Goal: Task Accomplishment & Management: Manage account settings

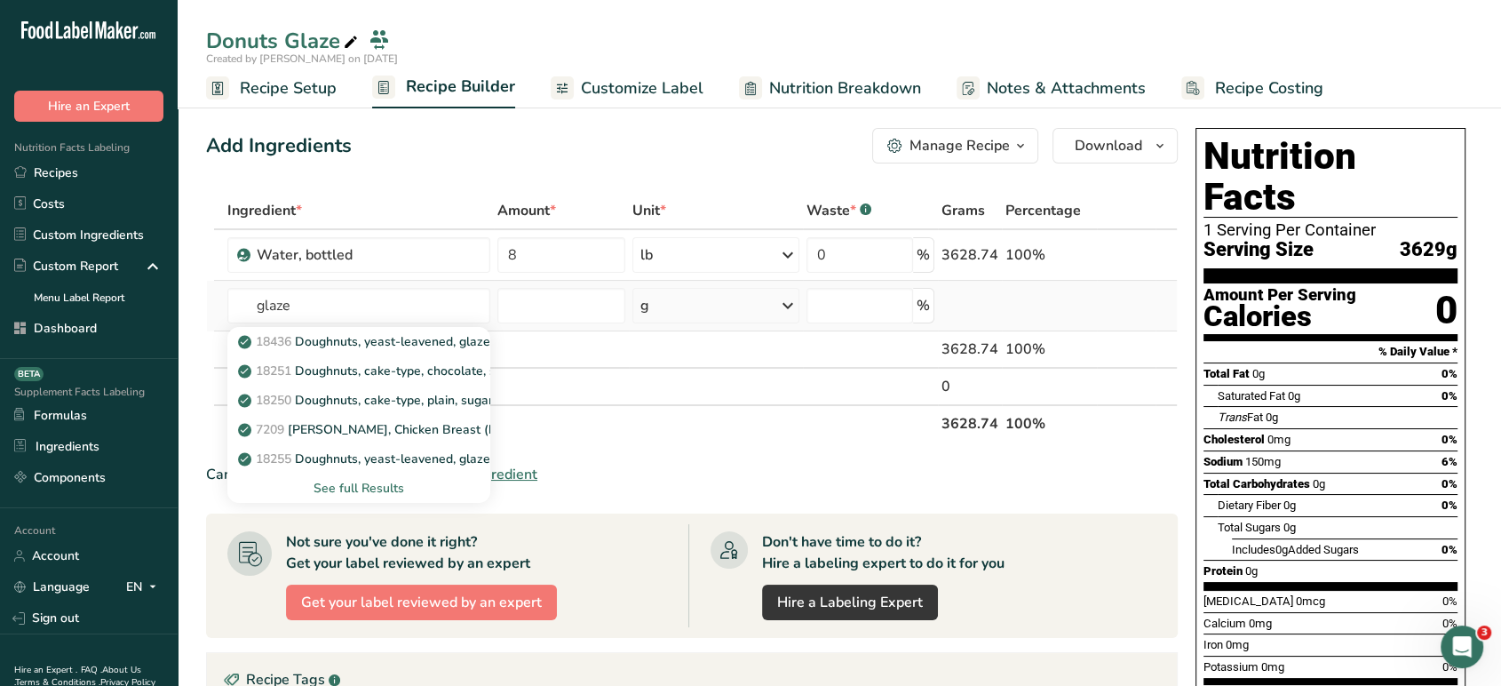
type input "glaze"
click at [384, 489] on div "See full Results" at bounding box center [359, 488] width 235 height 19
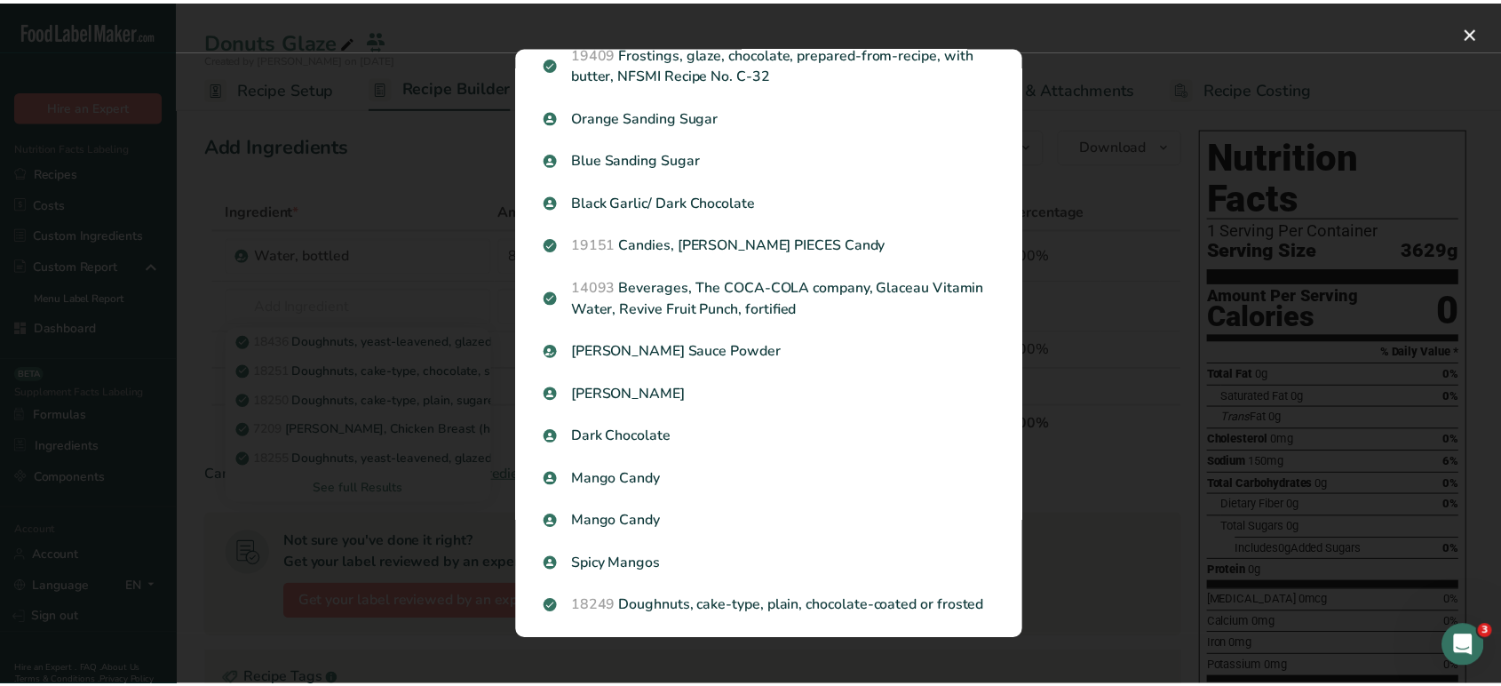
scroll to position [927, 0]
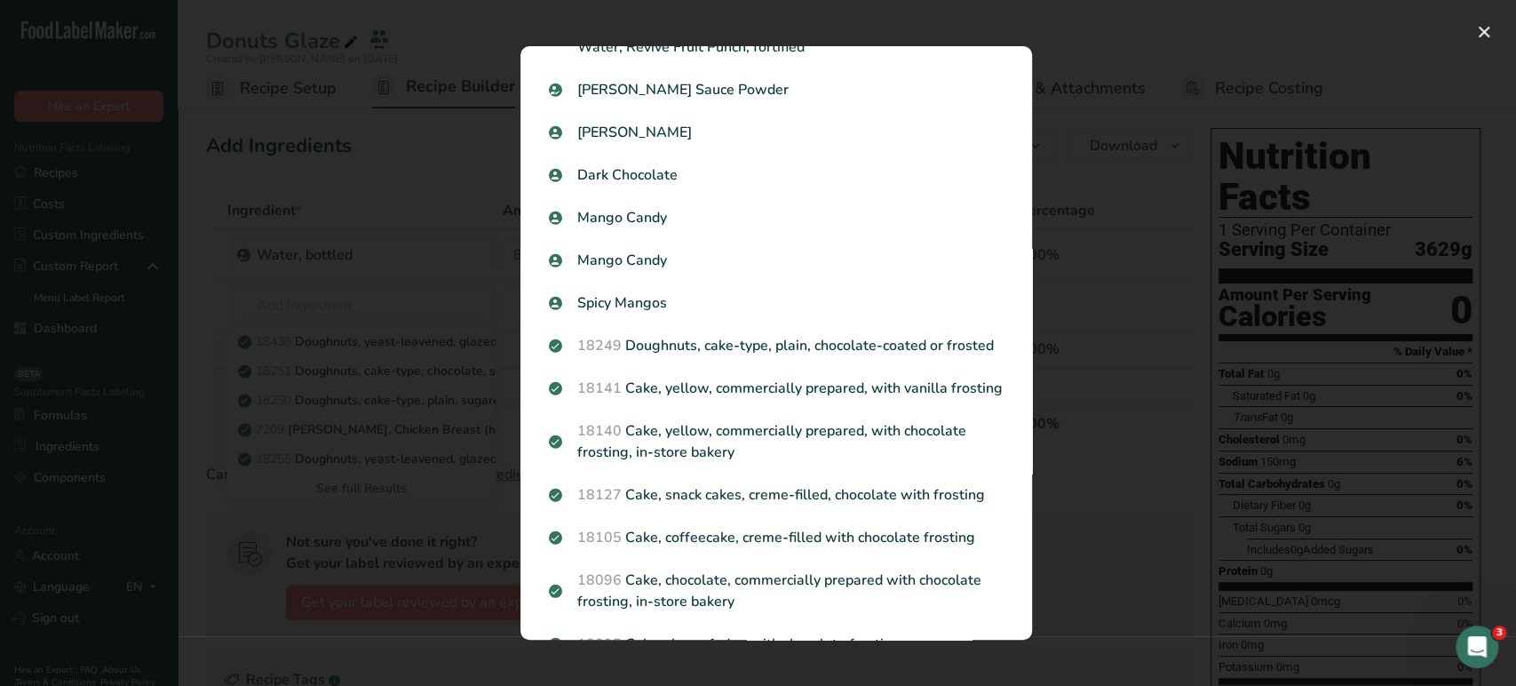
click at [1130, 439] on div "Search results modal" at bounding box center [758, 343] width 1516 height 686
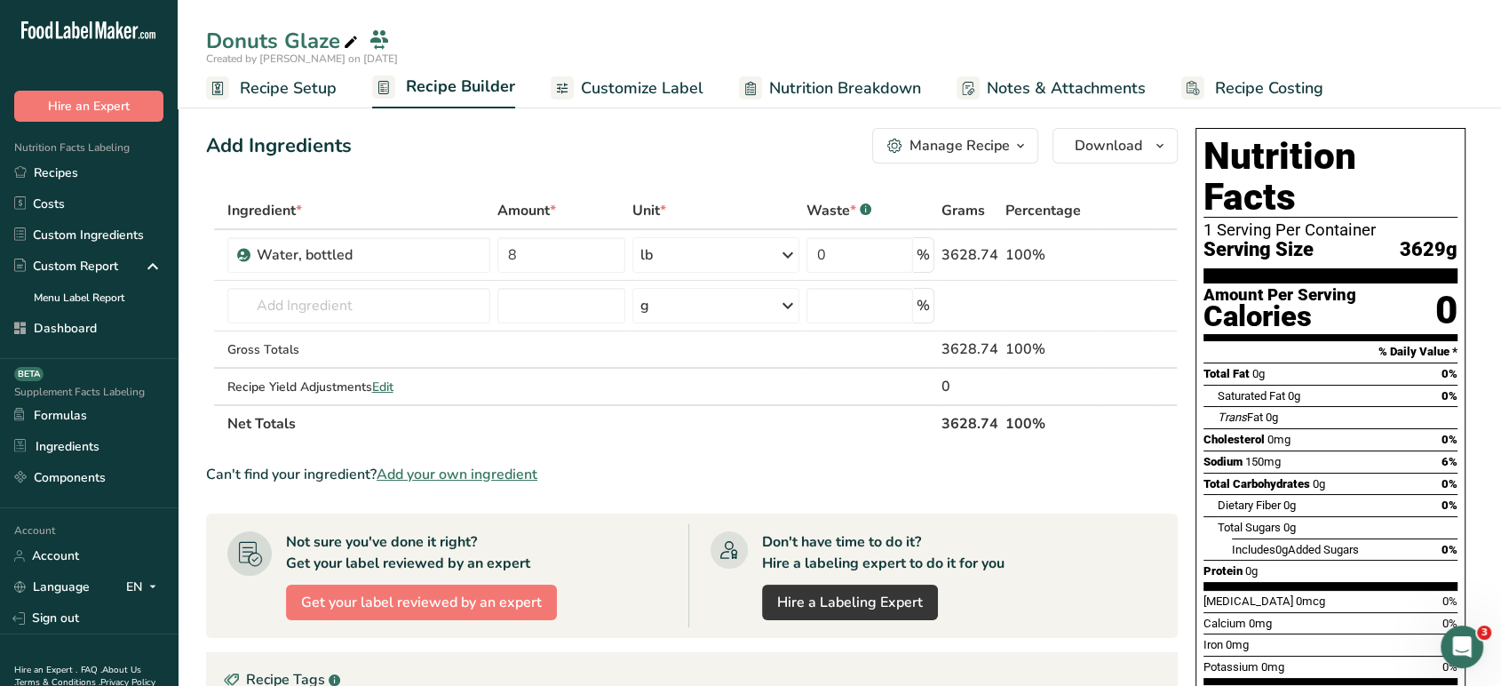
click at [496, 469] on span "Add your own ingredient" at bounding box center [457, 474] width 161 height 21
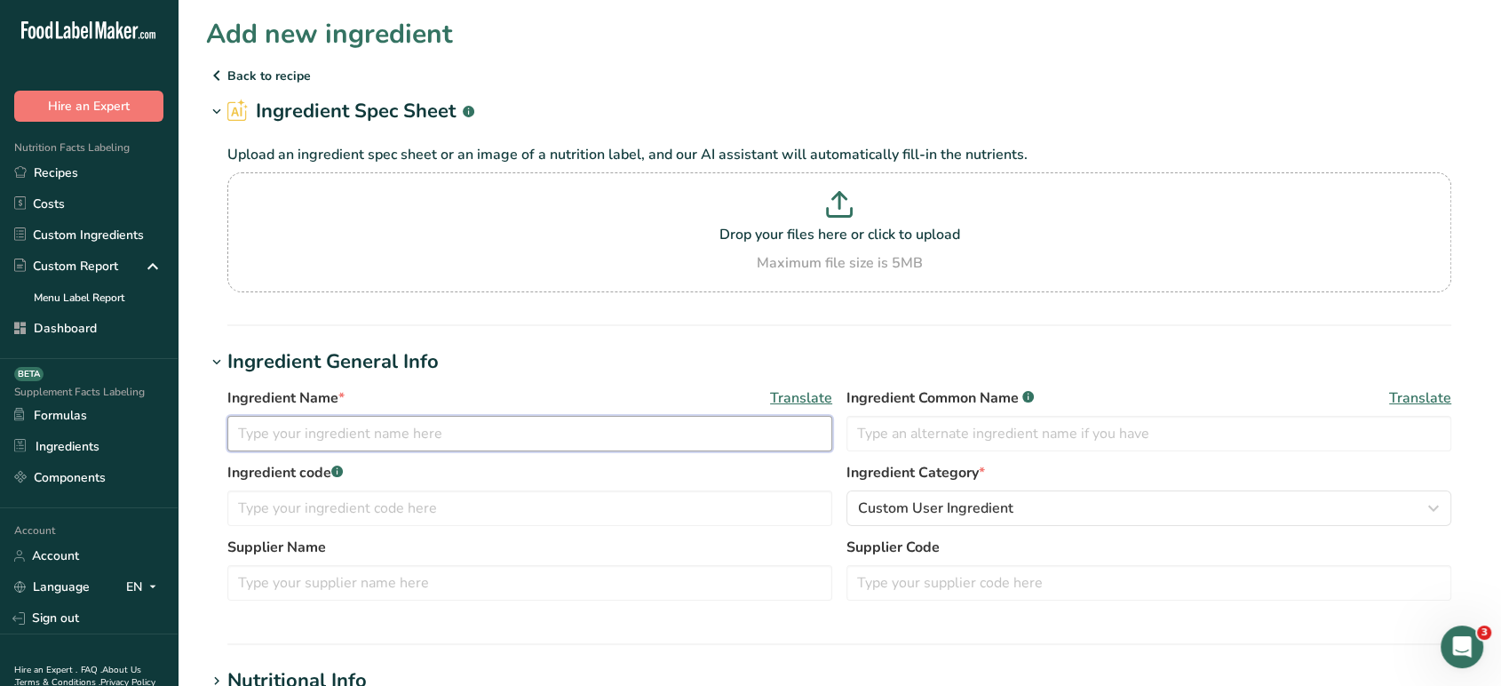
click at [520, 434] on input "text" at bounding box center [529, 434] width 605 height 36
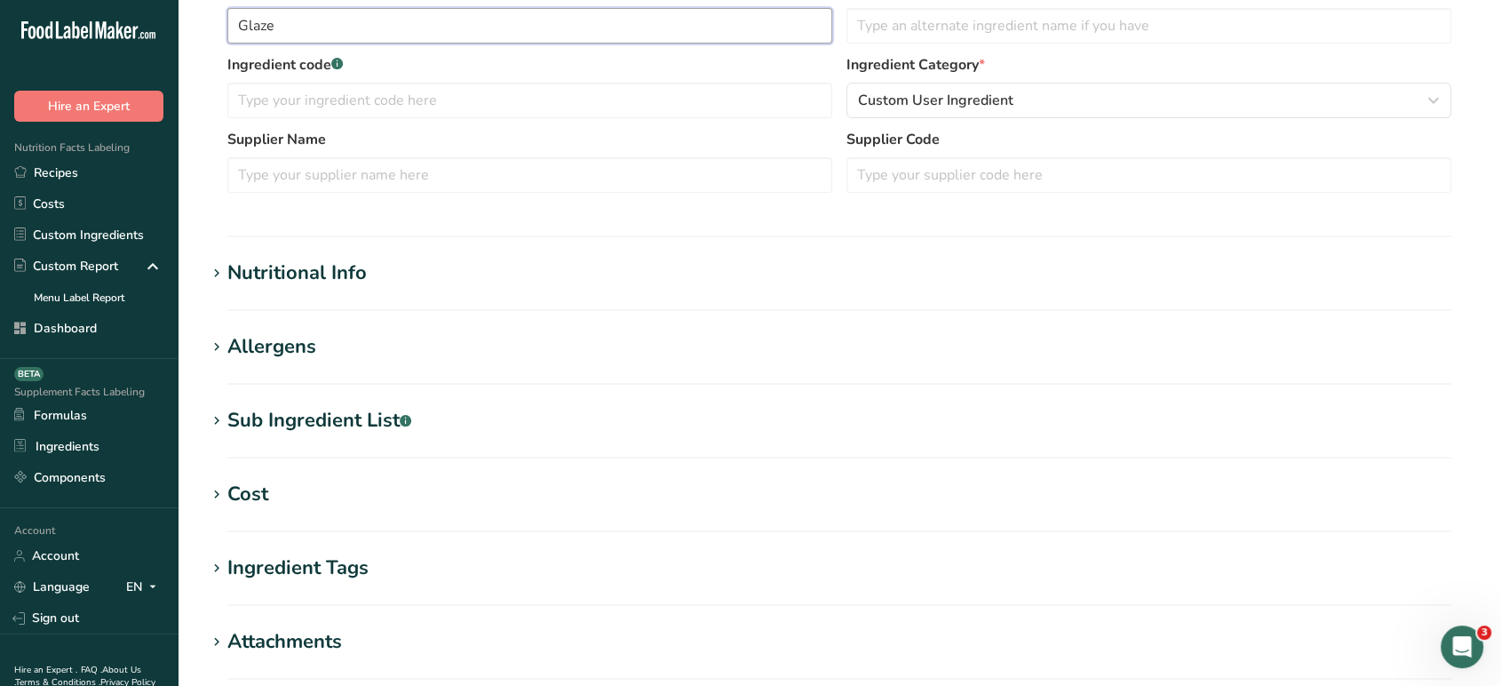
scroll to position [607, 0]
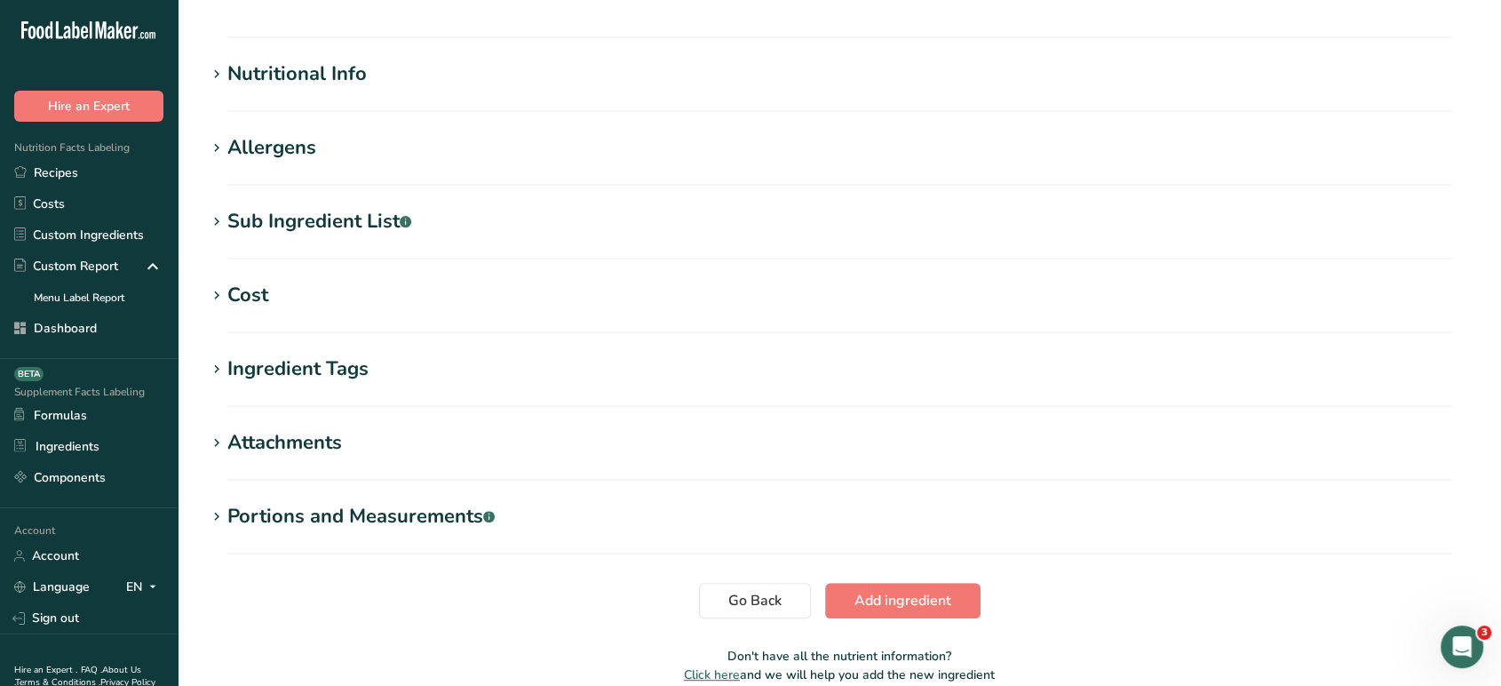
type input "Glaze"
click at [308, 211] on div "Sub Ingredient List .a-a{fill:#347362;}.b-a{fill:#fff;}" at bounding box center [319, 221] width 184 height 29
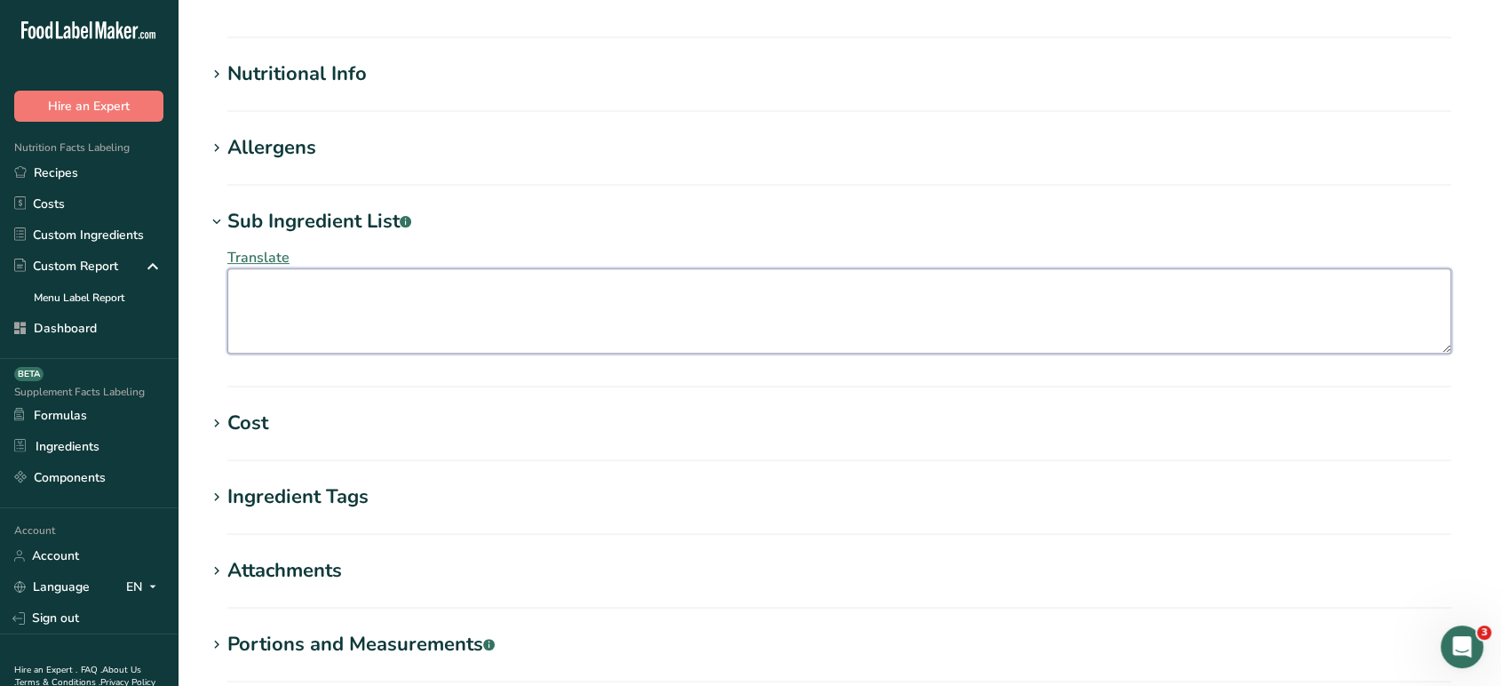
click at [372, 330] on textarea at bounding box center [839, 310] width 1224 height 85
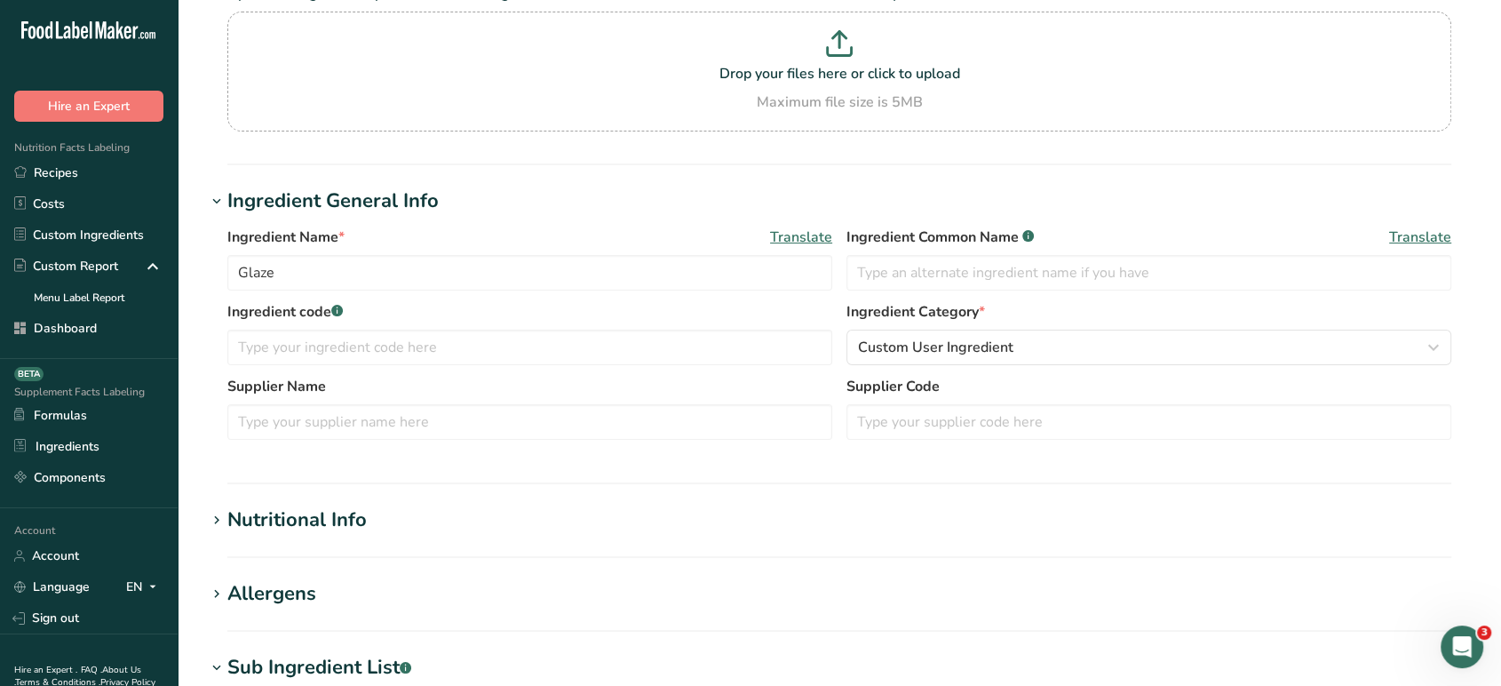
scroll to position [33, 0]
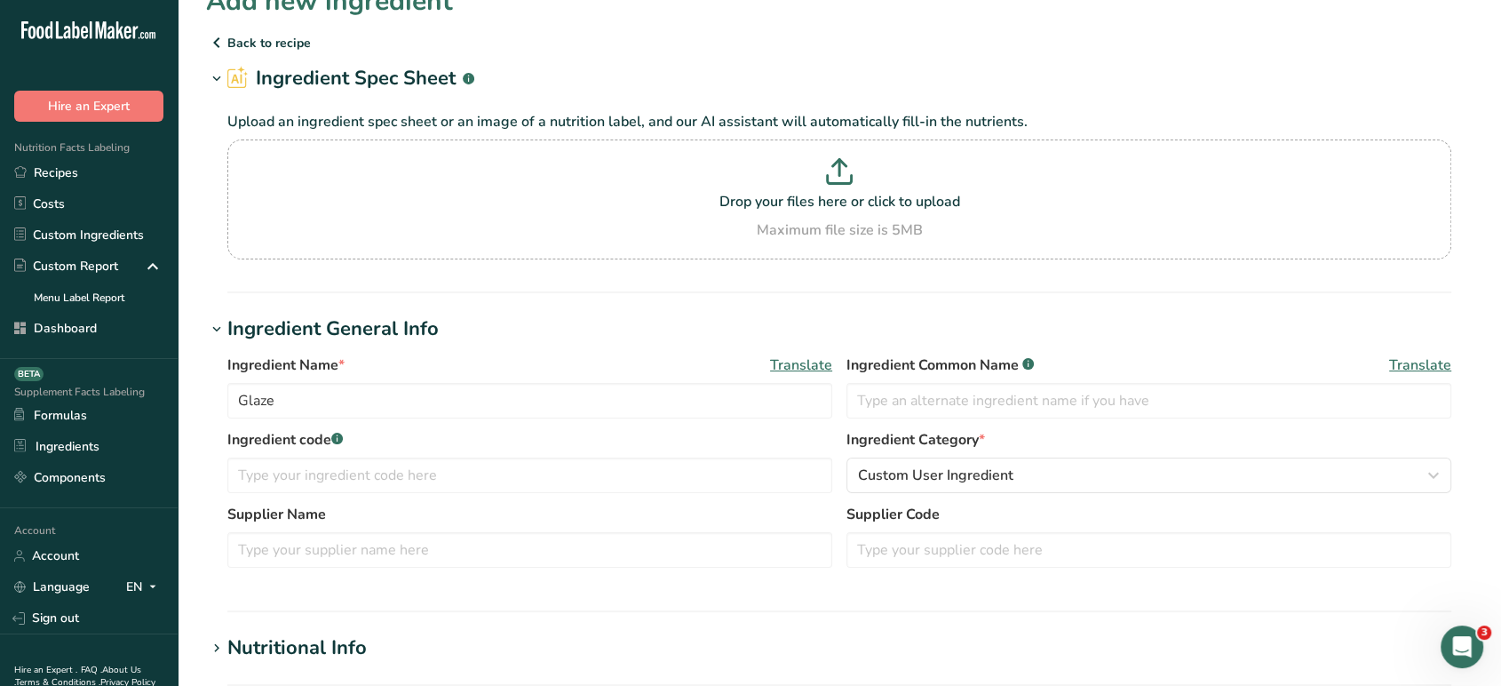
type textarea "Sugar, Maltodextrin"
click at [336, 649] on div "Nutritional Info" at bounding box center [296, 647] width 139 height 29
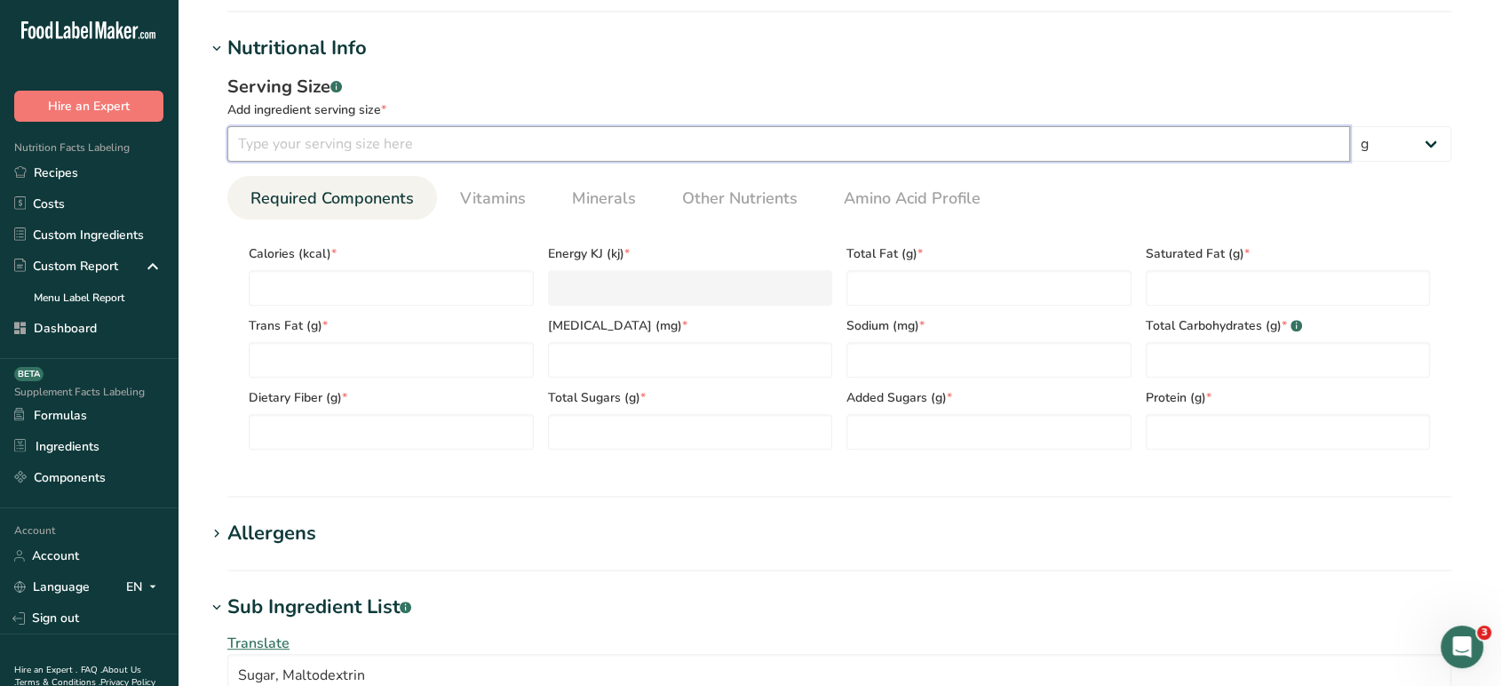
click at [425, 146] on input "number" at bounding box center [788, 144] width 1123 height 36
type input "100"
click at [419, 271] on input "number" at bounding box center [391, 288] width 285 height 36
type input "4"
type KJ "16.7"
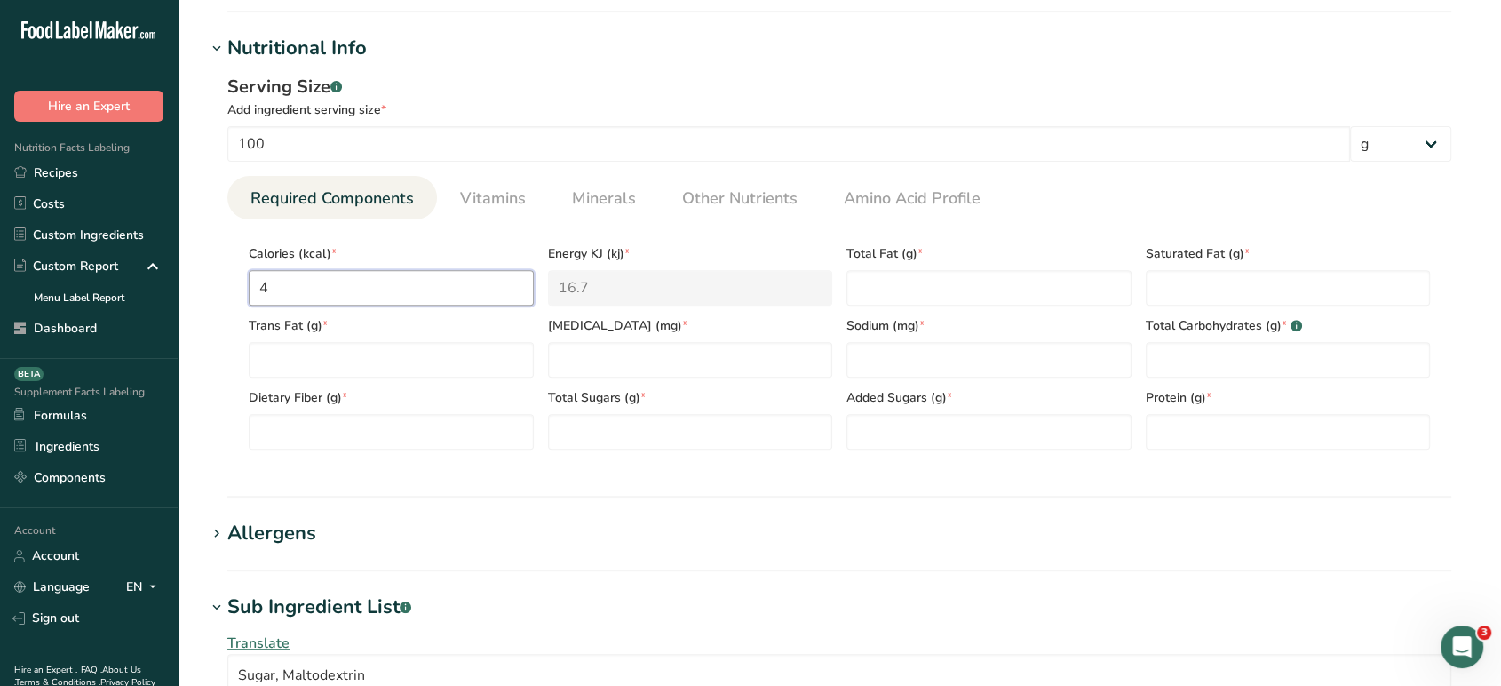
type input "40"
type KJ "167.4"
type input "400"
type KJ "1673.6"
type input "400"
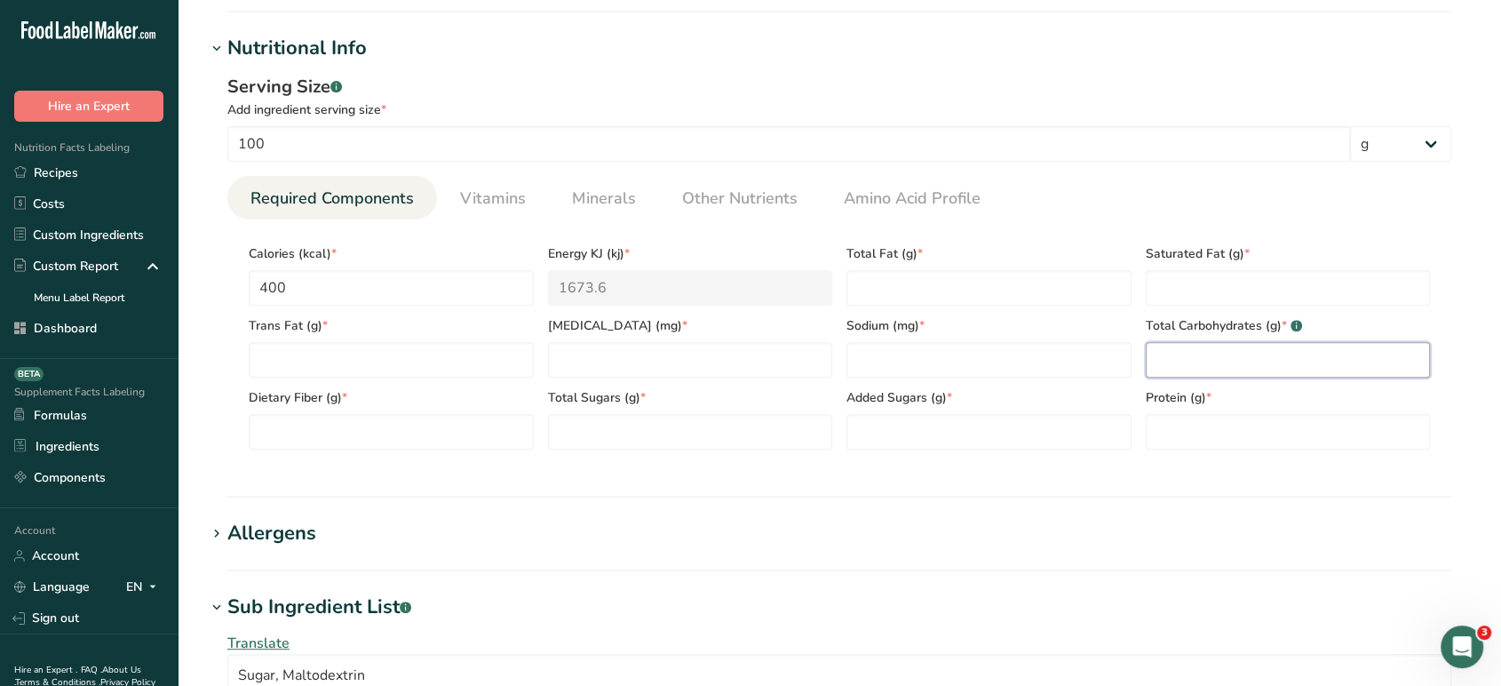
click at [1204, 346] on Carbohydrates "number" at bounding box center [1288, 360] width 285 height 36
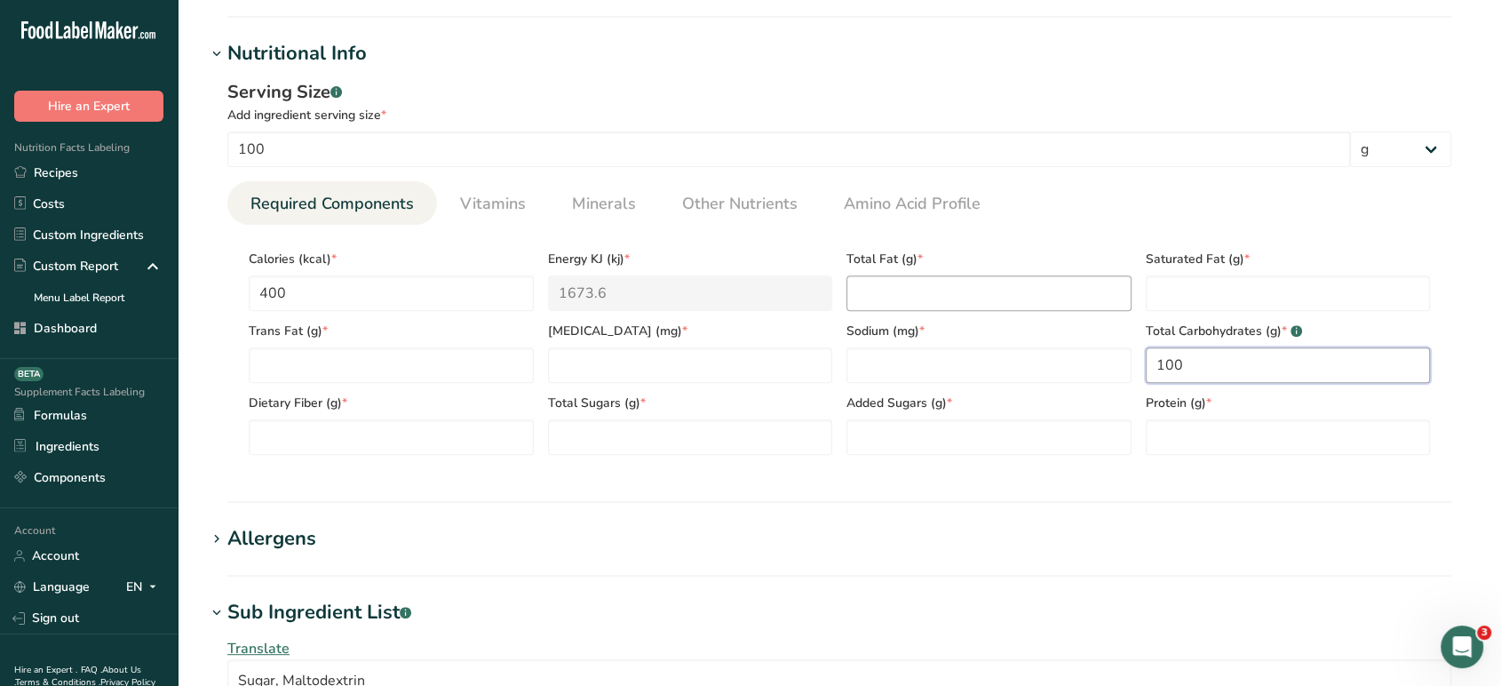
type Carbohydrates "100"
click at [960, 295] on Fat "number" at bounding box center [989, 293] width 285 height 36
type Fat "0"
click at [1232, 296] on Fat "number" at bounding box center [1288, 293] width 285 height 36
type Fat "0"
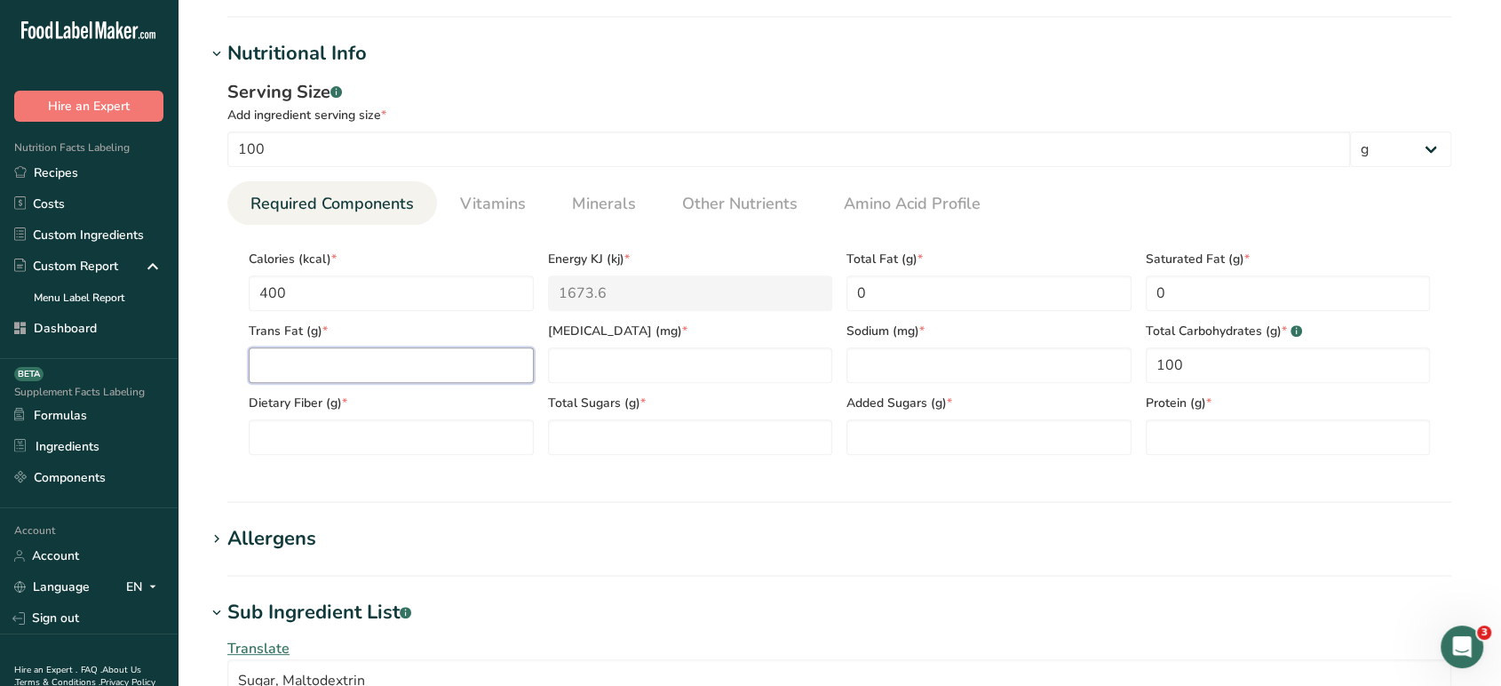
click at [455, 347] on Fat "number" at bounding box center [391, 365] width 285 height 36
type Fat "0"
click at [701, 360] on input "number" at bounding box center [690, 365] width 285 height 36
type input "0"
click at [917, 383] on div "Added Sugars (g) *" at bounding box center [989, 419] width 299 height 72
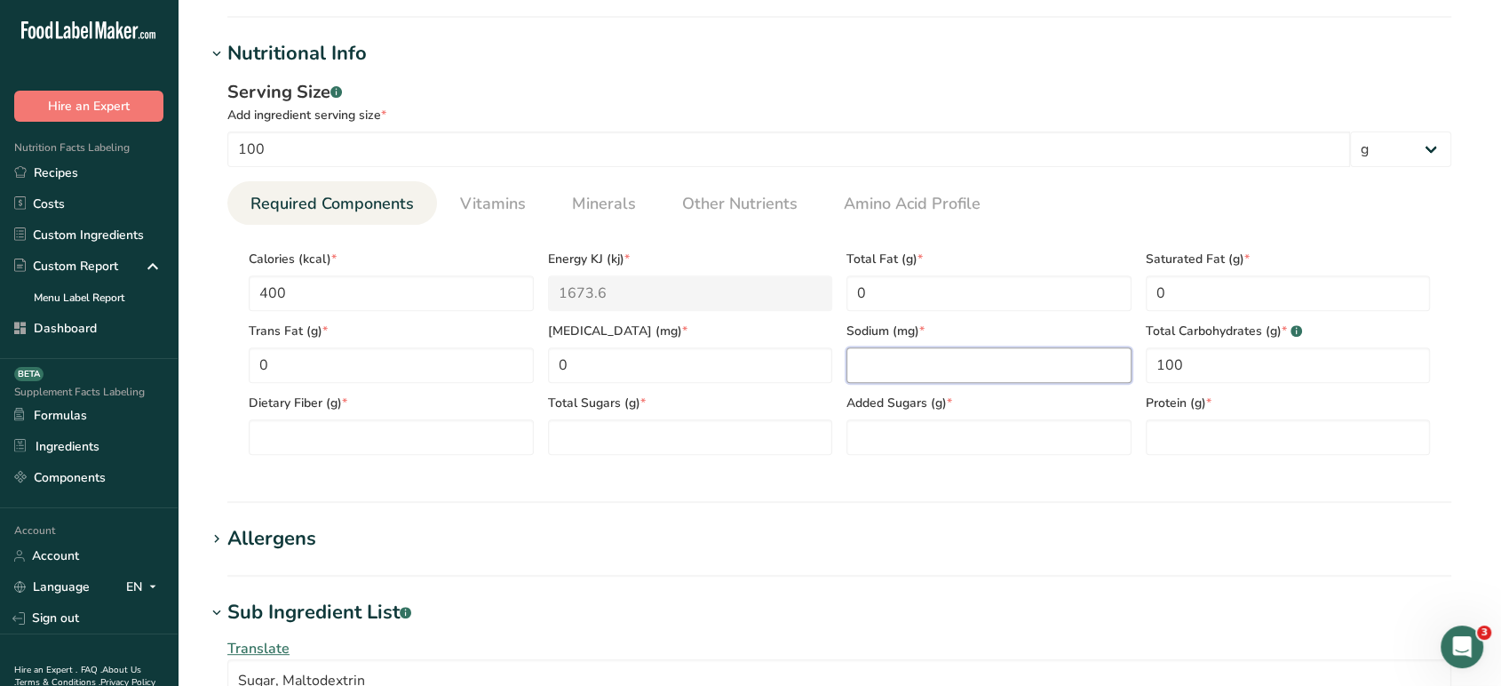
click at [919, 381] on input "number" at bounding box center [989, 365] width 285 height 36
type input "0"
click at [625, 446] on Sugars "number" at bounding box center [690, 437] width 285 height 36
type Sugars "70"
click at [947, 424] on Sugars "number" at bounding box center [989, 437] width 285 height 36
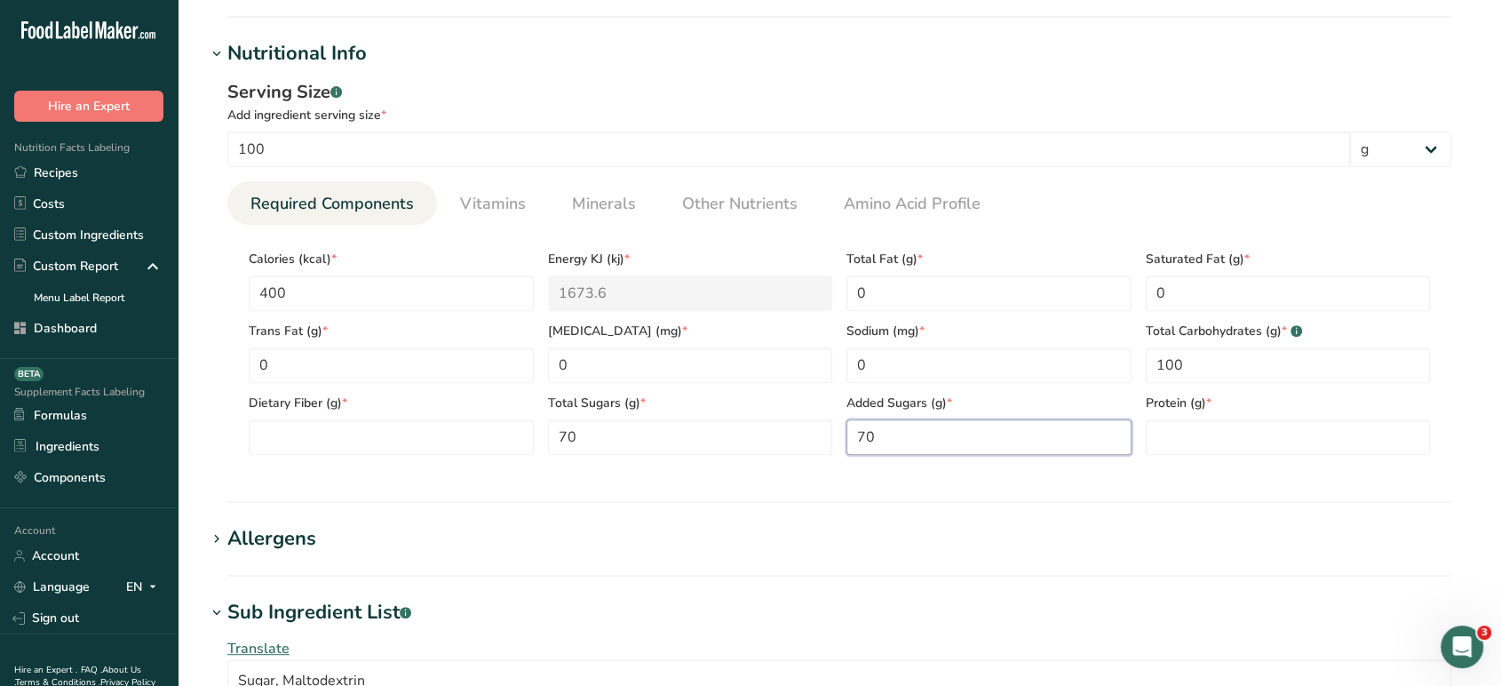
type Sugars "70"
click at [476, 445] on Fiber "number" at bounding box center [391, 437] width 285 height 36
type Fiber "0"
click at [1259, 452] on input "number" at bounding box center [1288, 437] width 285 height 36
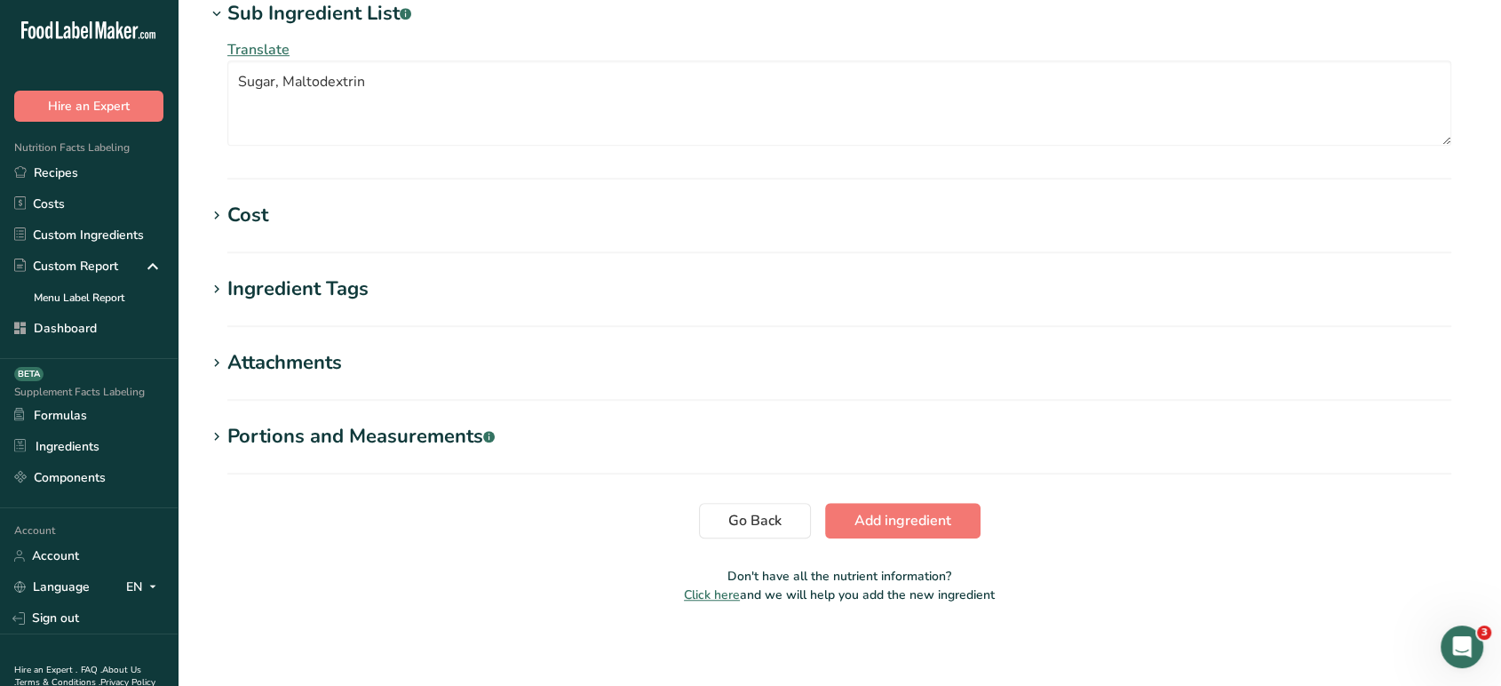
scroll to position [1229, 0]
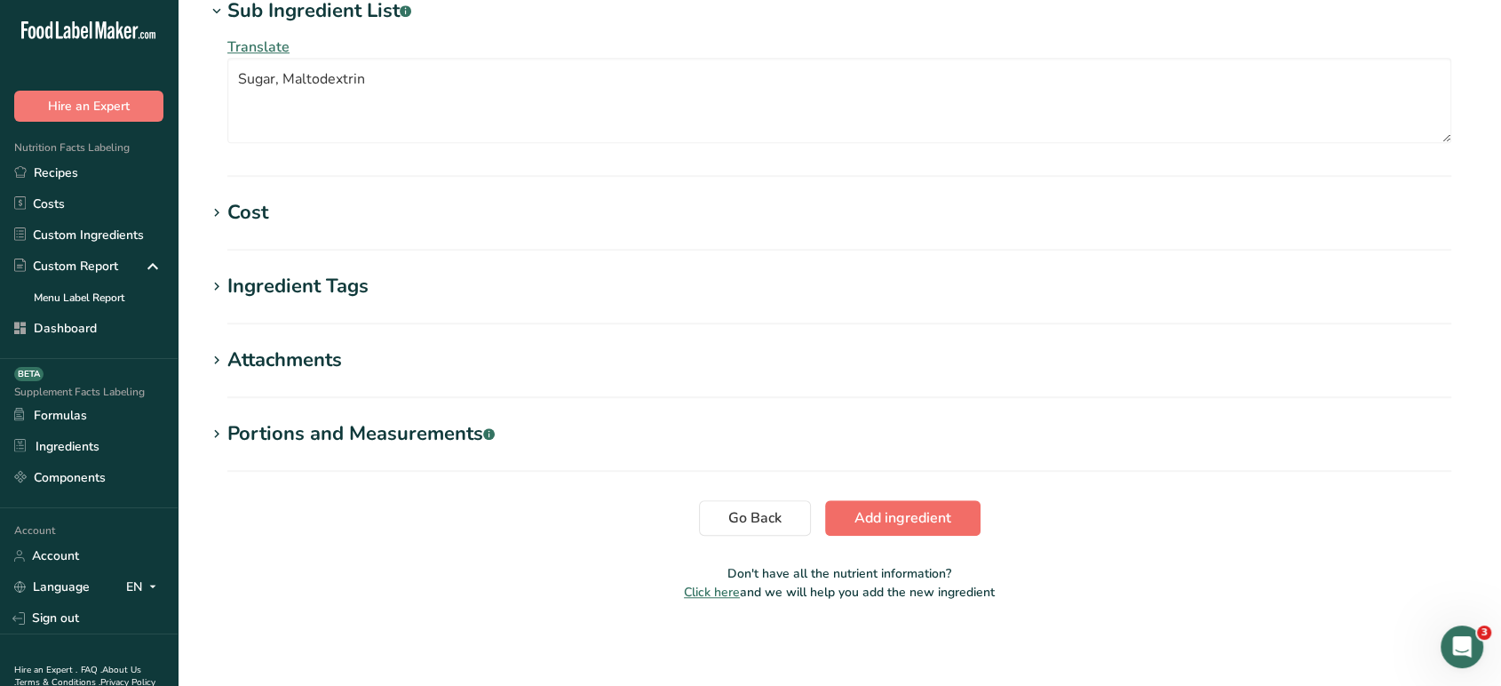
type input "0"
click at [883, 521] on span "Add ingredient" at bounding box center [903, 517] width 97 height 21
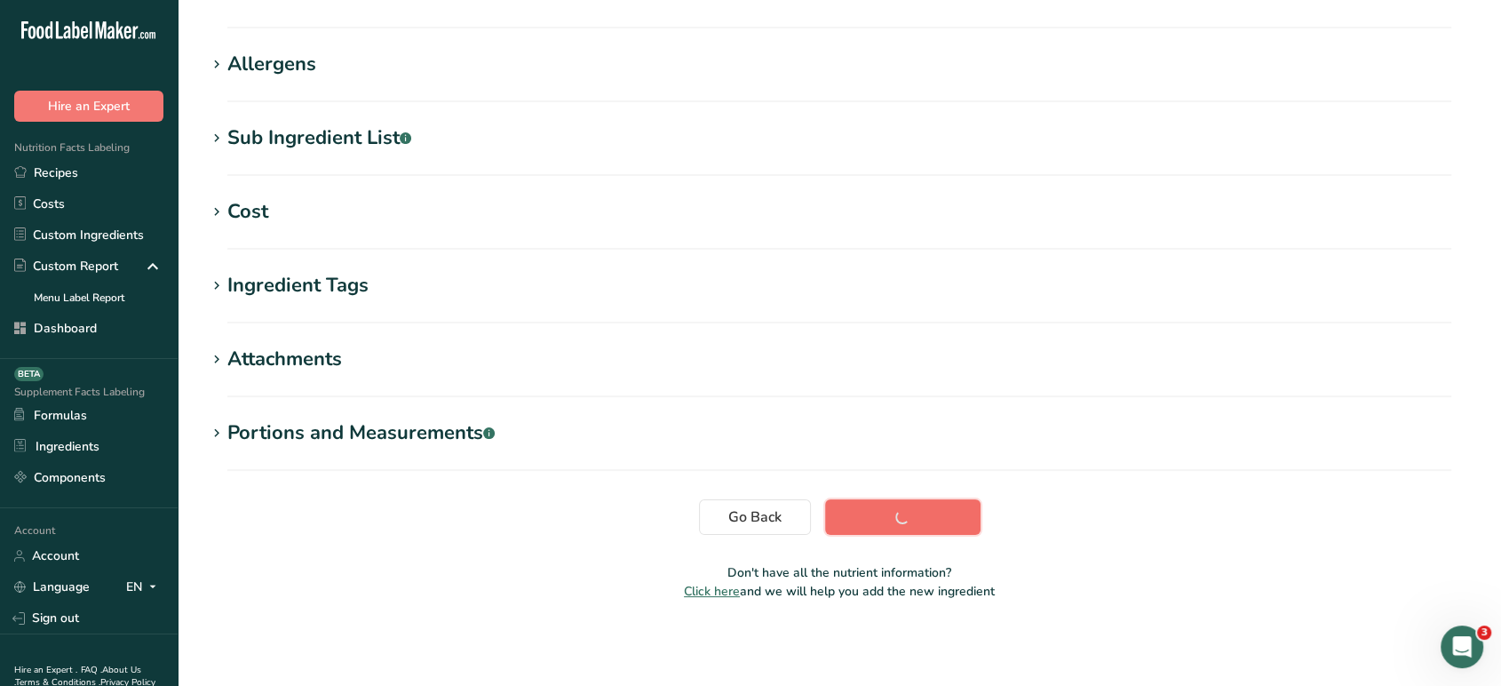
scroll to position [267, 0]
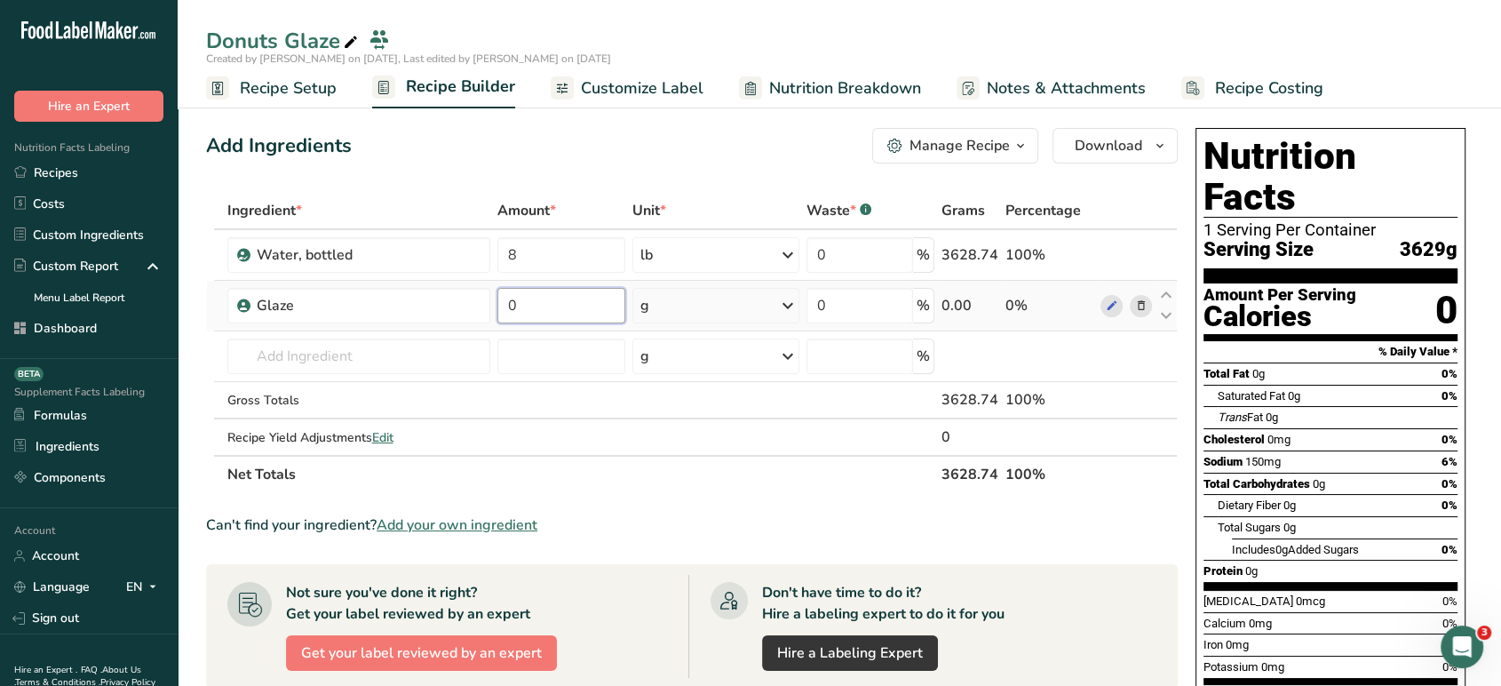
click at [600, 317] on input "0" at bounding box center [560, 306] width 127 height 36
type input "50"
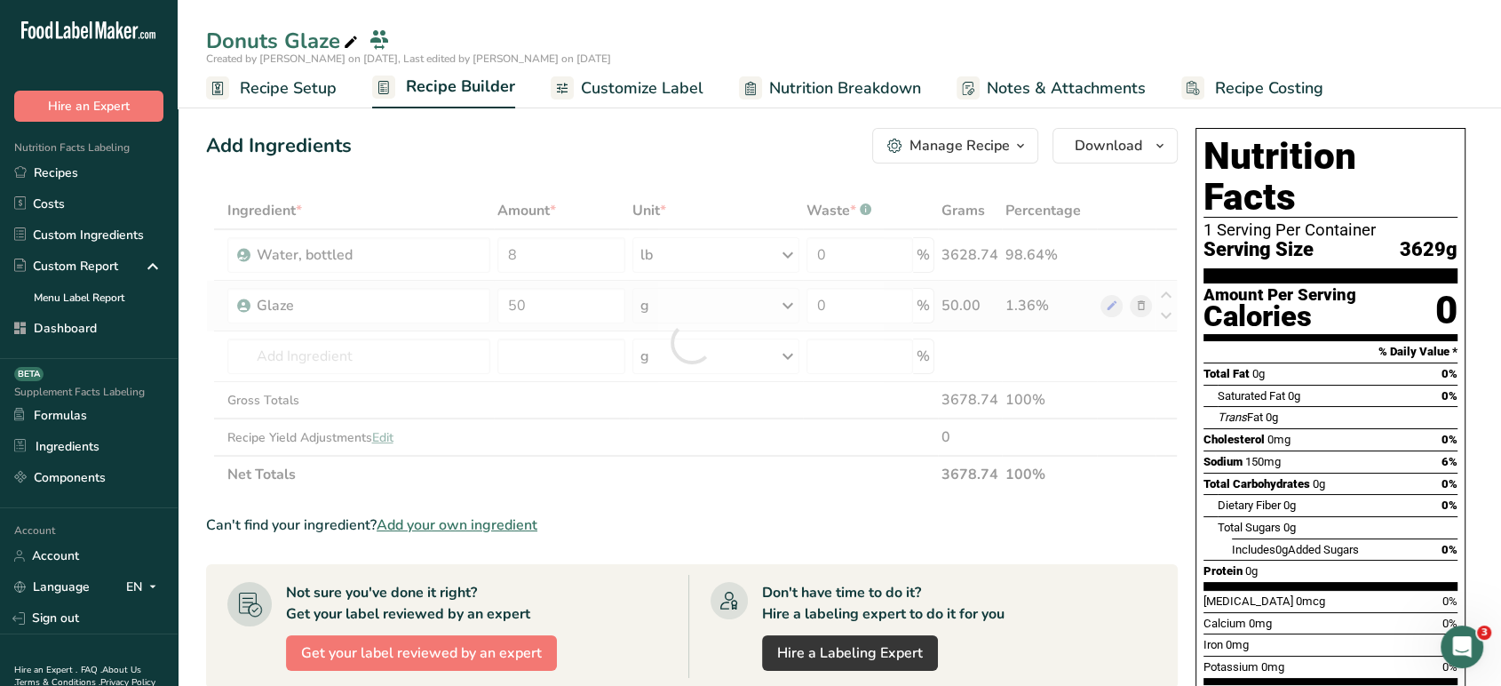
click at [749, 290] on div "Ingredient * Amount * Unit * Waste * .a-a{fill:#347362;}.b-a{fill:#fff;} Grams …" at bounding box center [692, 342] width 972 height 301
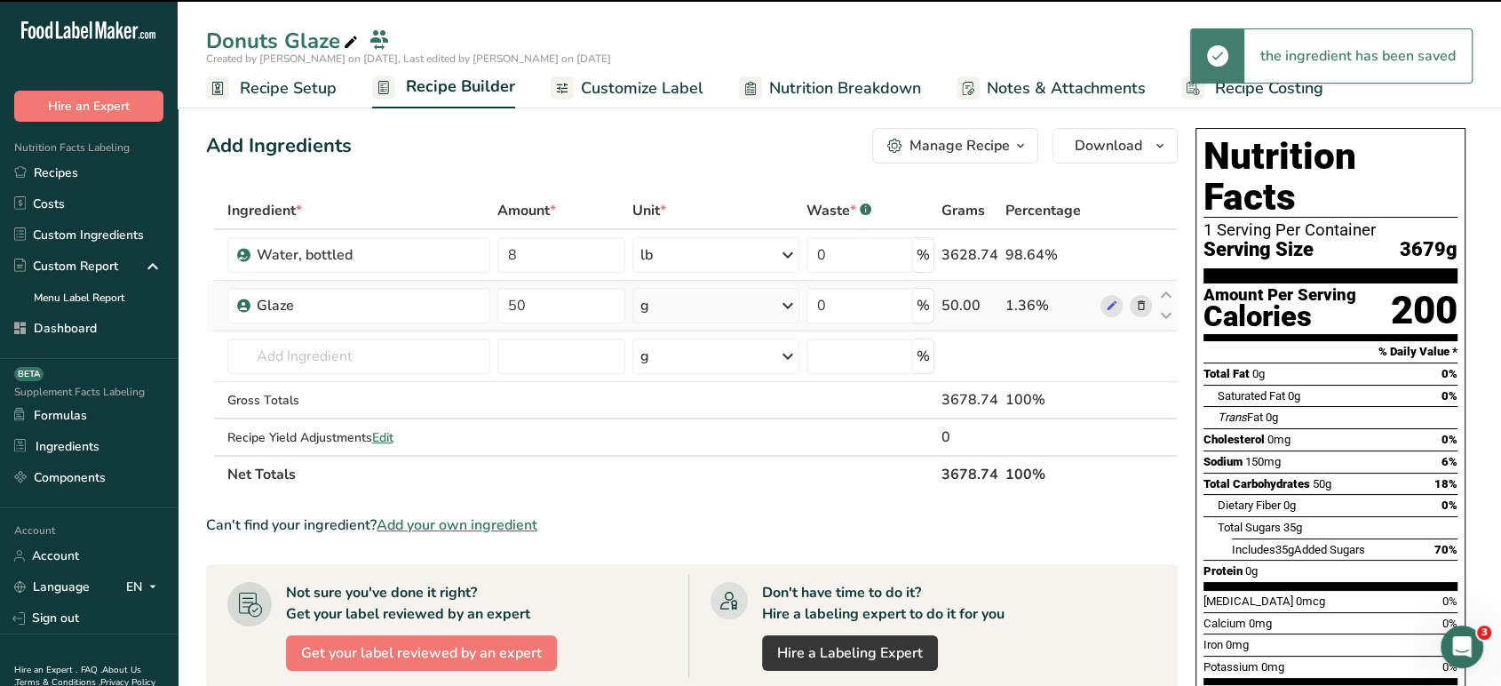
click at [739, 318] on div "g" at bounding box center [716, 306] width 167 height 36
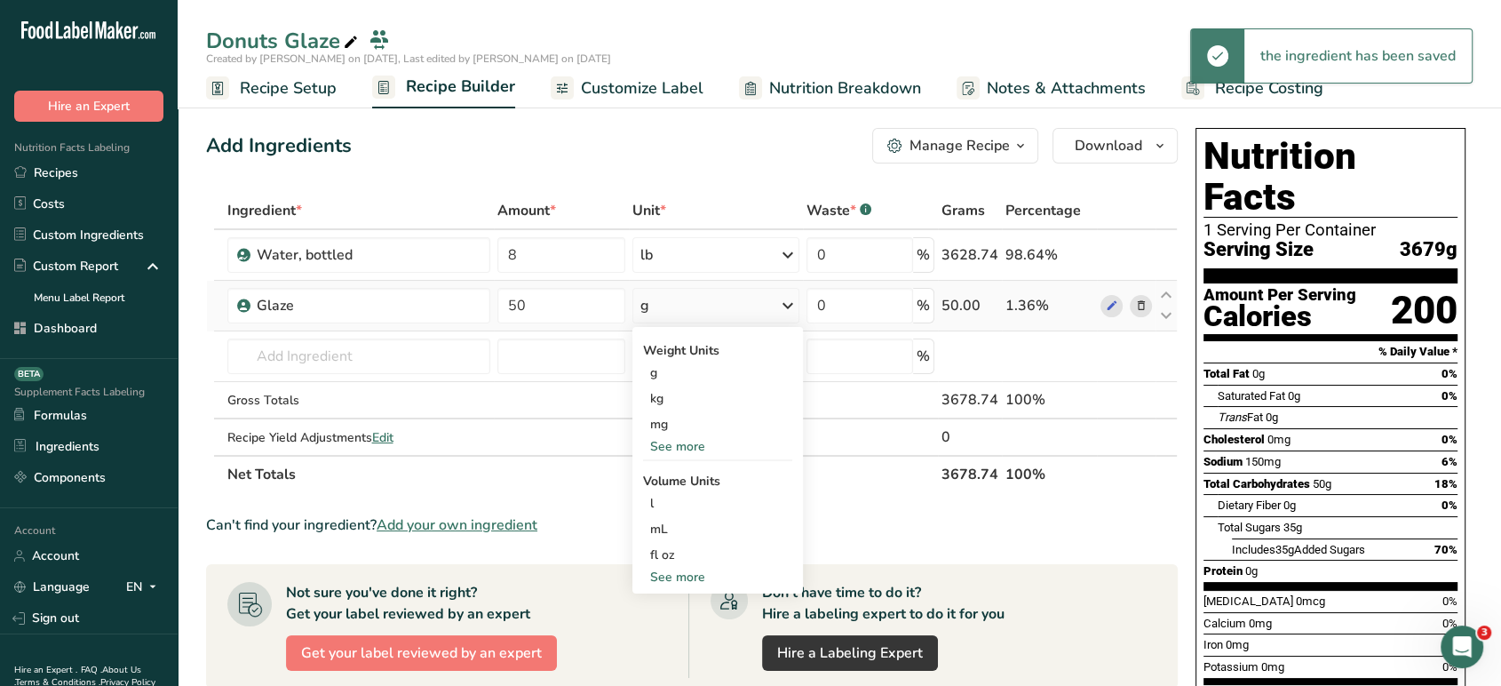
click at [703, 450] on div "See more" at bounding box center [717, 446] width 149 height 19
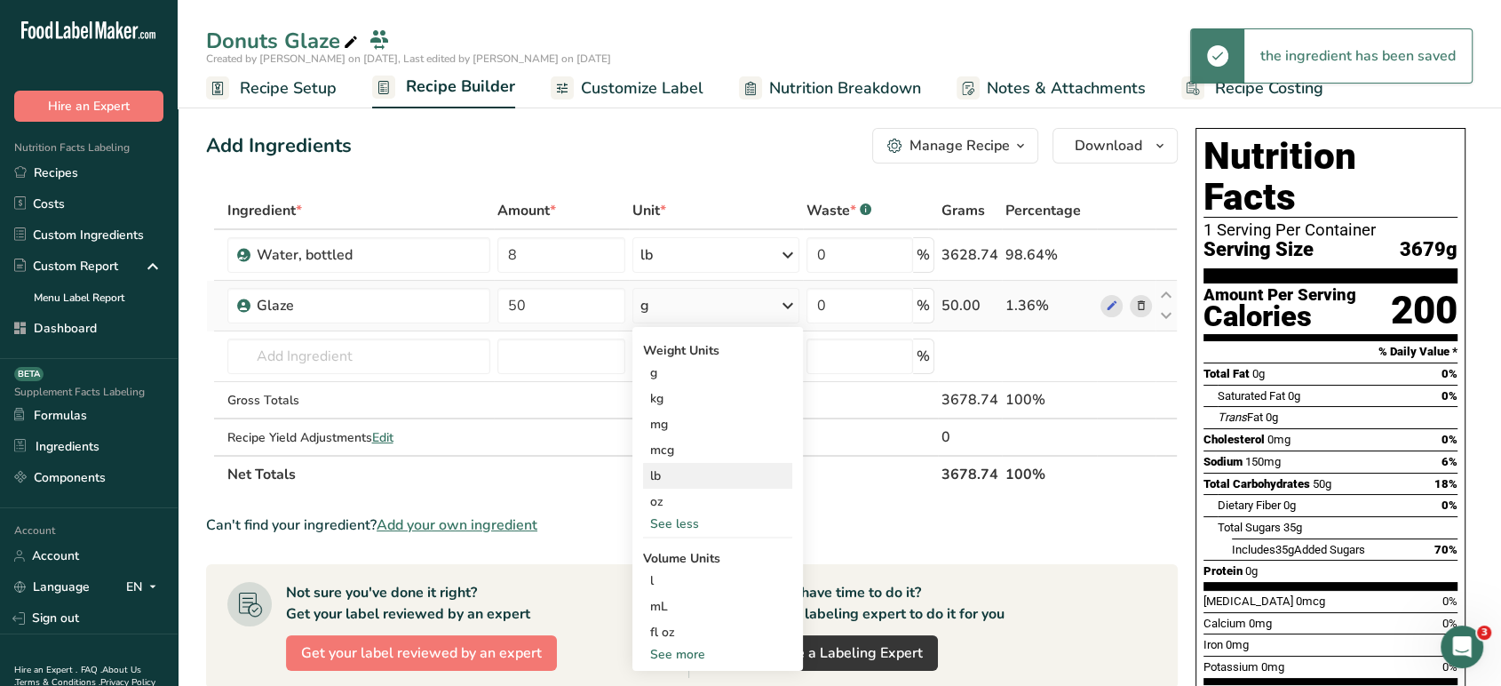
click at [676, 482] on div "lb" at bounding box center [717, 476] width 149 height 26
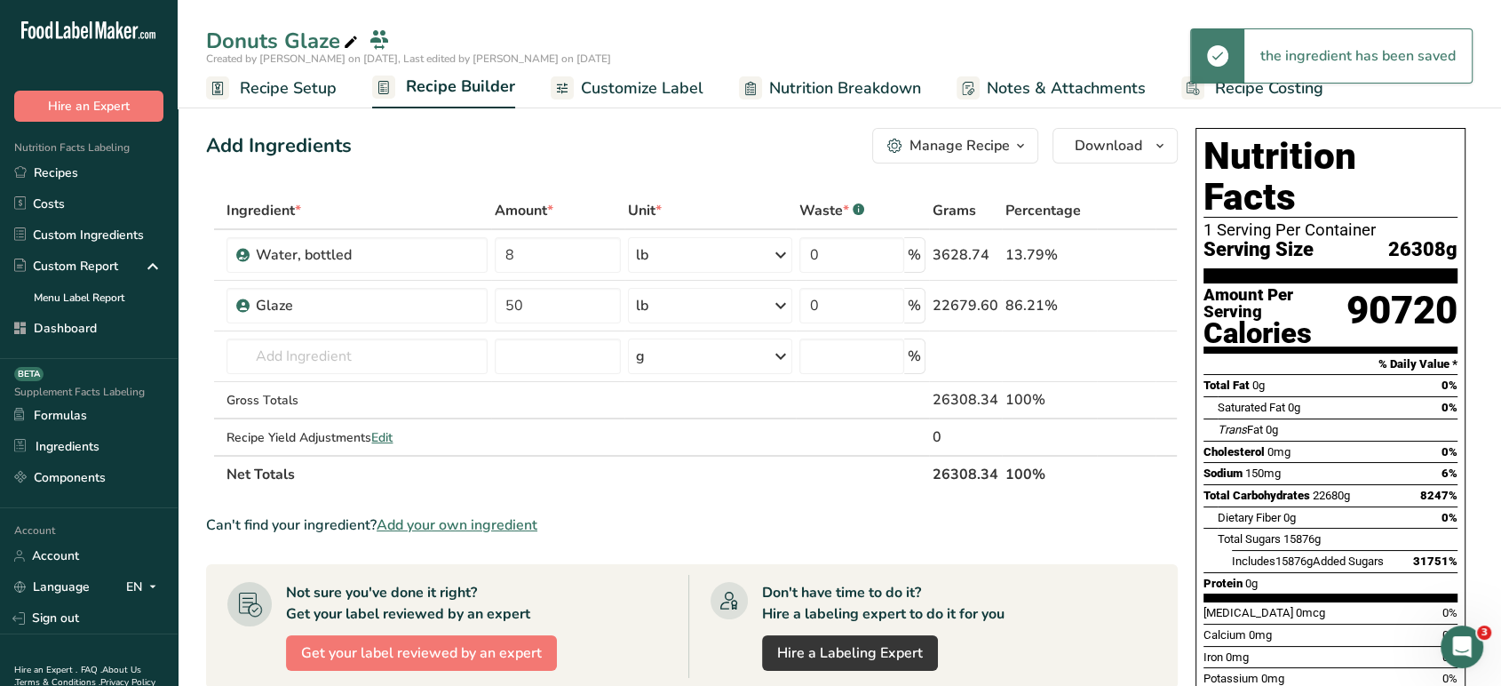
click at [1003, 150] on div "Manage Recipe" at bounding box center [960, 145] width 100 height 21
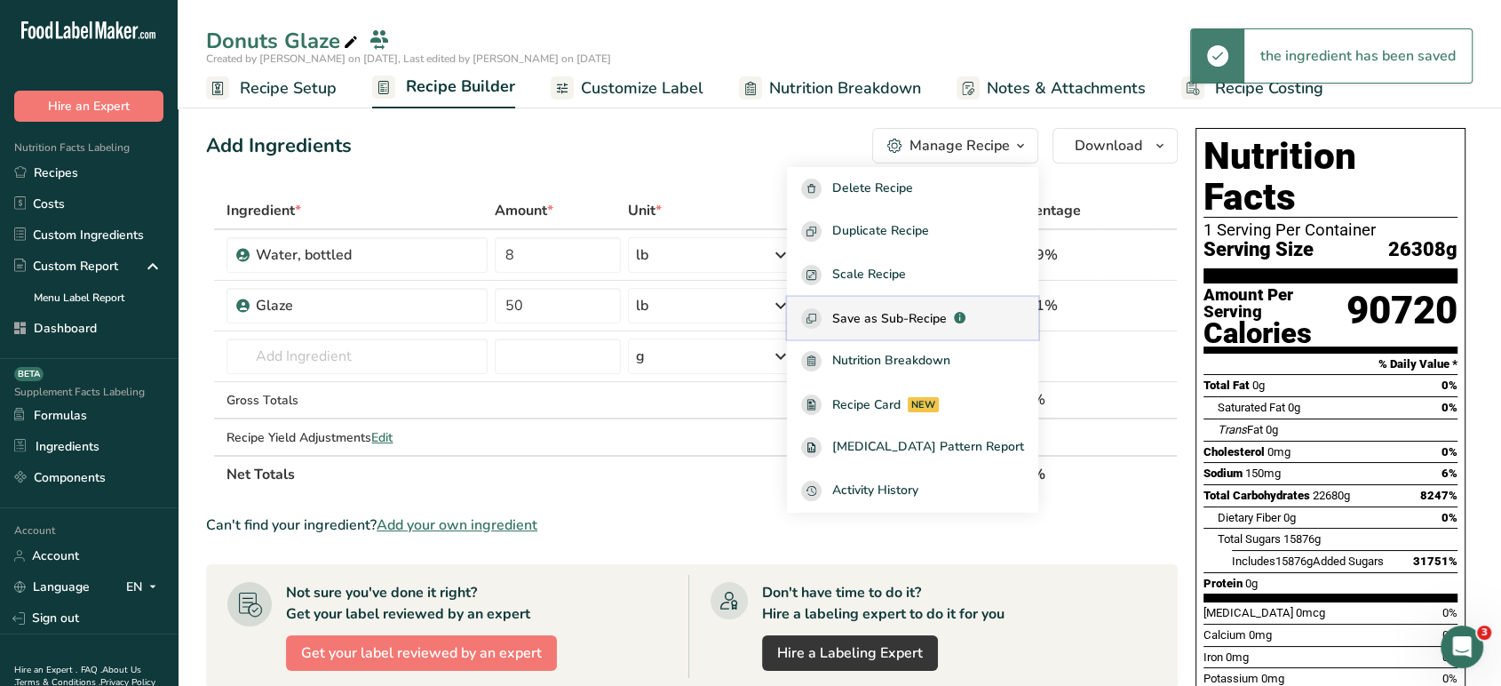
click at [934, 318] on span "Save as Sub-Recipe" at bounding box center [889, 318] width 115 height 19
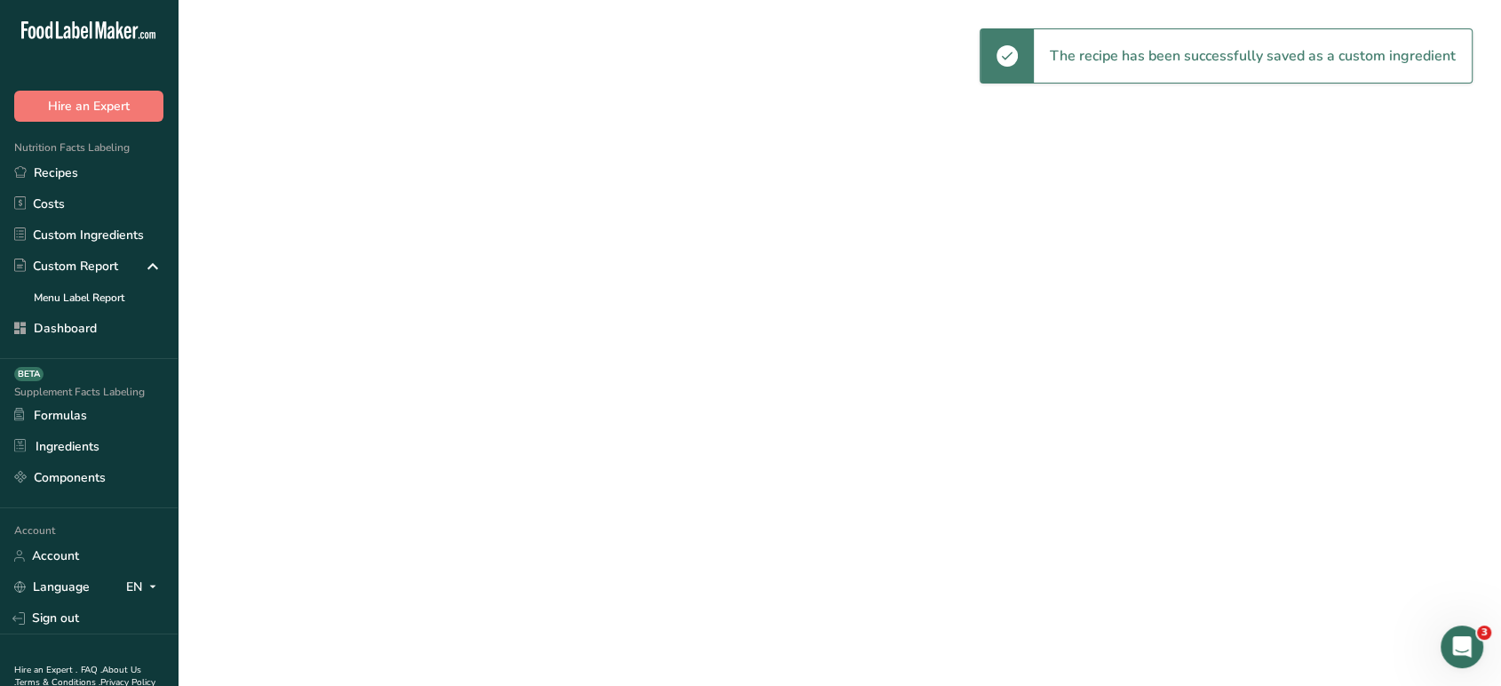
select select "30"
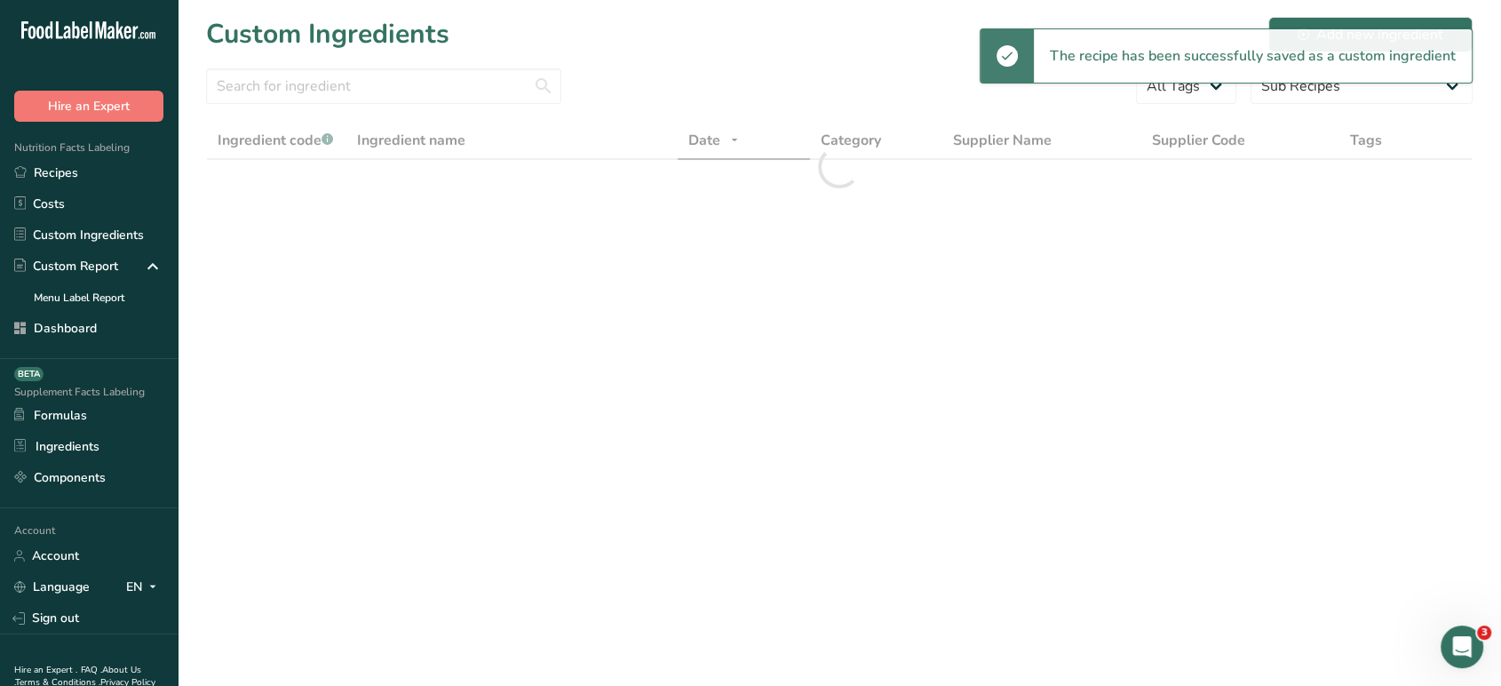
click at [78, 171] on link "Recipes" at bounding box center [89, 172] width 178 height 31
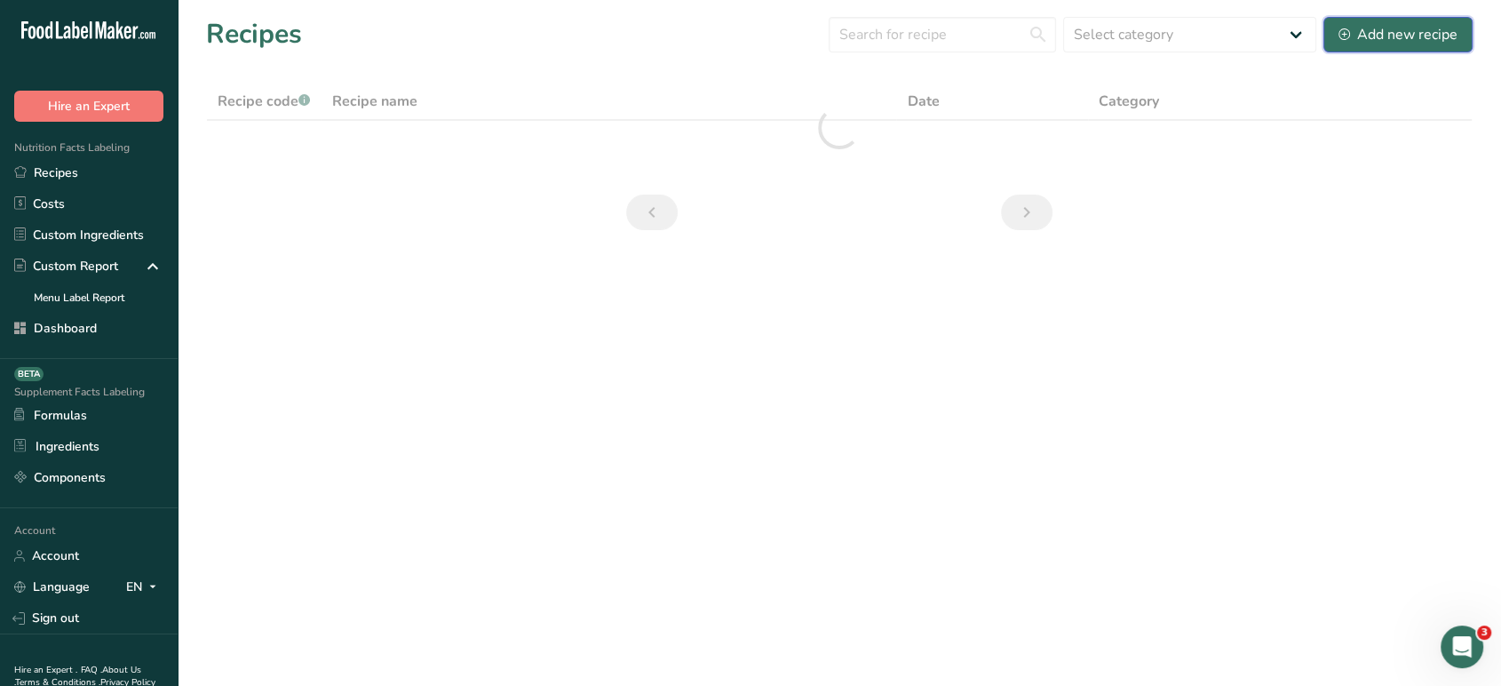
click at [1397, 28] on div "Add new recipe" at bounding box center [1398, 34] width 119 height 21
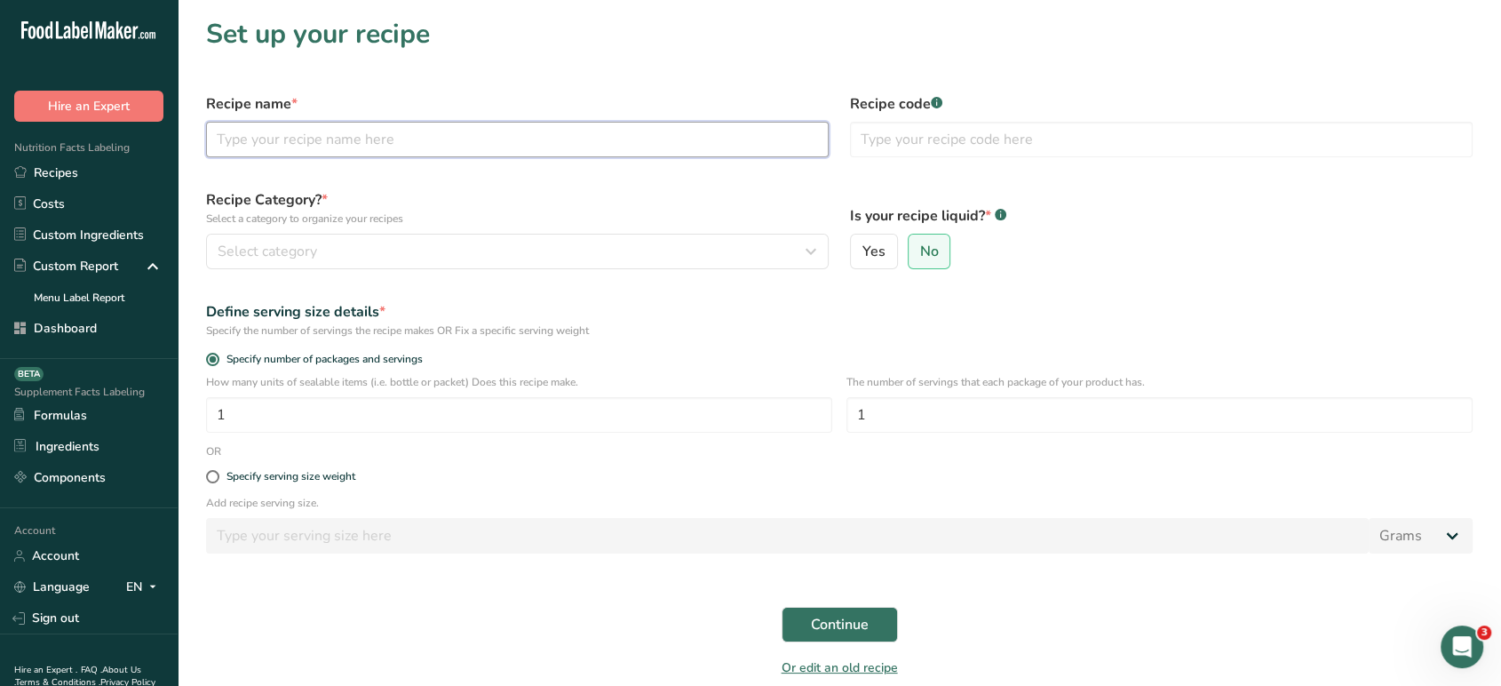
click at [560, 133] on input "text" at bounding box center [517, 140] width 623 height 36
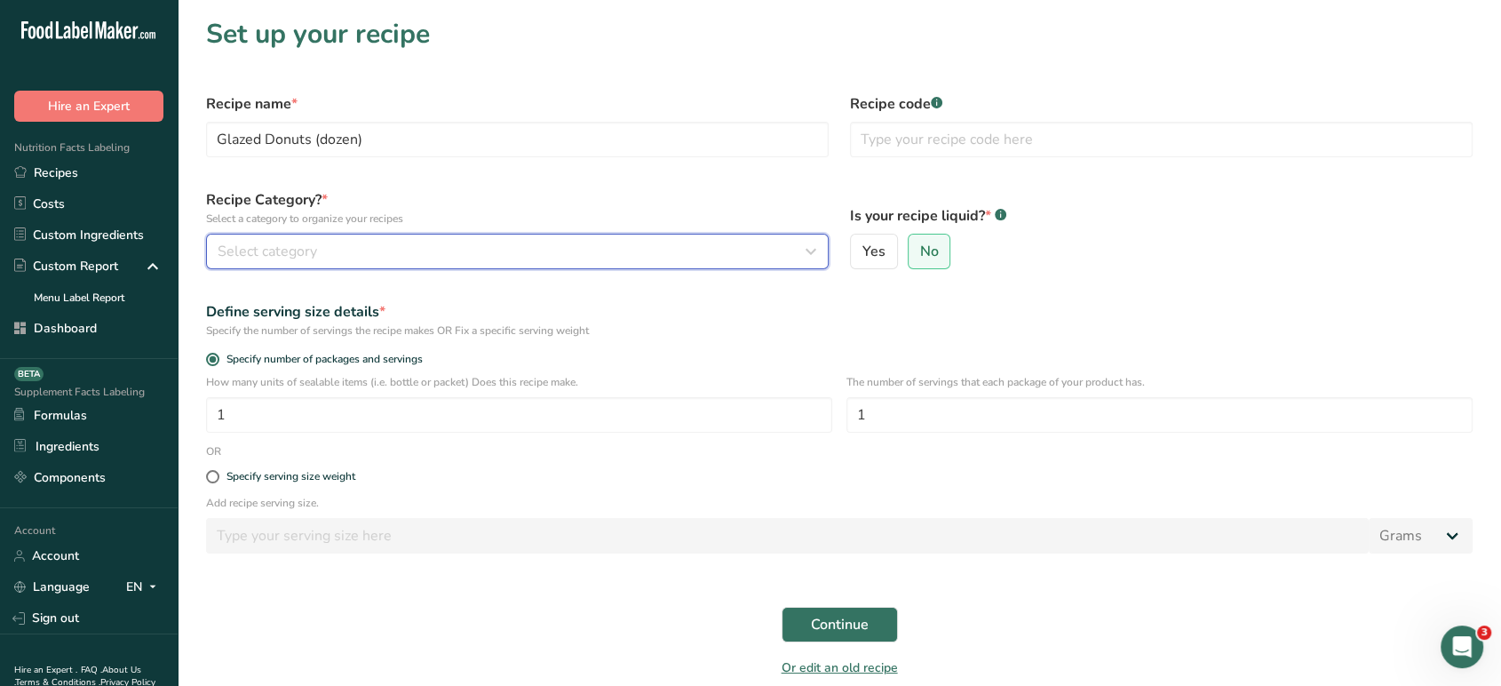
click at [410, 261] on div "Select category" at bounding box center [512, 251] width 589 height 21
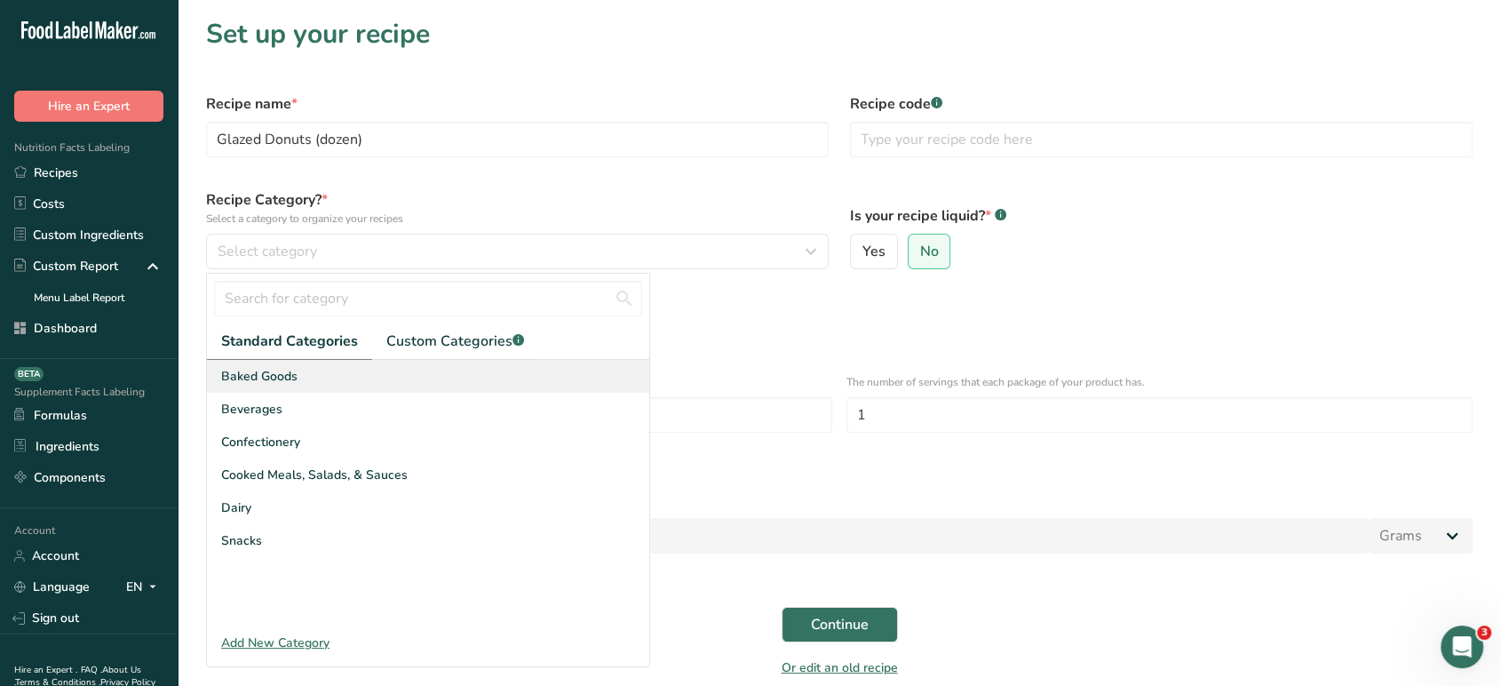
click at [353, 382] on div "Baked Goods" at bounding box center [428, 376] width 442 height 33
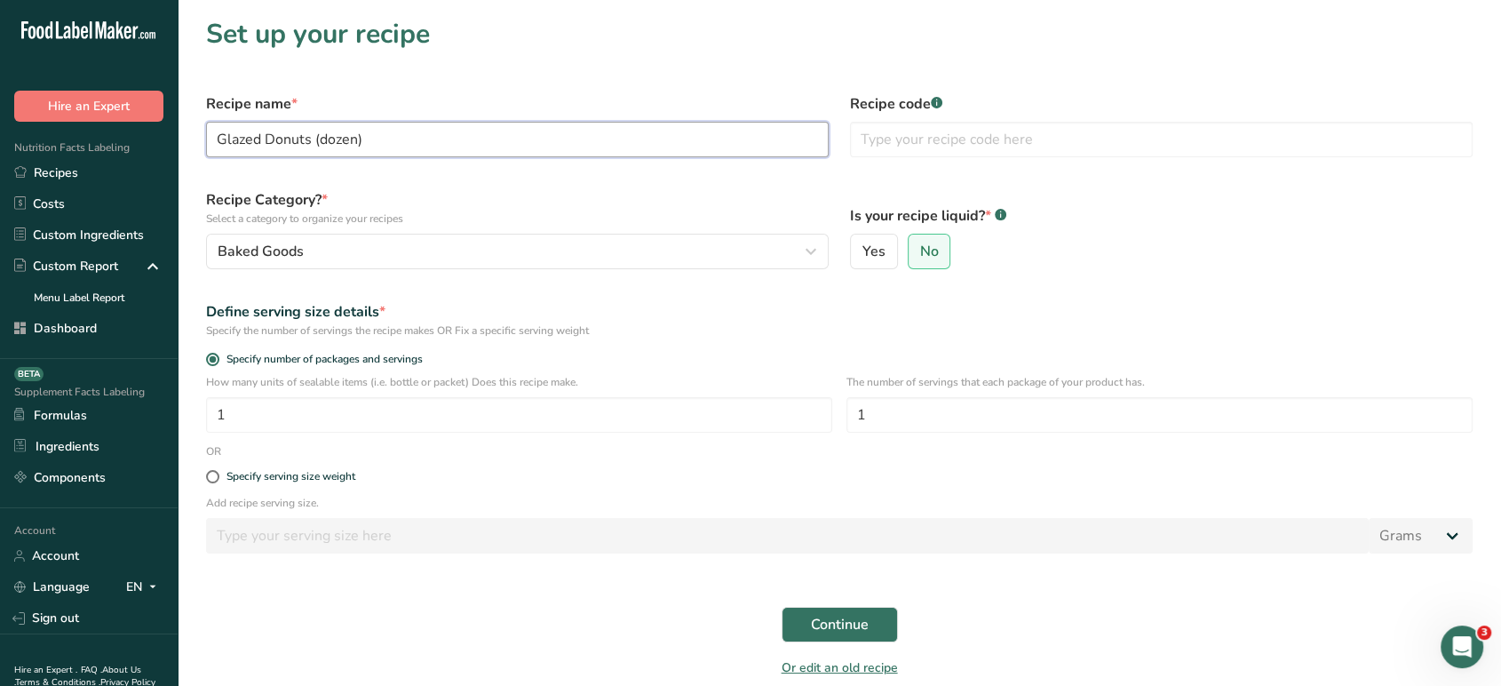
click at [369, 133] on input "Glazed Donuts (dozen)" at bounding box center [517, 140] width 623 height 36
click at [327, 139] on input "Glazed Donuts (dozen)" at bounding box center [517, 140] width 623 height 36
type input "Glazed Donuts (Dozen)"
click at [510, 207] on label "Recipe Category? * Select a category to organize your recipes" at bounding box center [517, 207] width 623 height 37
click at [866, 617] on span "Continue" at bounding box center [840, 624] width 58 height 21
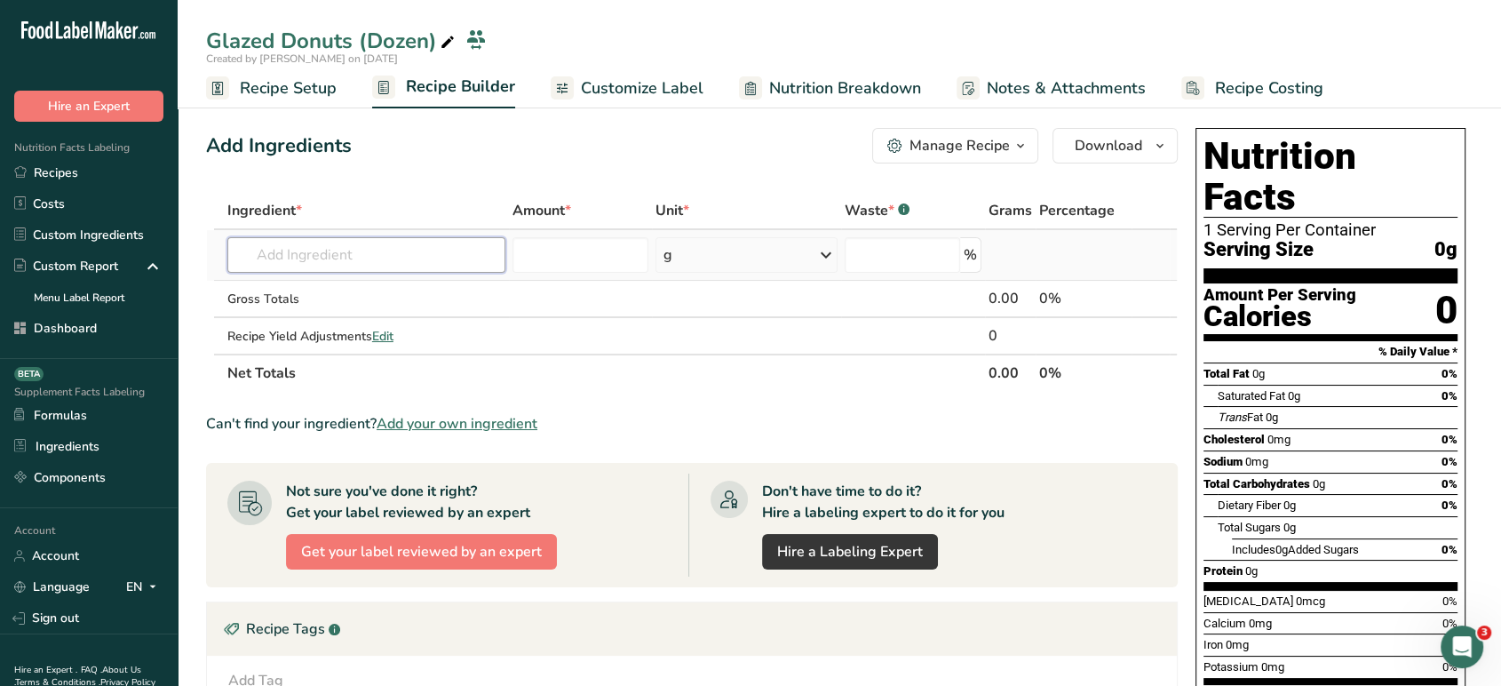
click at [483, 254] on input "text" at bounding box center [366, 255] width 278 height 36
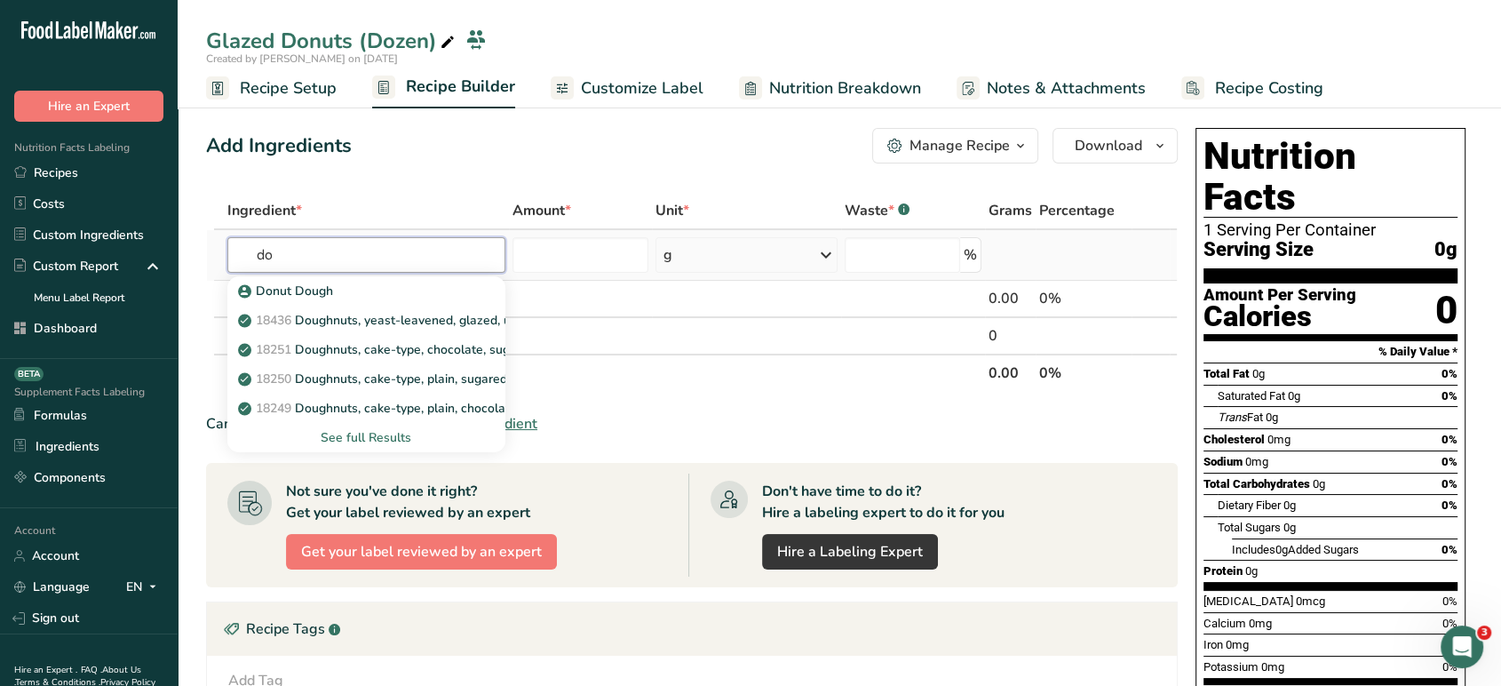
type input "d"
type input "glazed donu"
click at [458, 286] on div "Glazed Donuts (dozen)" at bounding box center [352, 291] width 221 height 19
type input "Glazed Donuts (dozen)"
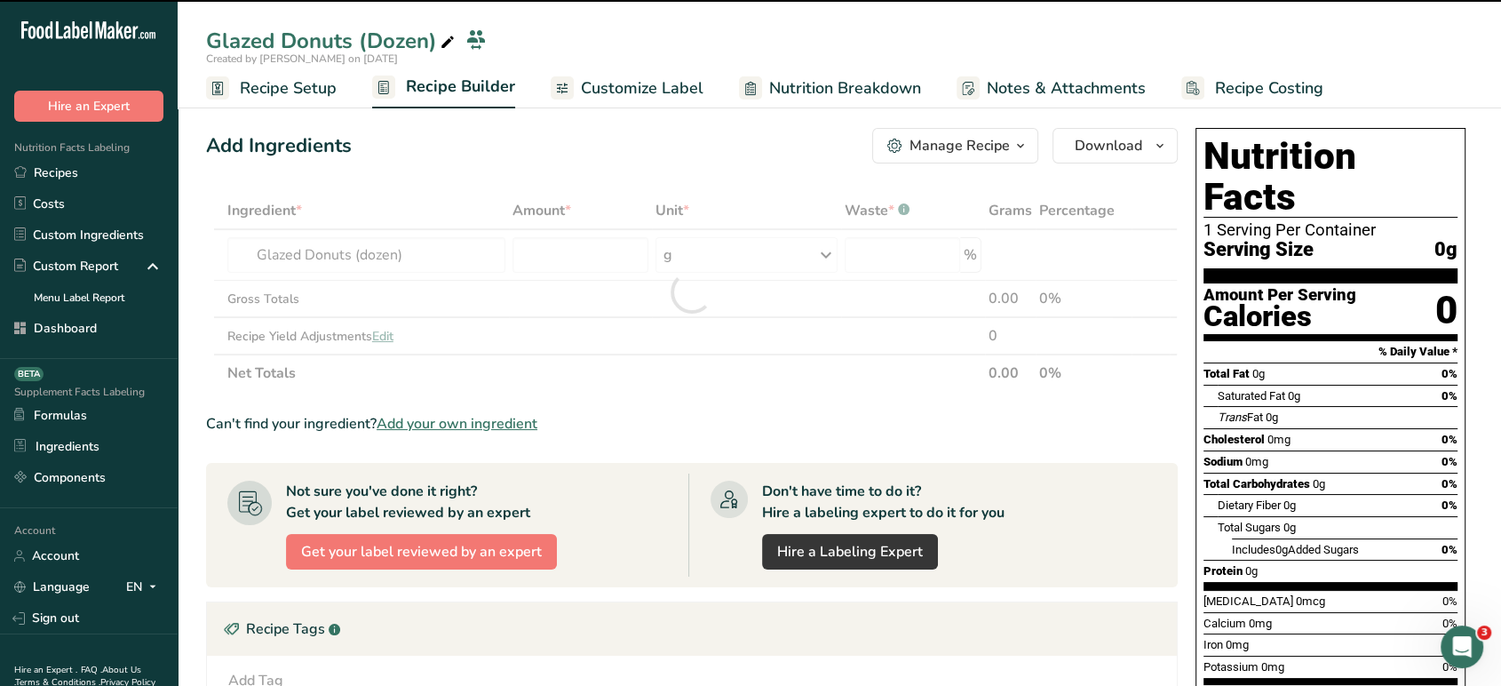
type input "0"
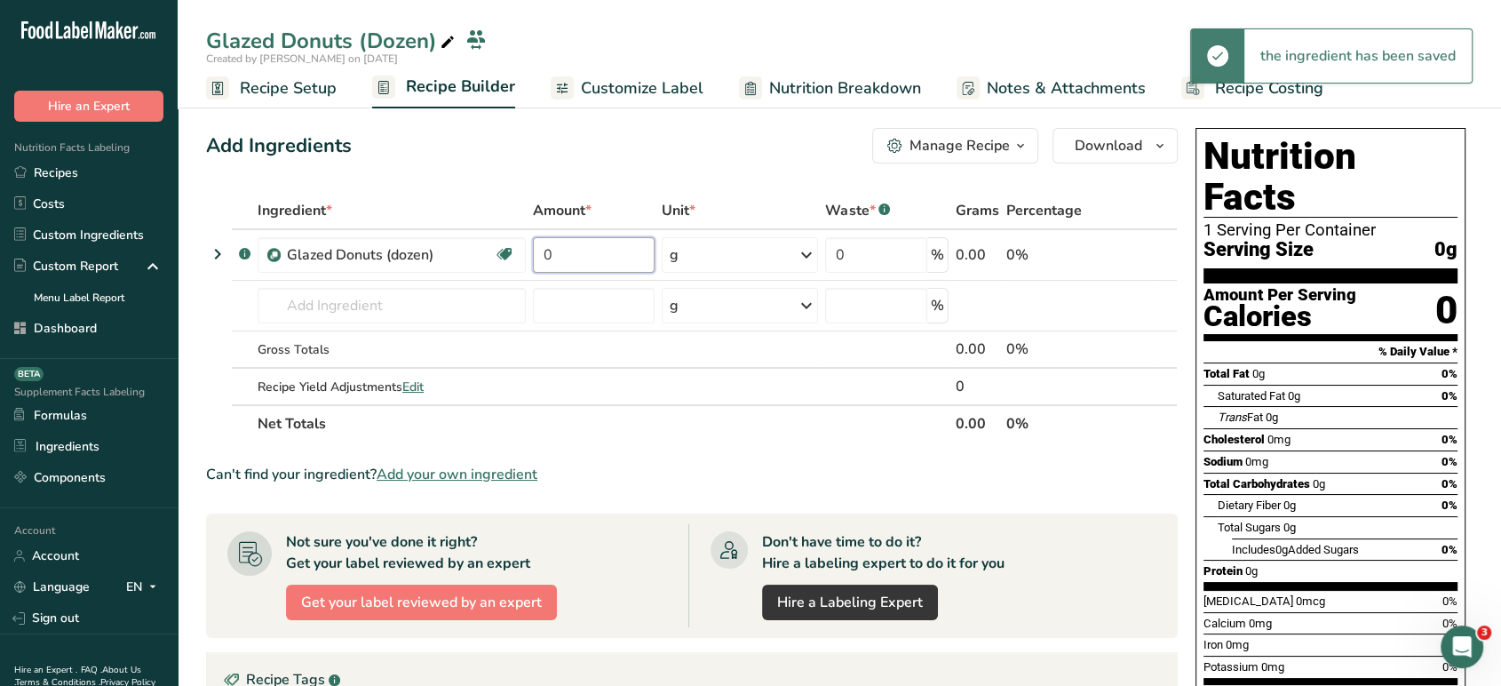
click at [581, 261] on input "0" at bounding box center [594, 255] width 122 height 36
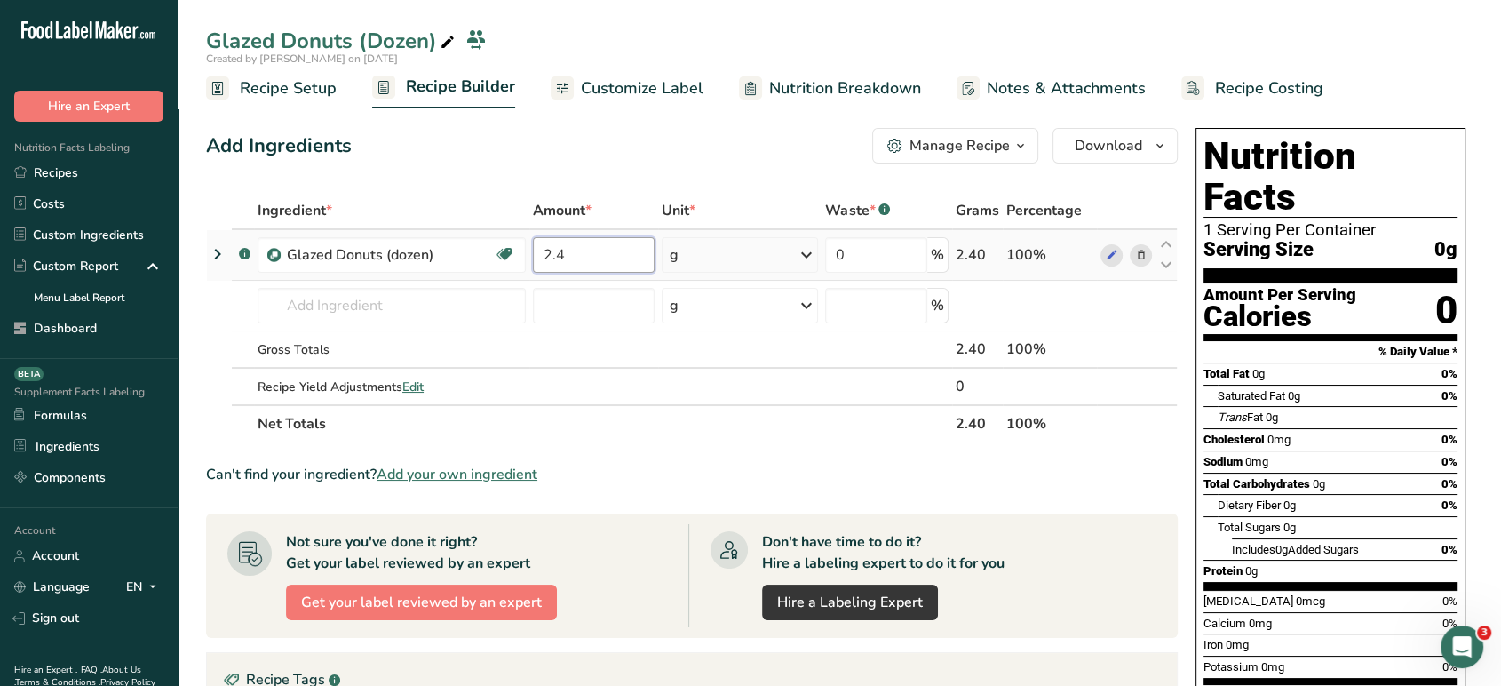
type input "2.4"
click at [712, 259] on div "Ingredient * Amount * Unit * Waste * .a-a{fill:#347362;}.b-a{fill:#fff;} Grams …" at bounding box center [692, 317] width 972 height 251
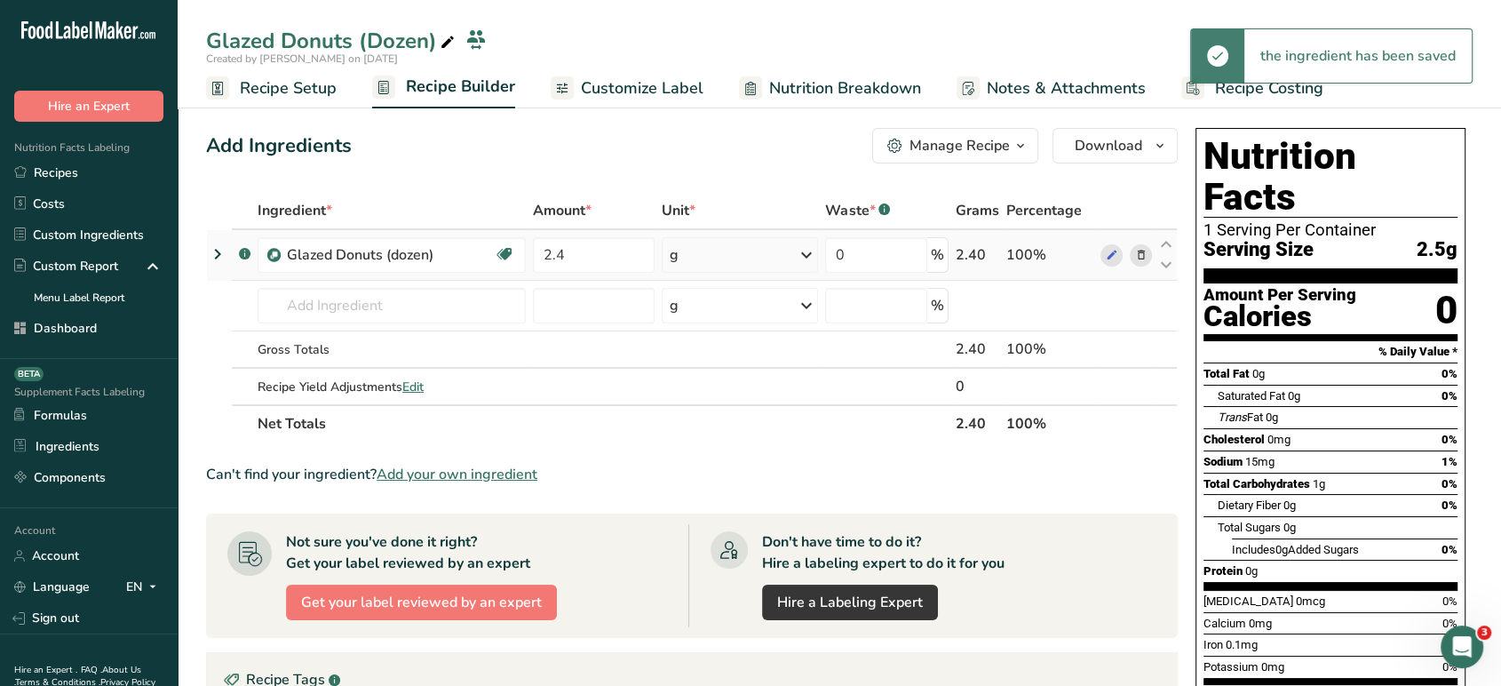
click at [712, 259] on div "g" at bounding box center [740, 255] width 156 height 36
click at [724, 394] on div "See more" at bounding box center [747, 395] width 149 height 19
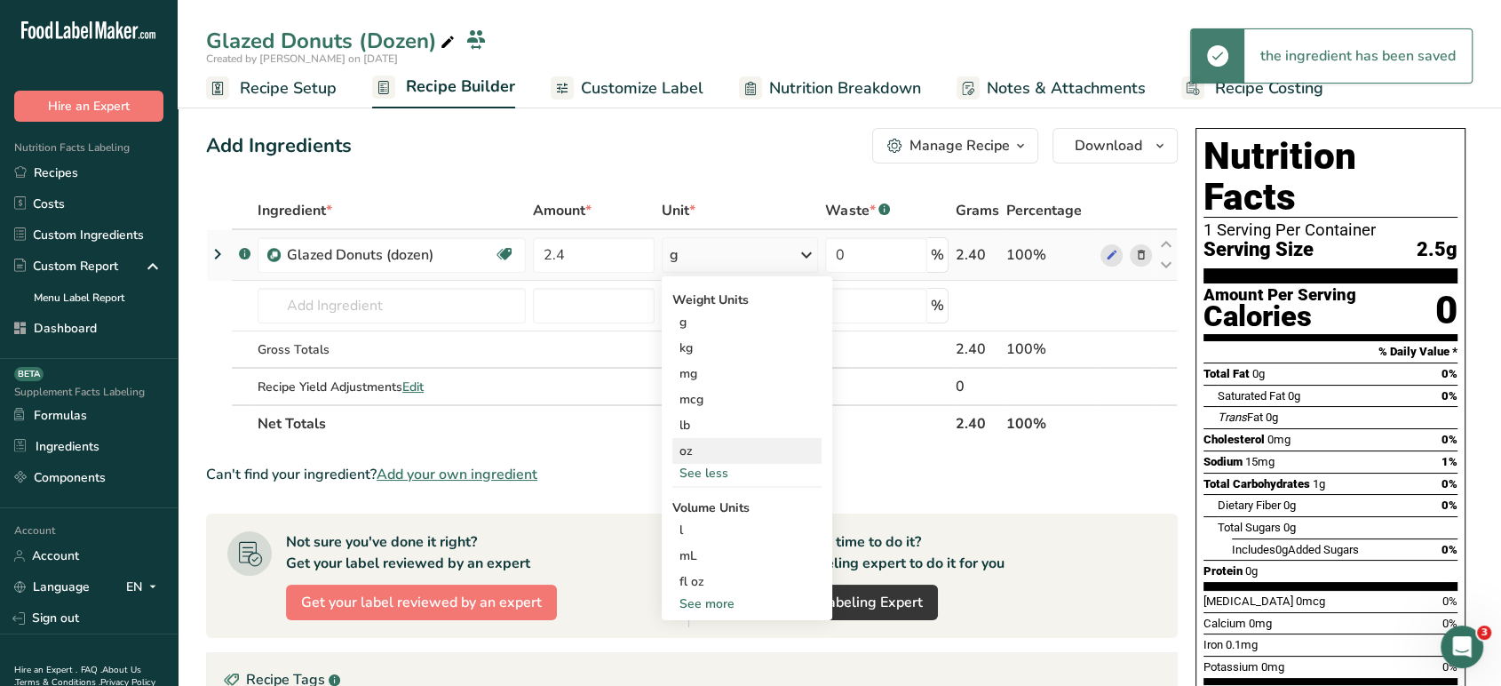
click at [691, 443] on div "oz" at bounding box center [747, 451] width 149 height 26
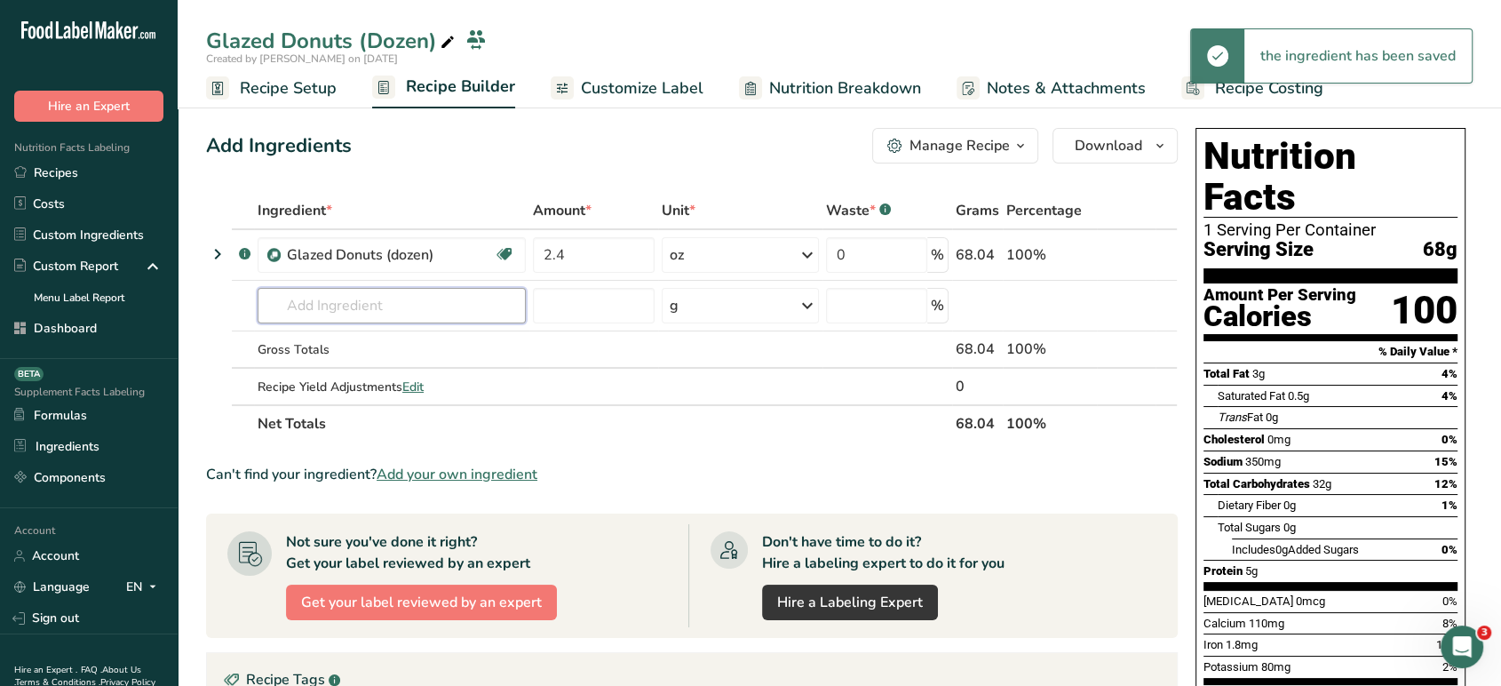
click at [376, 301] on input "text" at bounding box center [392, 306] width 268 height 36
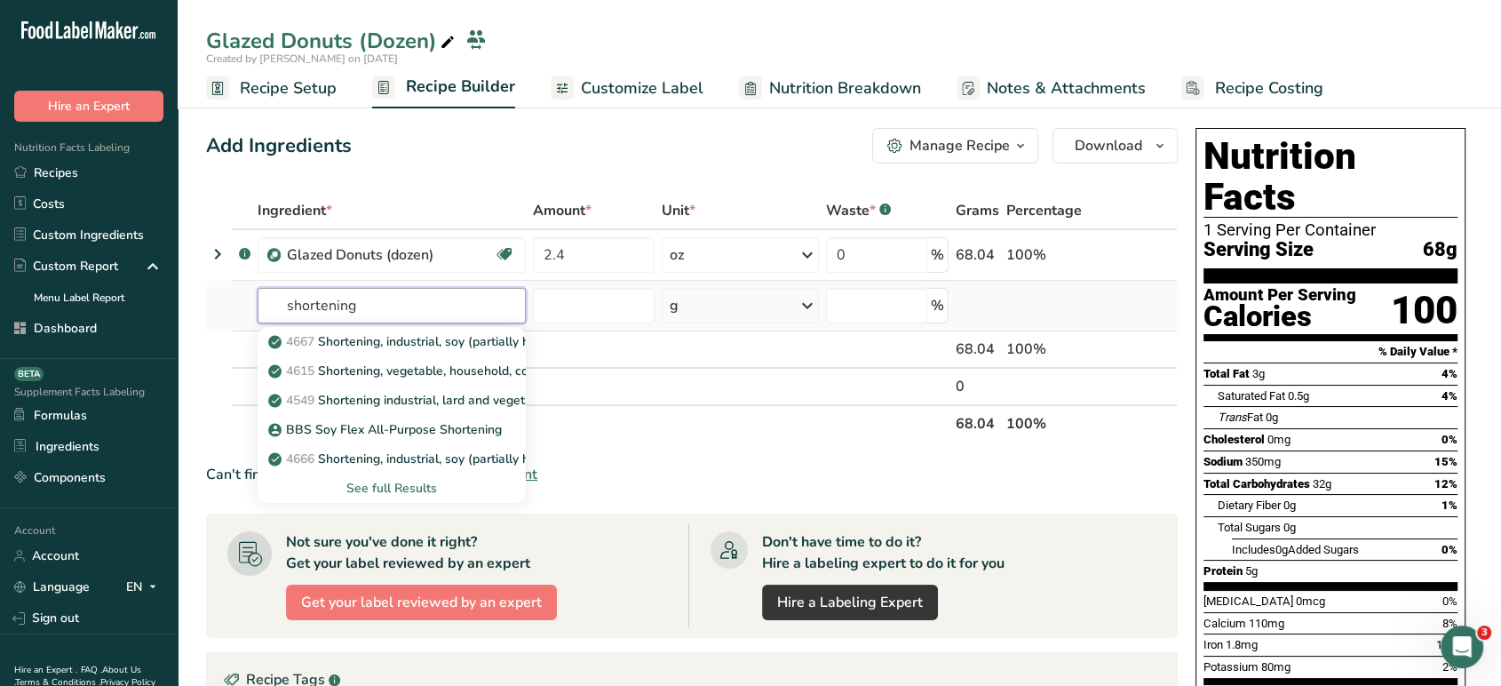
type input "shortening"
click at [397, 489] on div "See full Results" at bounding box center [392, 488] width 240 height 19
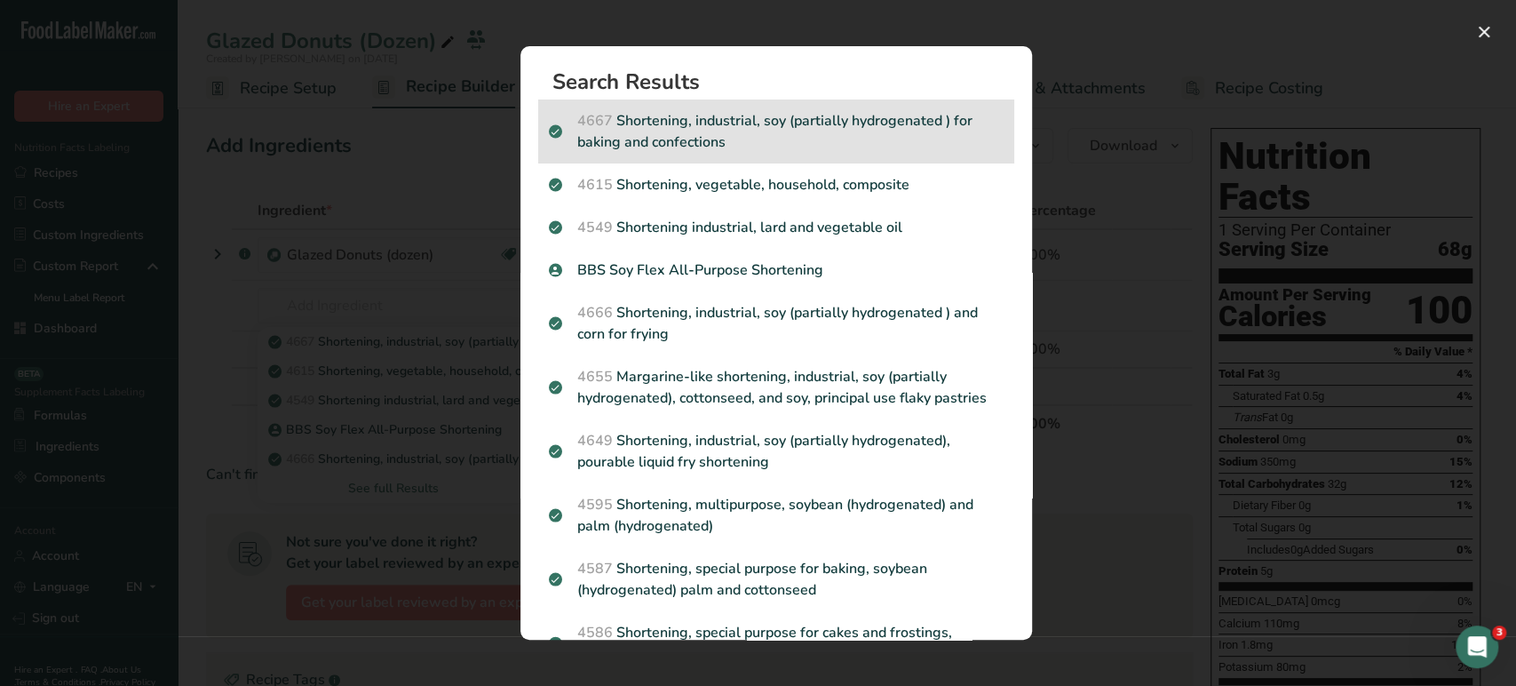
click at [837, 130] on p "4667 Shortening, industrial, soy (partially hydrogenated ) for baking and confe…" at bounding box center [776, 131] width 455 height 43
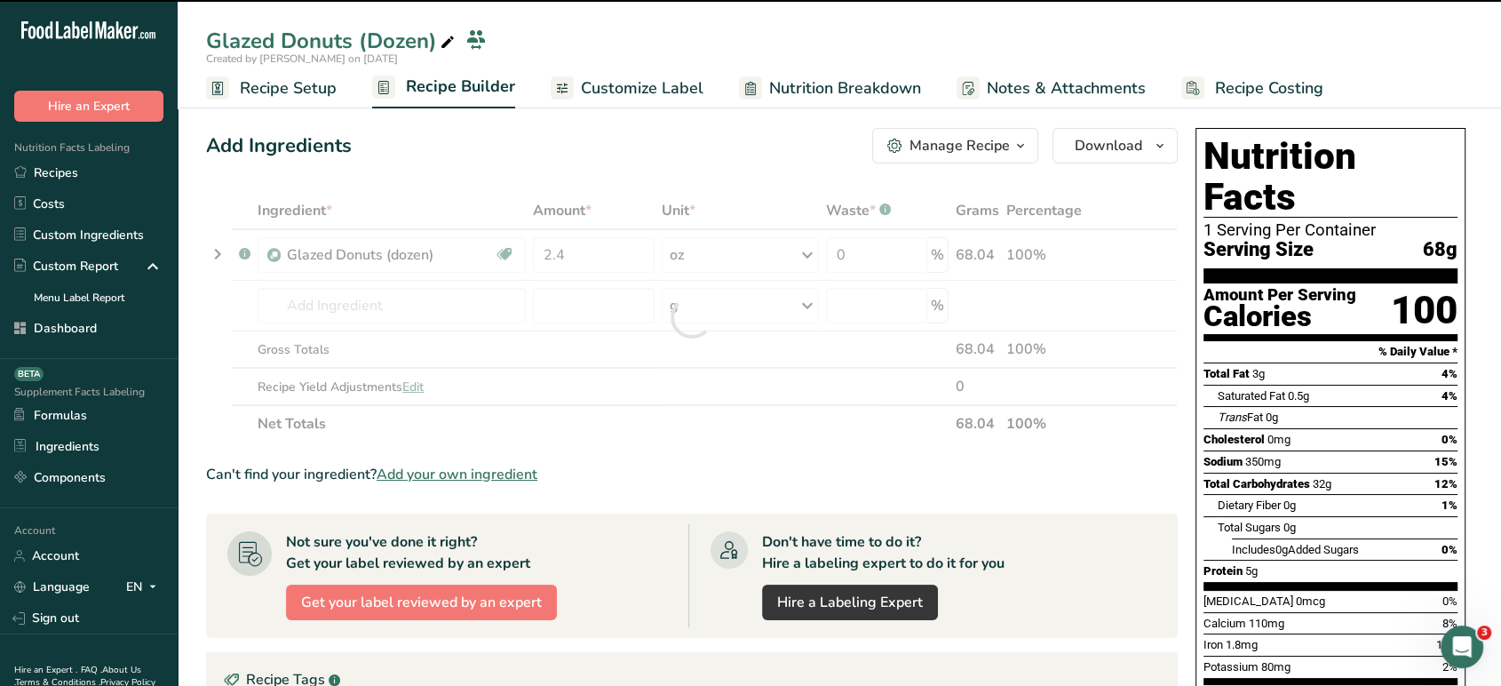
type input "0"
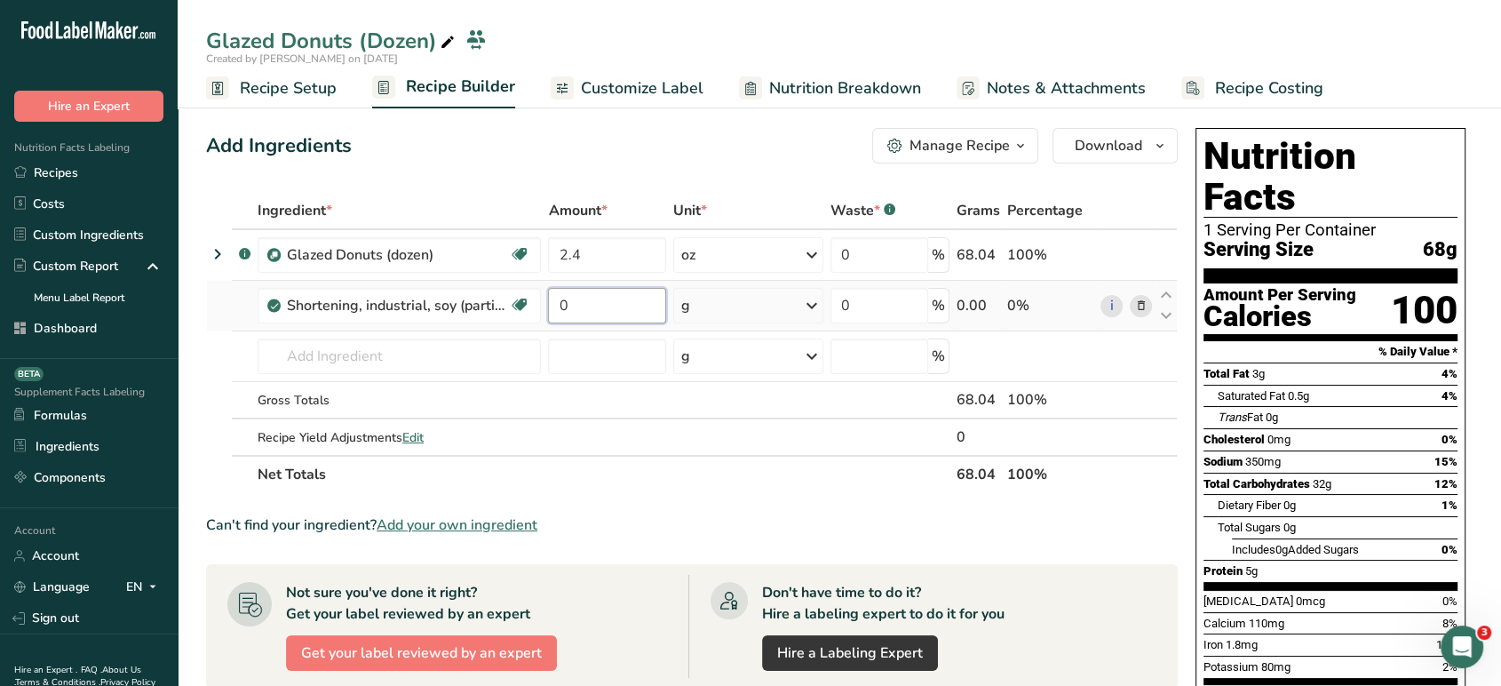
click at [633, 308] on input "0" at bounding box center [606, 306] width 117 height 36
type input "0.4"
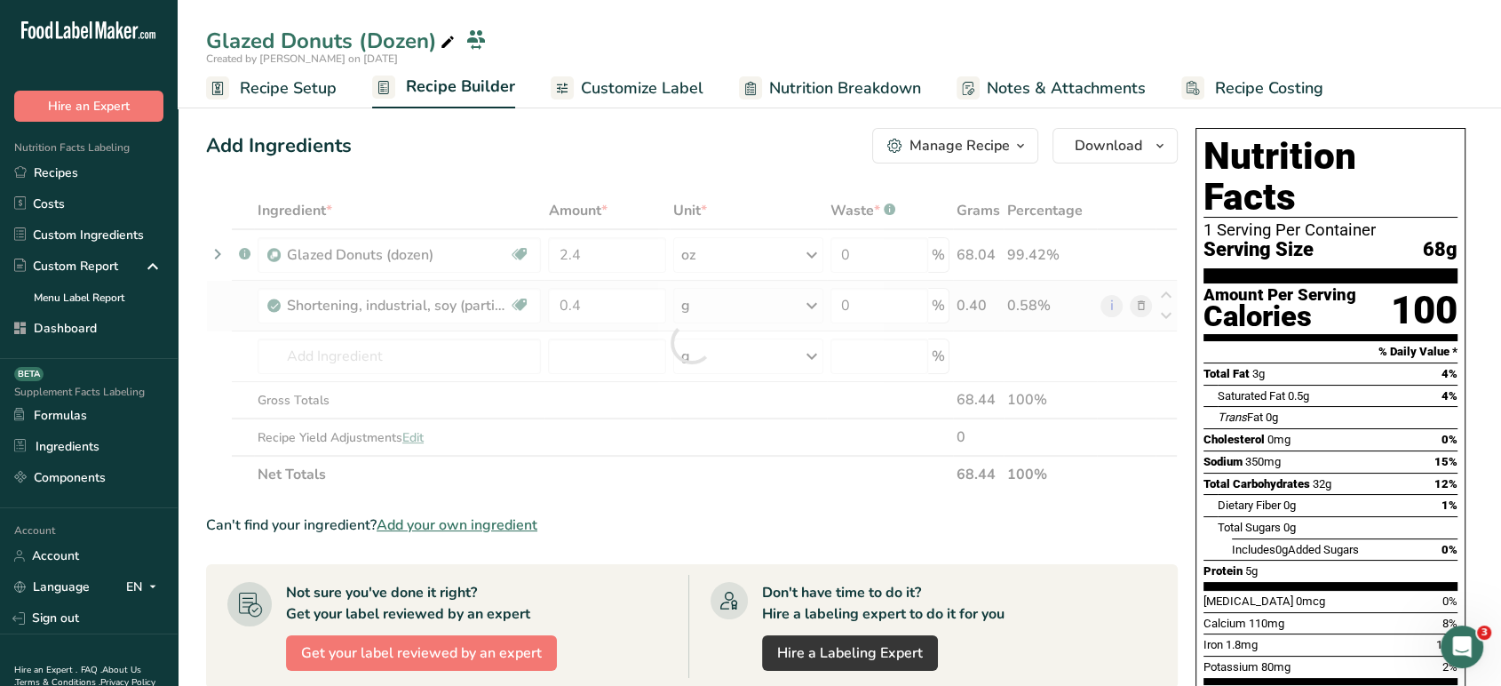
click at [712, 305] on div "Ingredient * Amount * Unit * Waste * .a-a{fill:#347362;}.b-a{fill:#fff;} Grams …" at bounding box center [692, 342] width 972 height 301
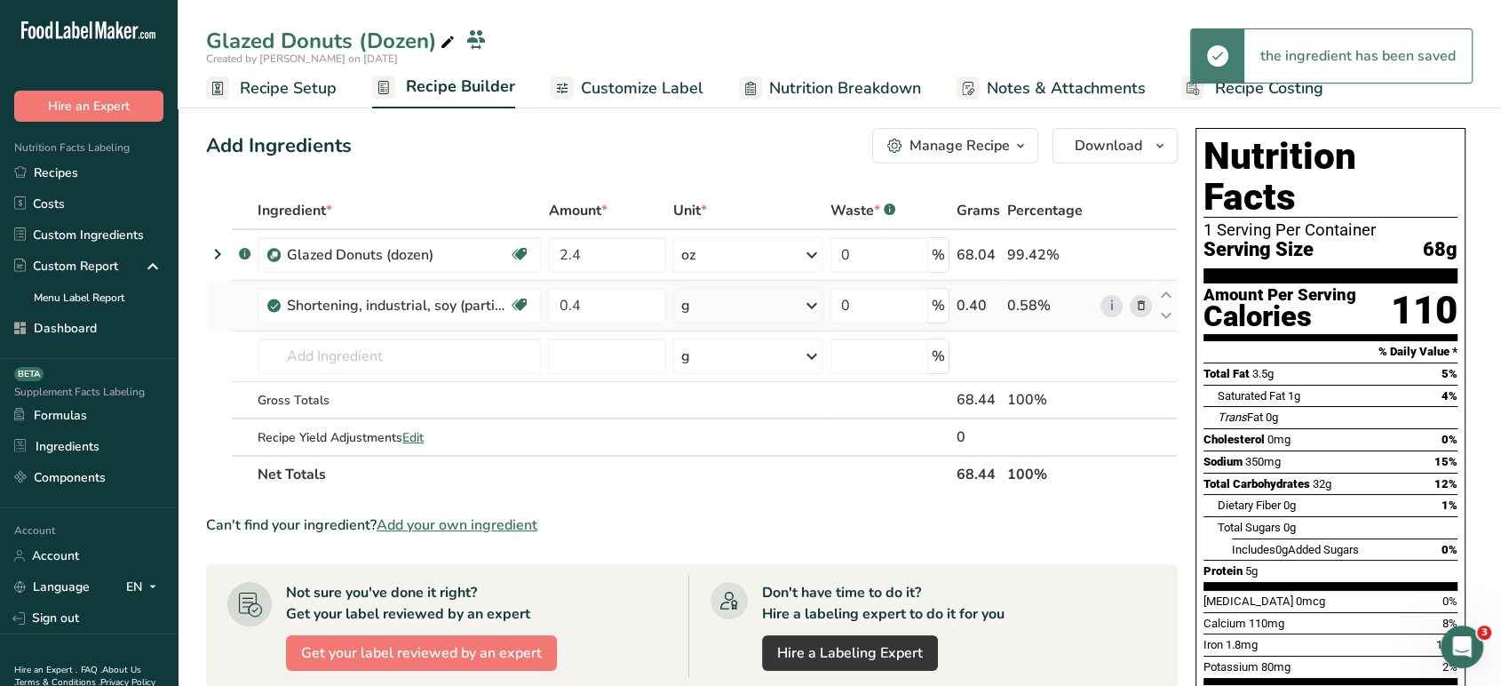
click at [712, 305] on div "g" at bounding box center [748, 306] width 150 height 36
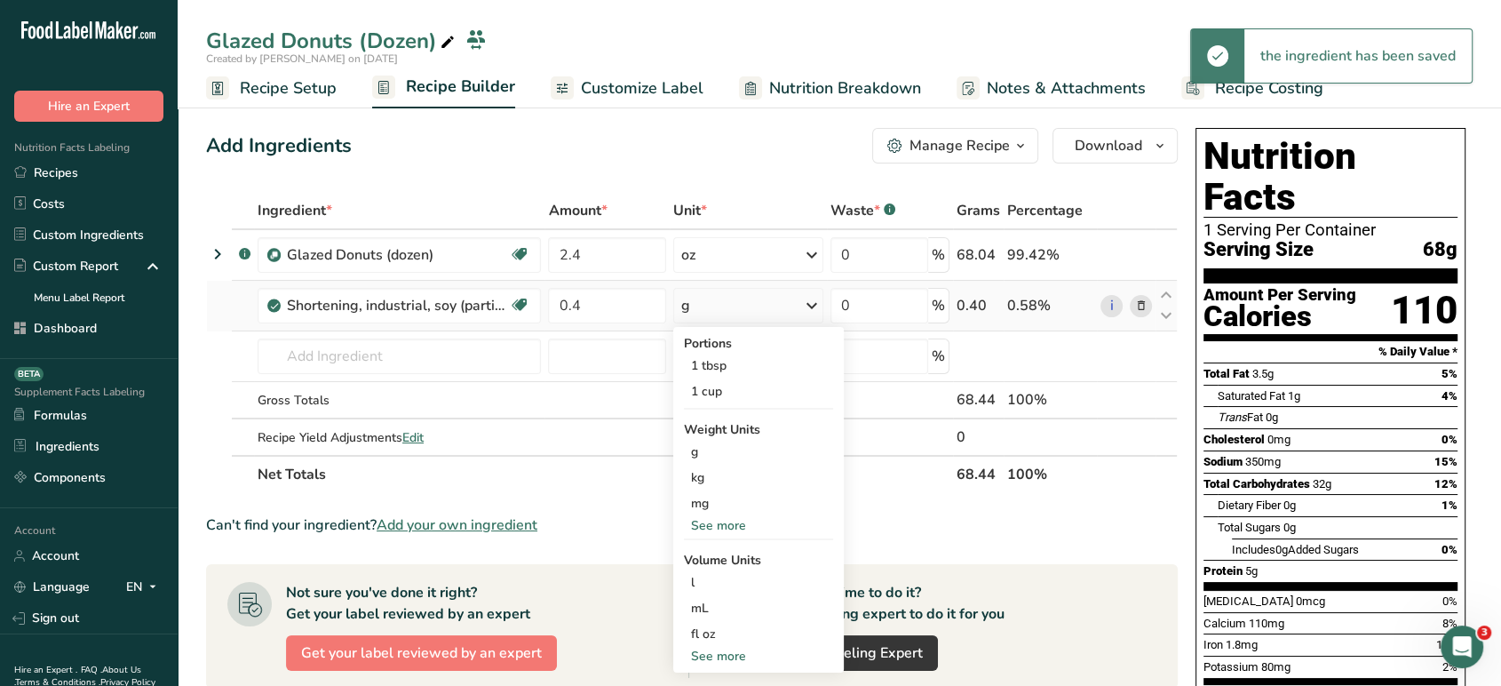
click at [722, 529] on div "See more" at bounding box center [758, 525] width 149 height 19
click at [725, 581] on div "oz" at bounding box center [758, 581] width 149 height 26
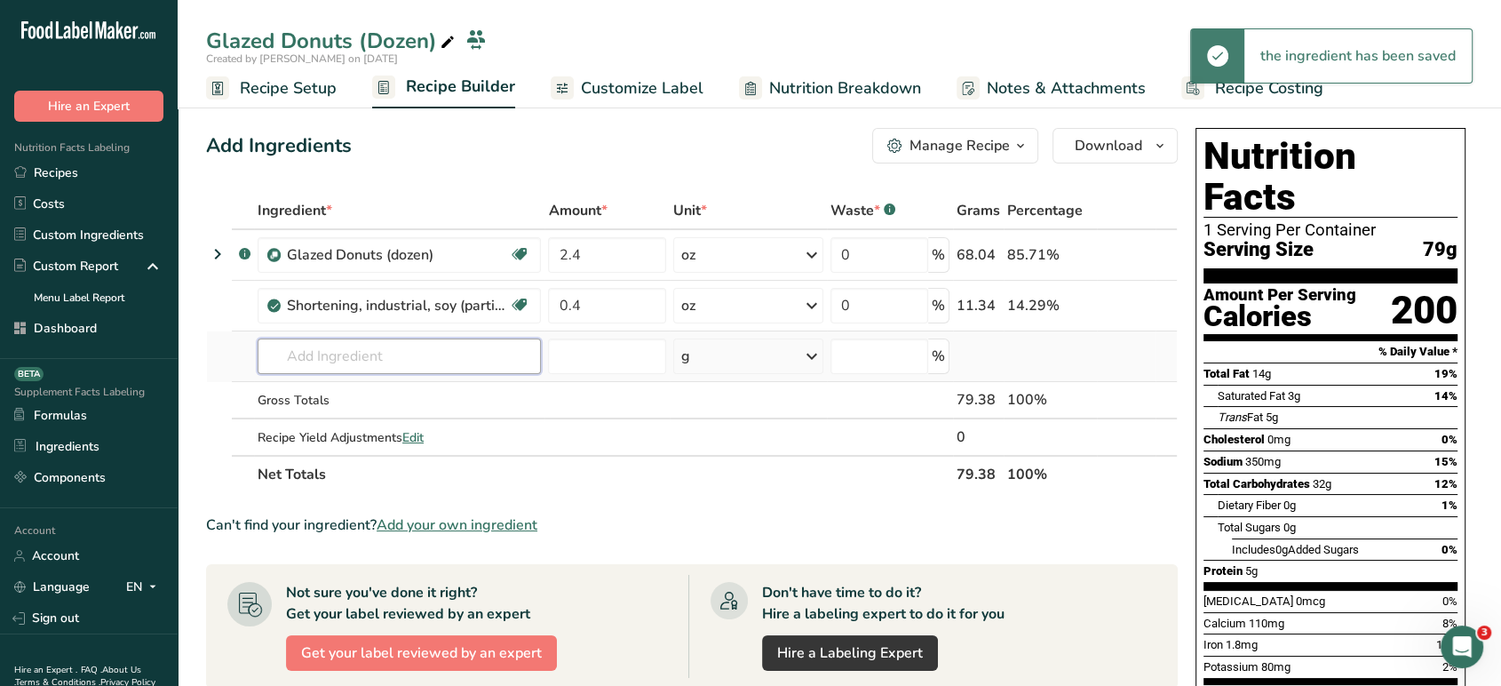
click at [448, 361] on input "text" at bounding box center [399, 356] width 283 height 36
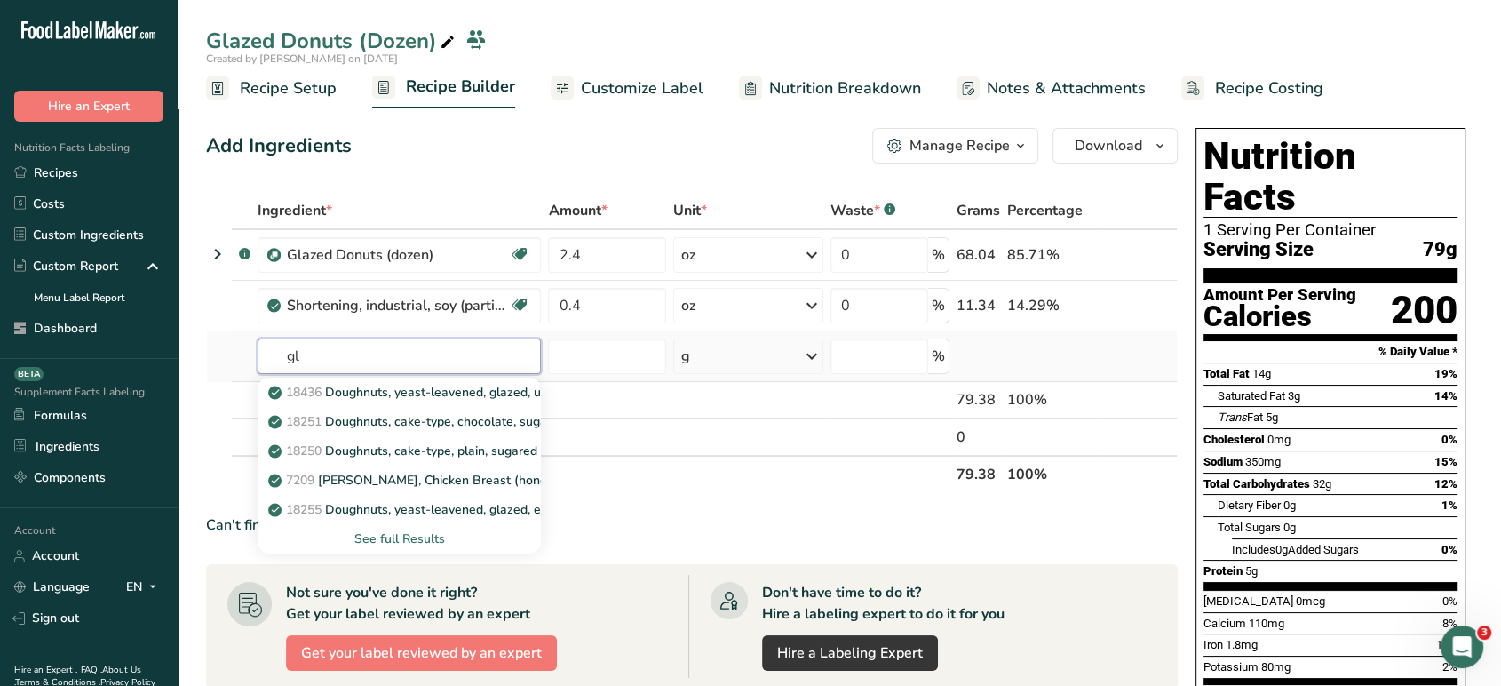
type input "g"
type input "donut glaze"
click at [444, 403] on link "Donuts Glaze" at bounding box center [399, 392] width 283 height 29
type input "Donuts Glaze"
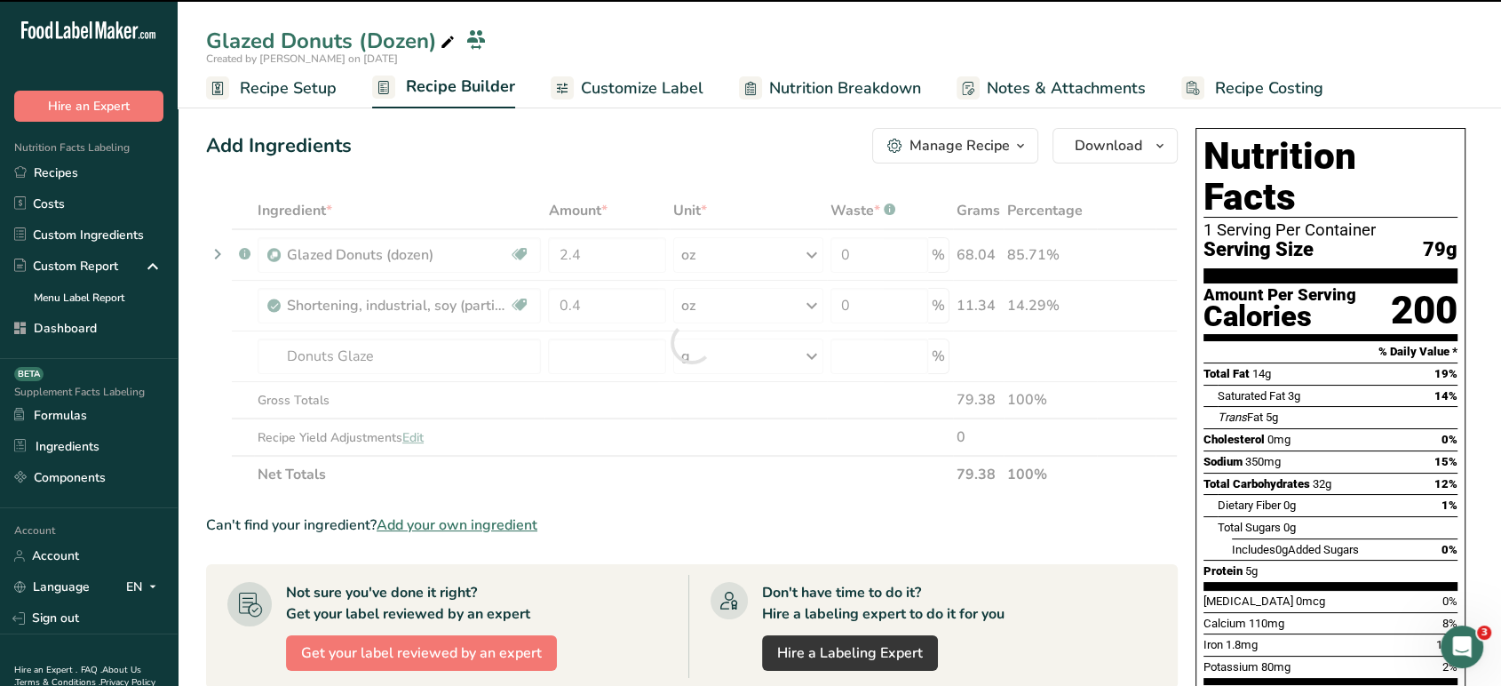
type input "0"
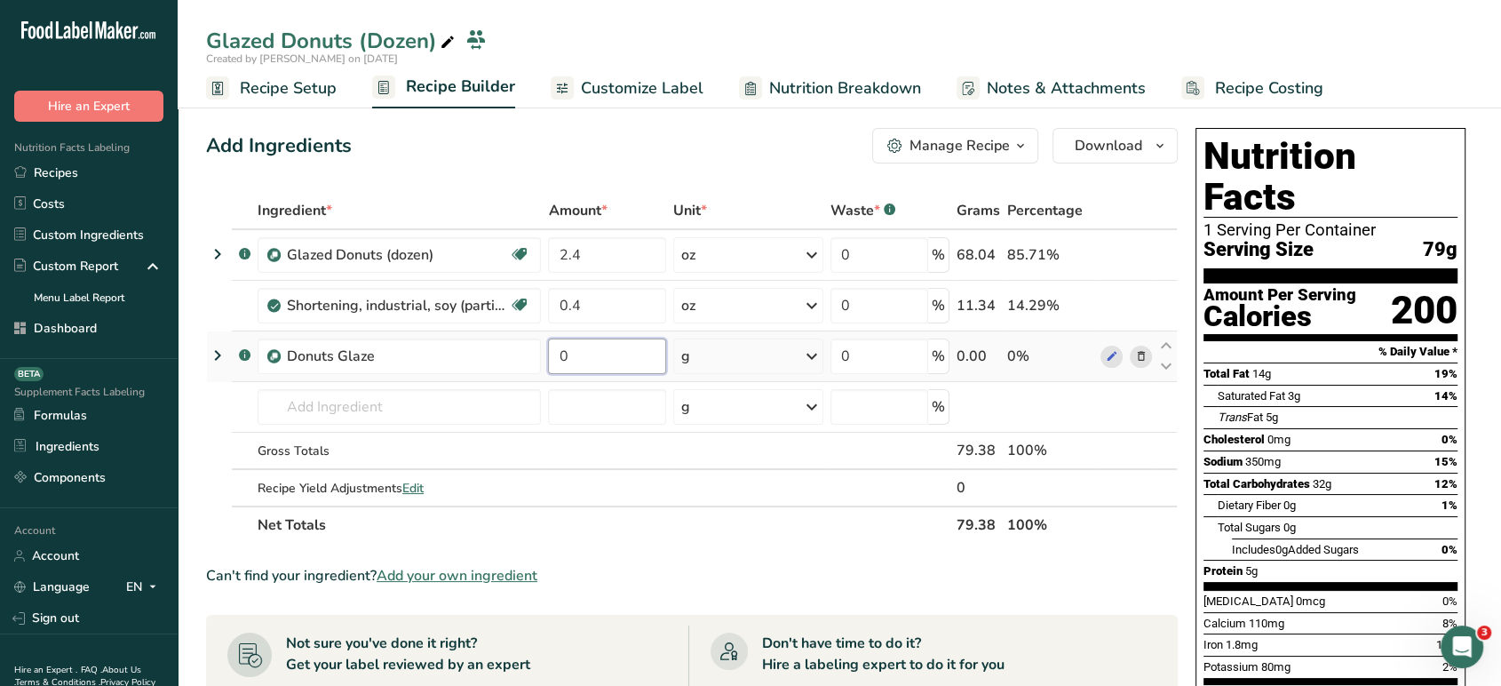
click at [639, 354] on input "0" at bounding box center [606, 356] width 117 height 36
type input "0.6"
click at [757, 354] on div "Ingredient * Amount * Unit * Waste * .a-a{fill:#347362;}.b-a{fill:#fff;} Grams …" at bounding box center [692, 368] width 972 height 352
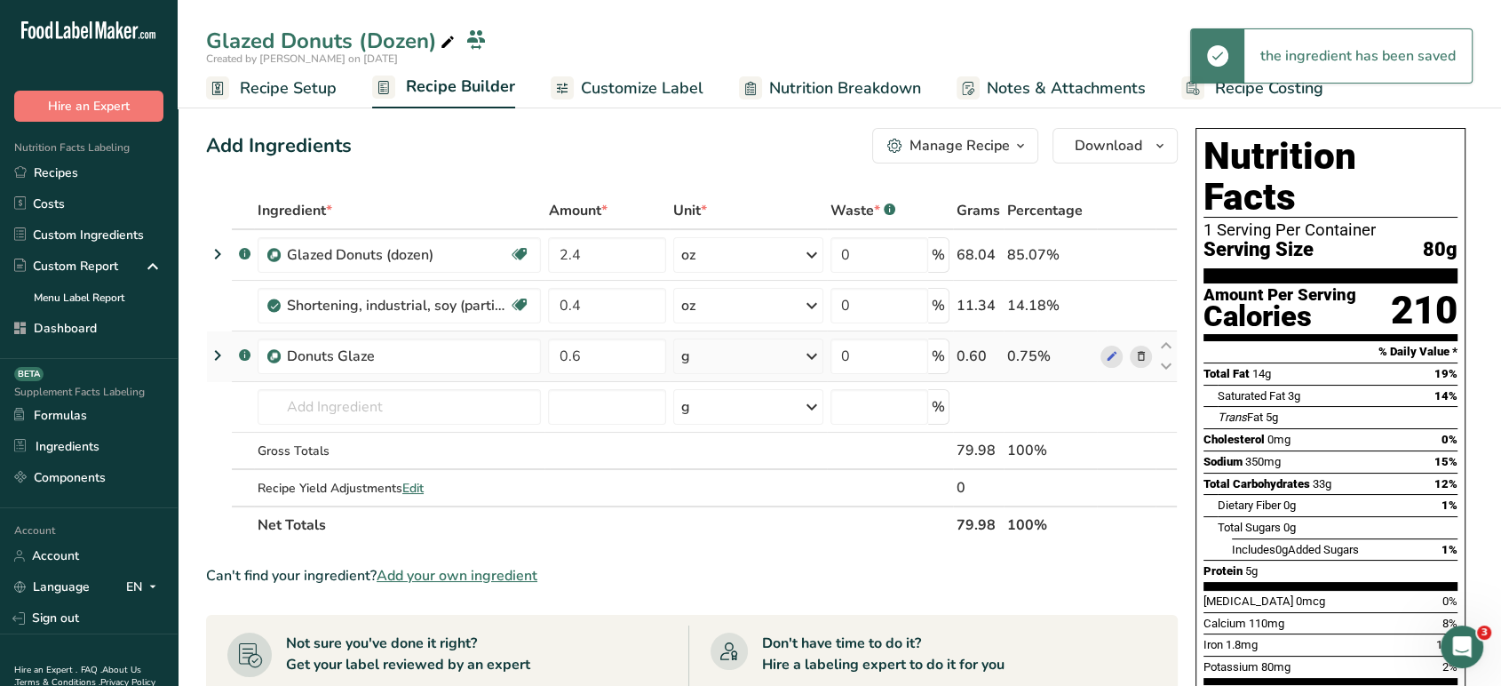
click at [757, 354] on div "g" at bounding box center [748, 356] width 150 height 36
click at [737, 500] on div "See more" at bounding box center [758, 497] width 149 height 19
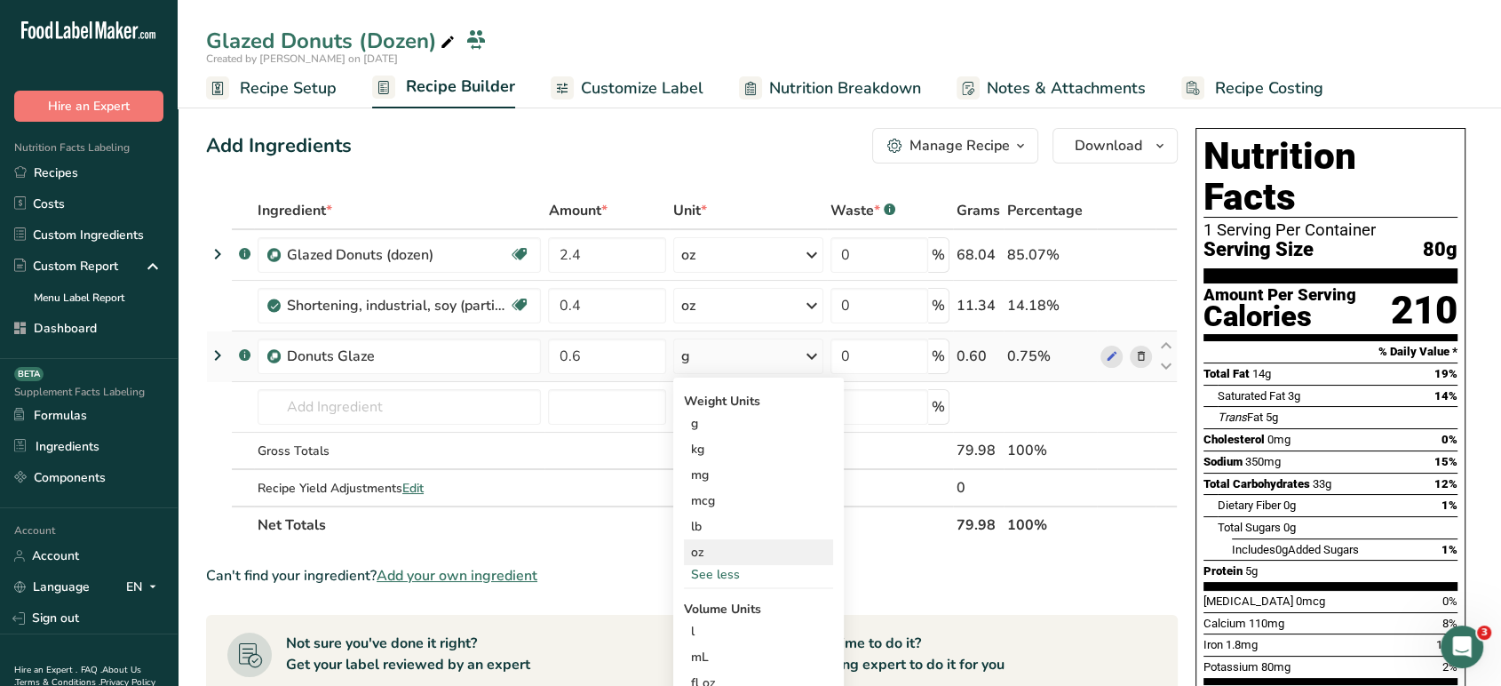
click at [723, 553] on div "oz" at bounding box center [758, 552] width 149 height 26
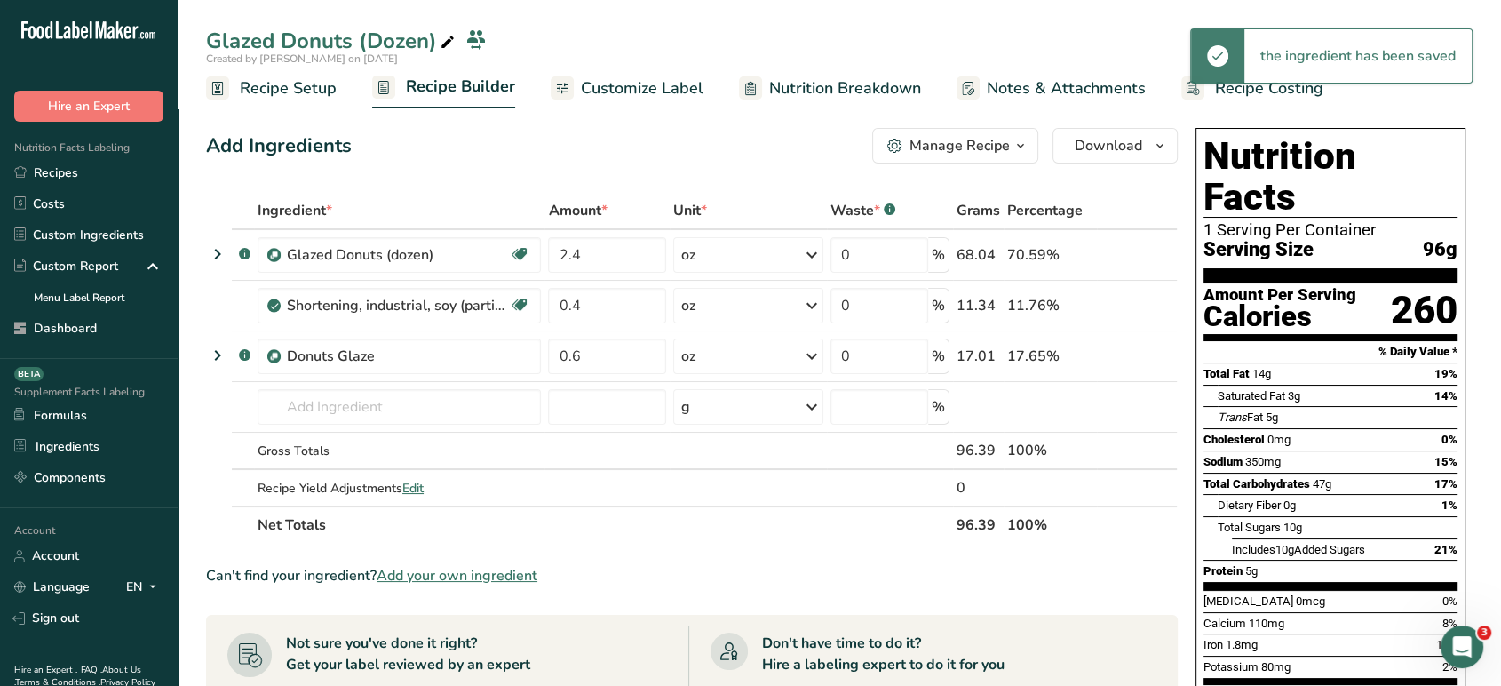
click at [658, 160] on div "Add Ingredients Manage Recipe Delete Recipe Duplicate Recipe Scale Recipe Save …" at bounding box center [692, 146] width 972 height 36
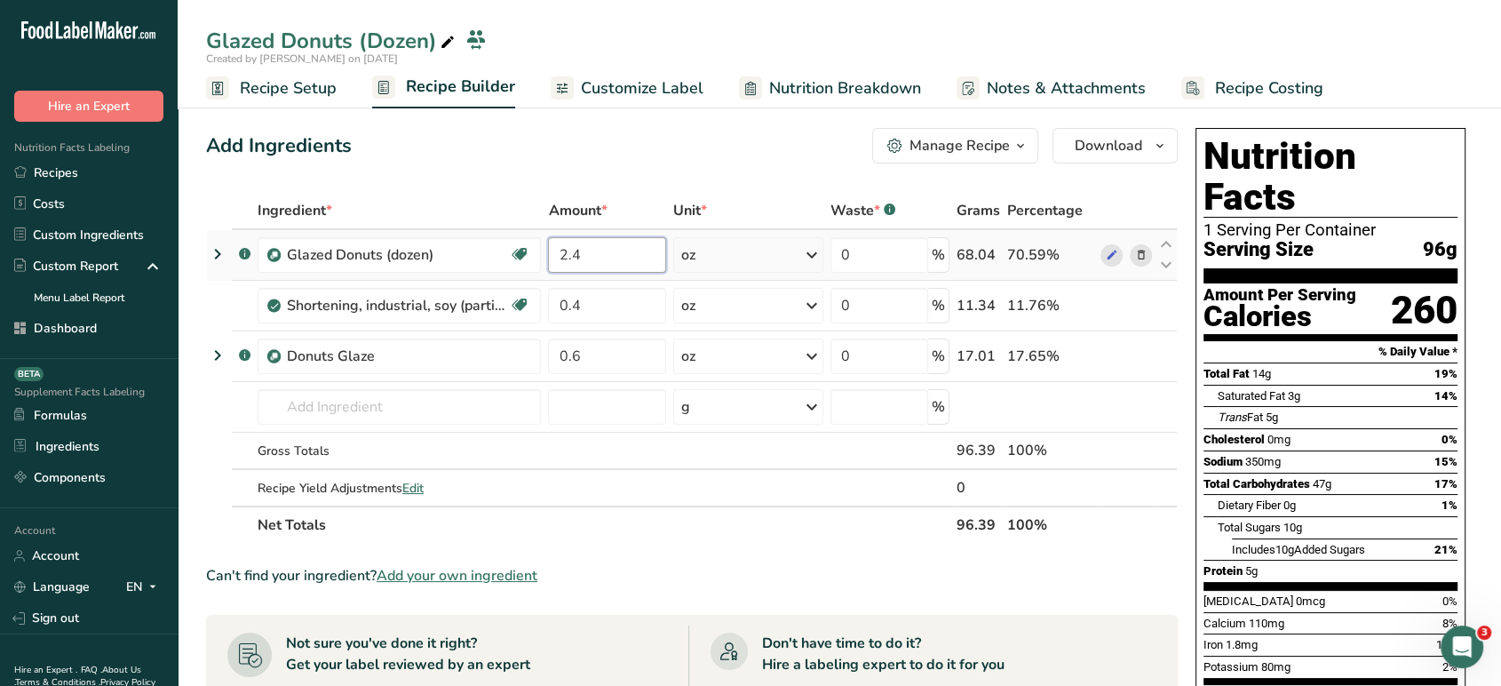
click at [603, 249] on input "2.4" at bounding box center [606, 255] width 117 height 36
type input "2"
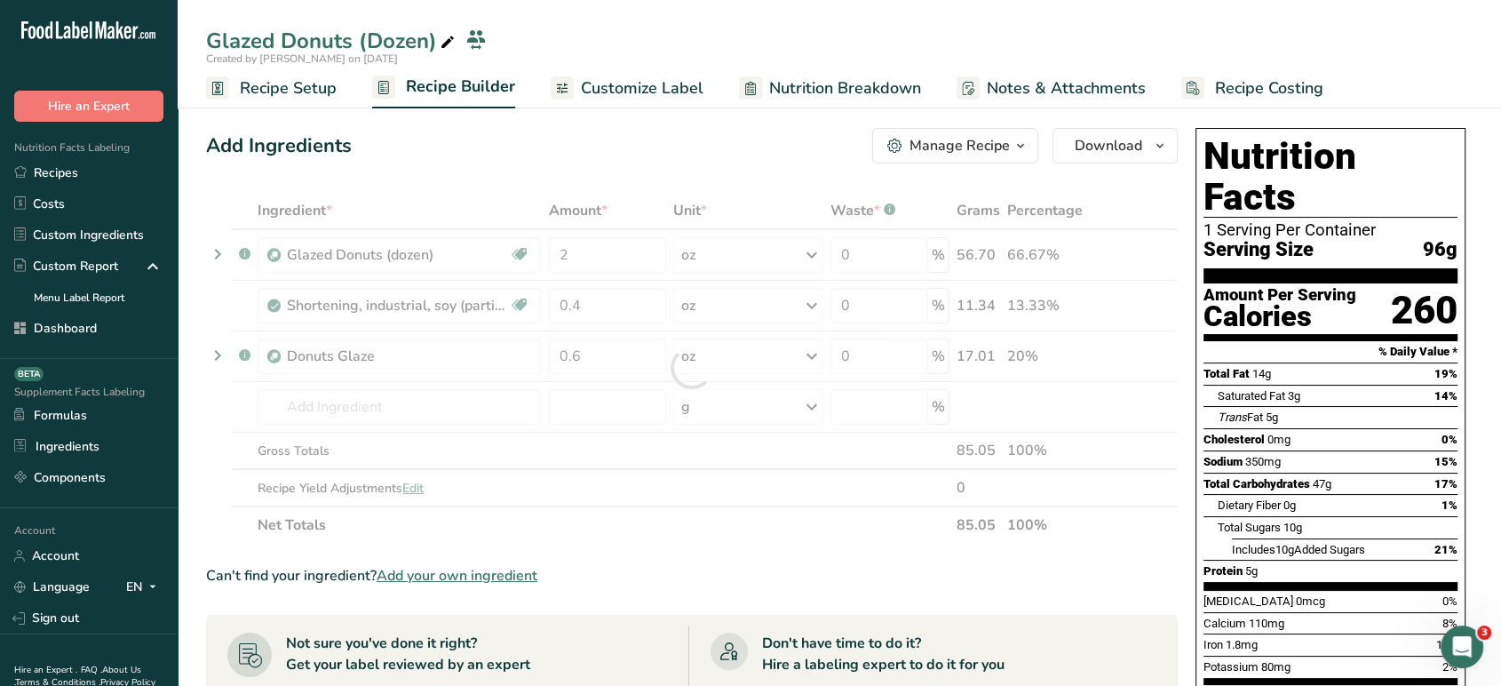
click at [651, 168] on div "Add Ingredients Manage Recipe Delete Recipe Duplicate Recipe Scale Recipe Save …" at bounding box center [697, 639] width 983 height 1036
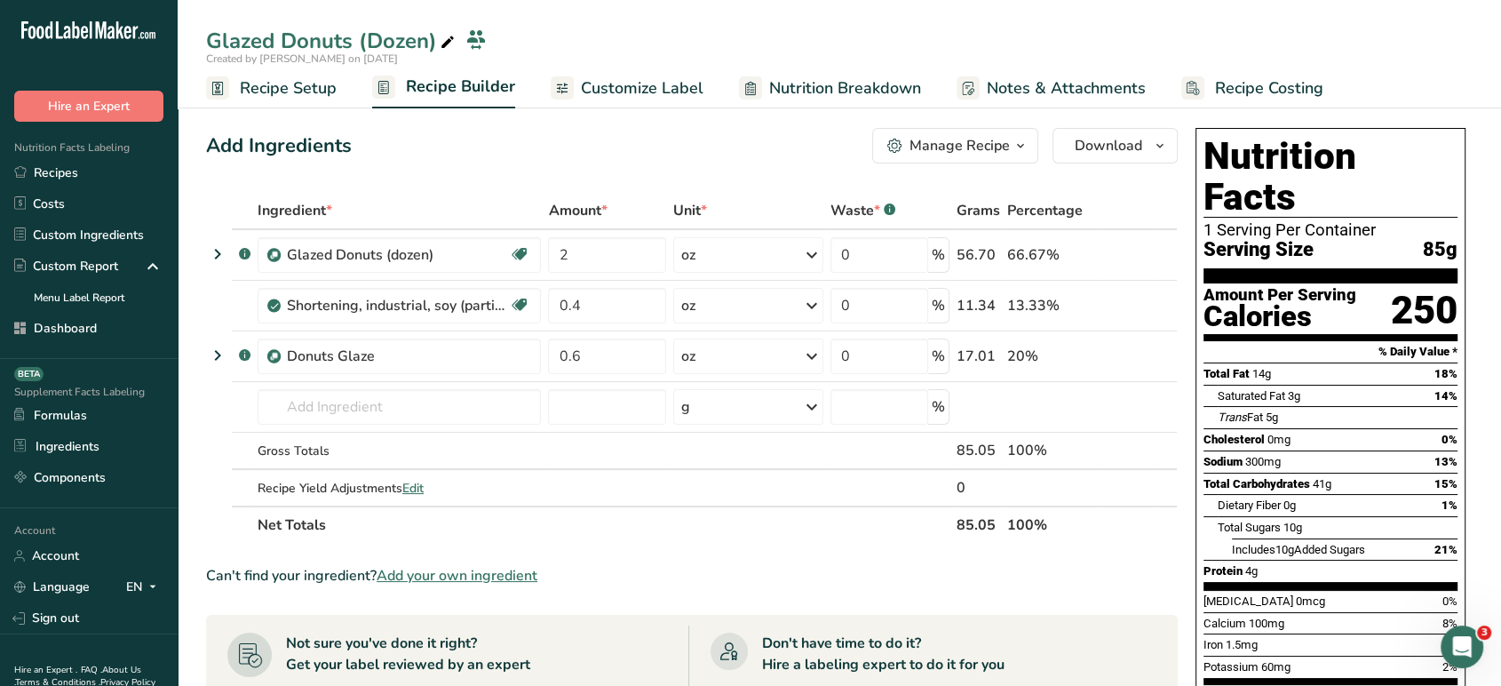
click at [653, 77] on span "Customize Label" at bounding box center [642, 88] width 123 height 24
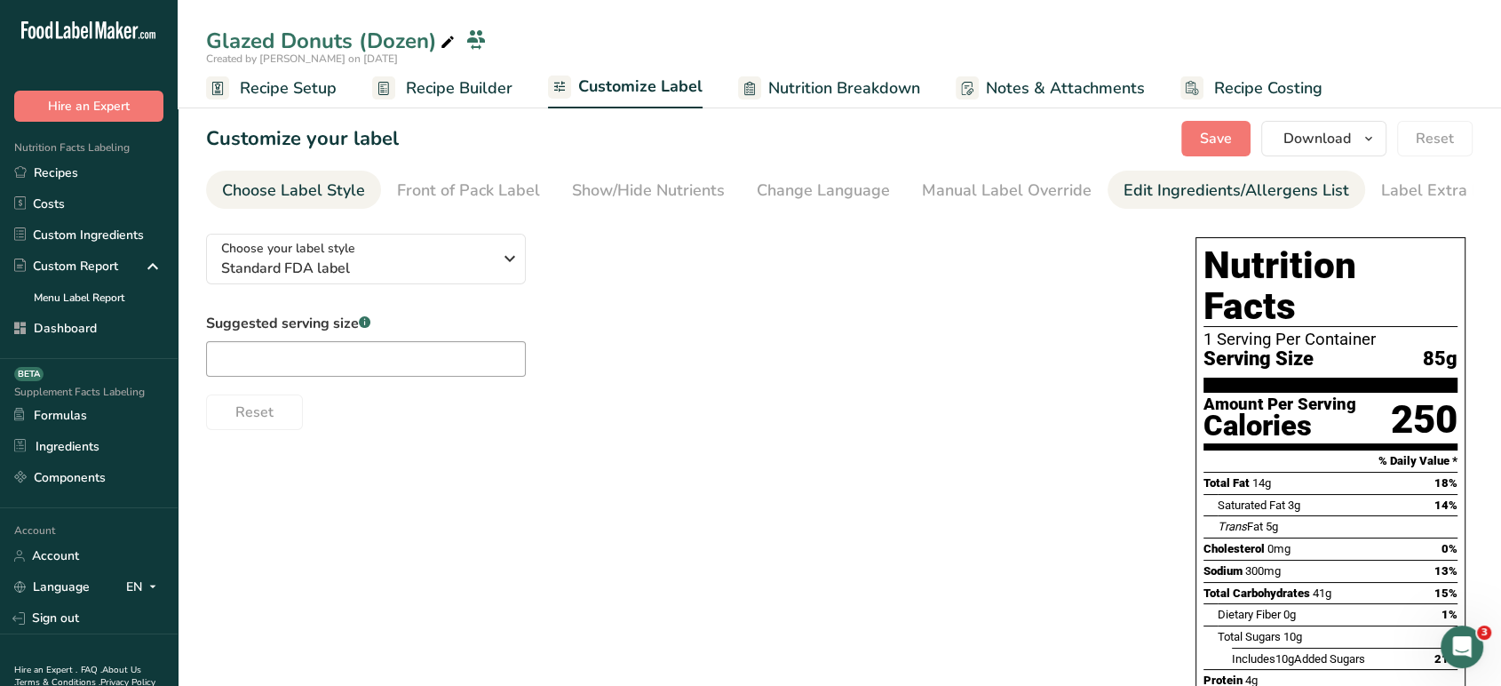
click at [1155, 189] on div "Edit Ingredients/Allergens List" at bounding box center [1237, 191] width 226 height 24
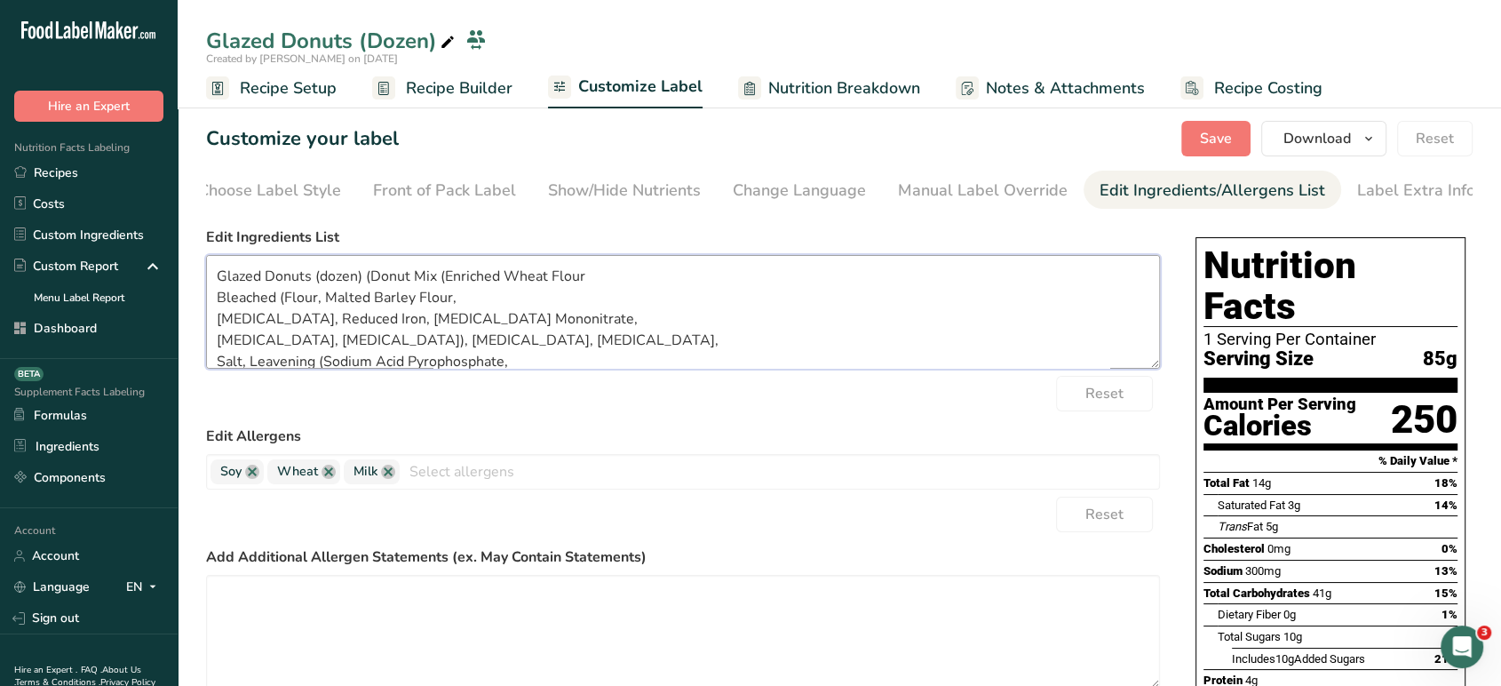
click at [364, 282] on textarea "Glazed Donuts (dozen) (Donut Mix (Enriched Wheat Flour Bleached (Flour, Malted …" at bounding box center [683, 312] width 954 height 114
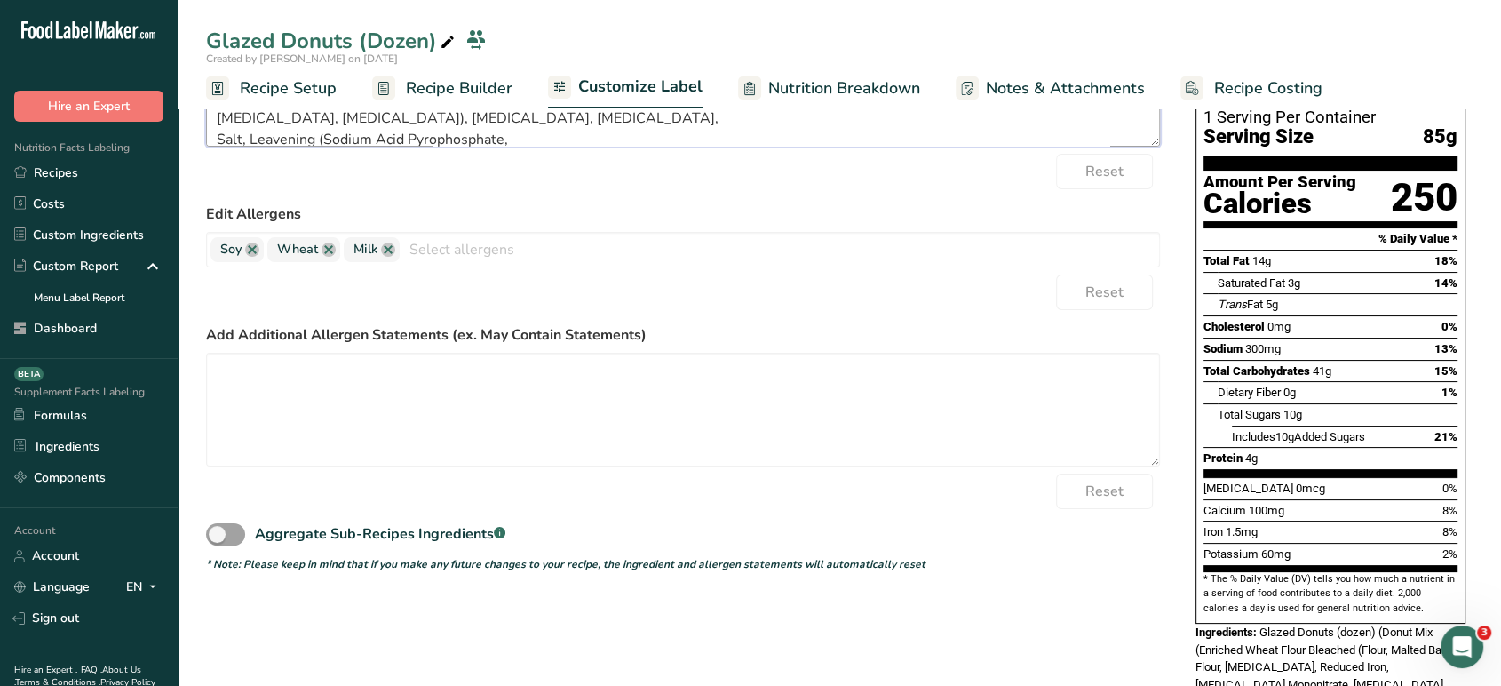
scroll to position [223, 0]
type textarea "Glazed Donuts (dozen) (Donut Mix (Enriched Wheat Flour Bleached (Flour, Malted …"
click at [241, 536] on span at bounding box center [225, 533] width 39 height 22
click at [218, 536] on input "Aggregate Sub-Recipes Ingredients .a-a{fill:#347362;}.b-a{fill:#fff;}" at bounding box center [212, 534] width 12 height 12
checkbox input "true"
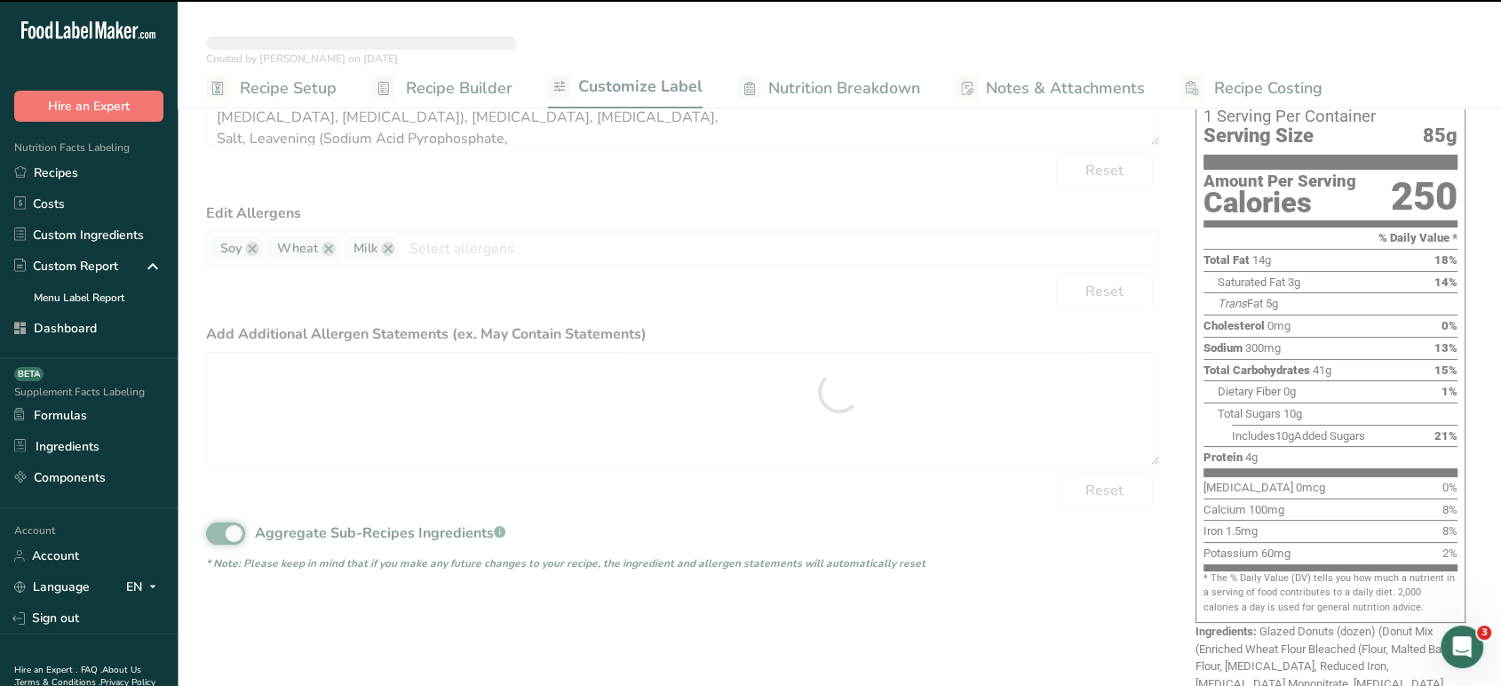
type textarea "Shortening, Yeast, Water, Donut Mix (Enriched Wheat Flour Bleached (Flour, Malt…"
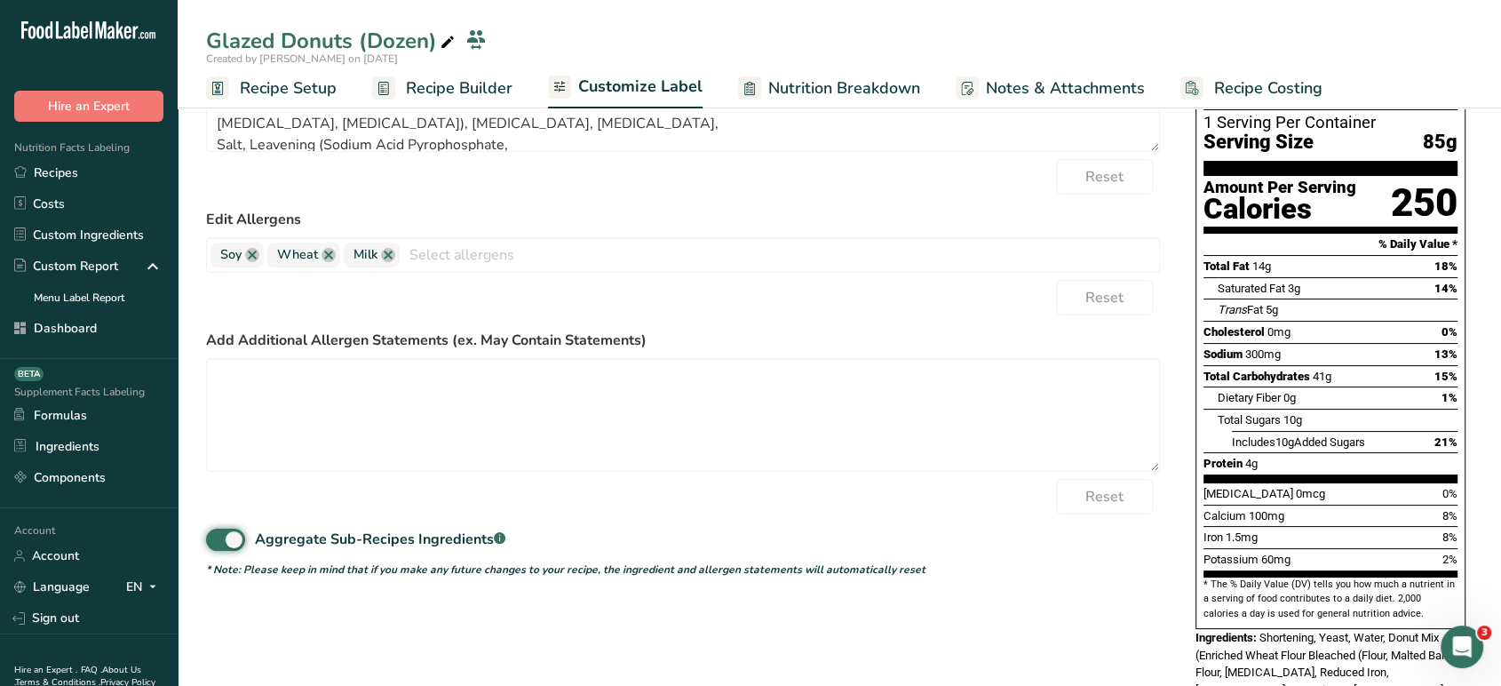
scroll to position [268, 0]
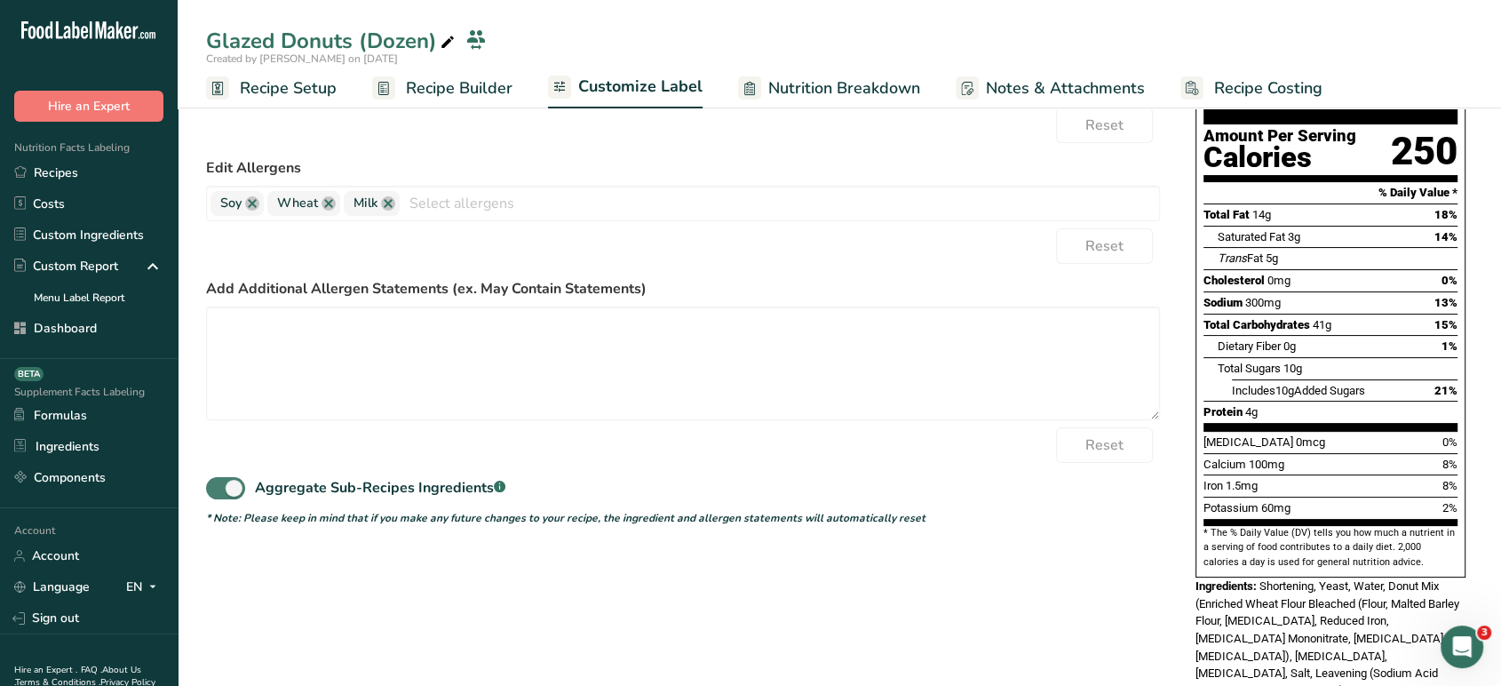
click at [235, 495] on span at bounding box center [225, 488] width 39 height 22
click at [218, 494] on input "Aggregate Sub-Recipes Ingredients .a-a{fill:#347362;}.b-a{fill:#fff;}" at bounding box center [212, 488] width 12 height 12
checkbox input "false"
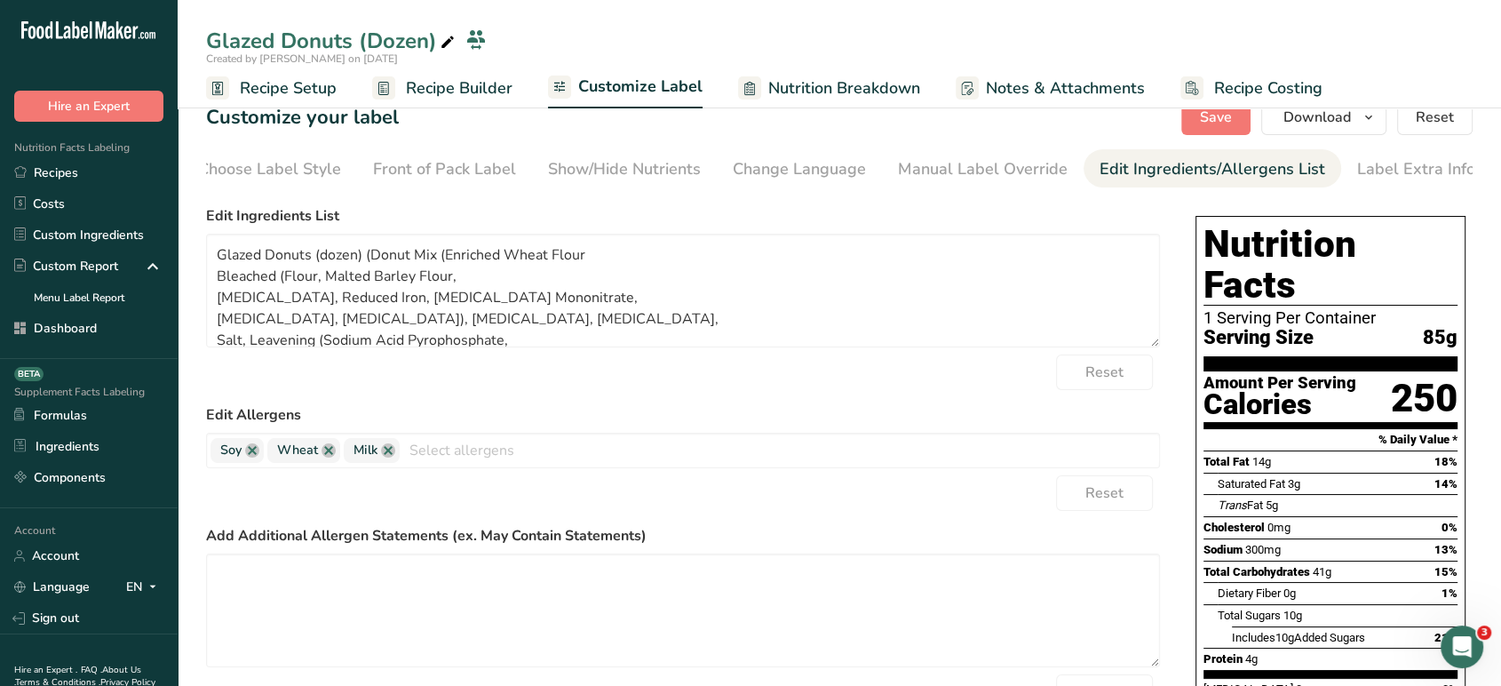
scroll to position [15, 0]
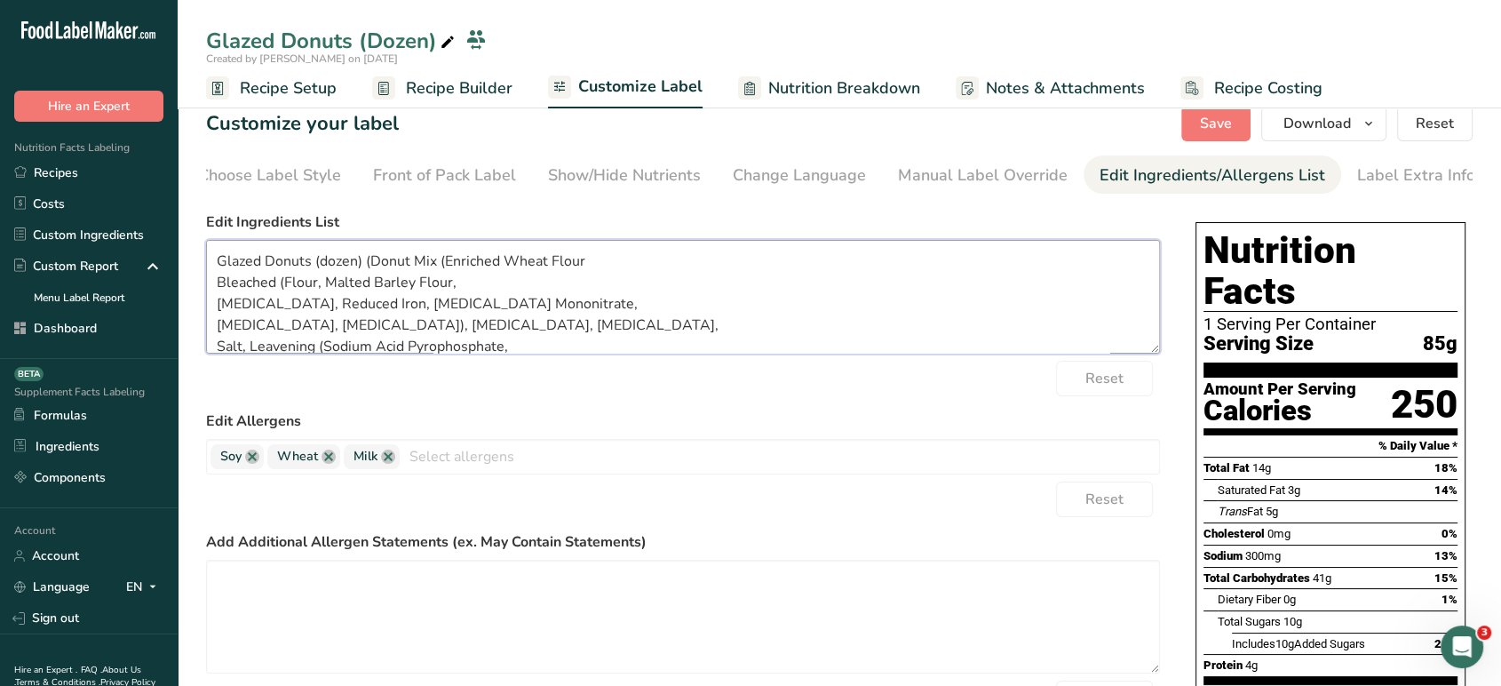
drag, startPoint x: 364, startPoint y: 268, endPoint x: 203, endPoint y: 265, distance: 160.8
click at [203, 265] on section "Customize your label Save Download Choose what to show on your downloaded label…" at bounding box center [840, 599] width 1324 height 1045
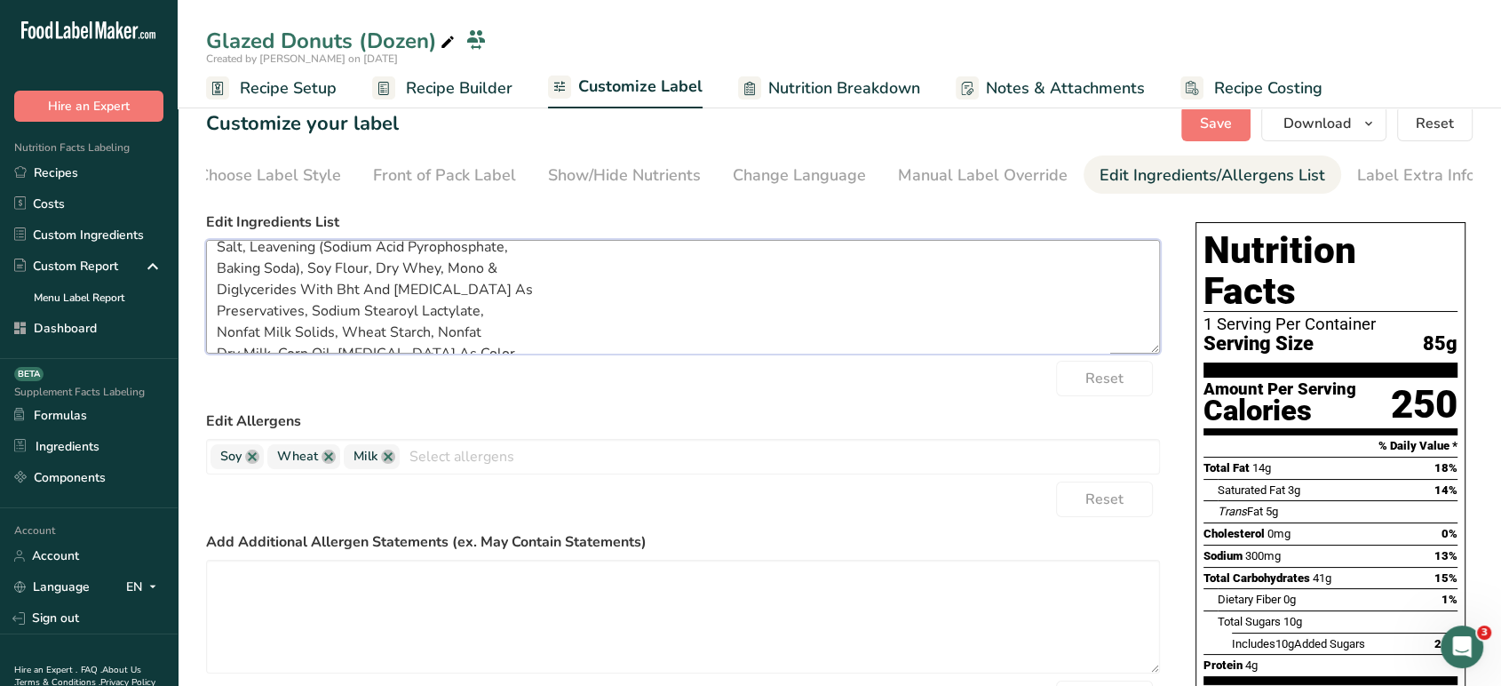
scroll to position [118, 0]
click at [1147, 346] on textarea "Dough (Donut Mix (Enriched Wheat Flour Bleached (Flour, Malted Barley Flour, [M…" at bounding box center [683, 297] width 954 height 114
drag, startPoint x: 434, startPoint y: 336, endPoint x: 381, endPoint y: 338, distance: 53.3
click at [381, 338] on textarea "Dough (Donut Mix (Enriched Wheat Flour Bleached (Flour, Malted Barley Flour, [M…" at bounding box center [683, 297] width 954 height 114
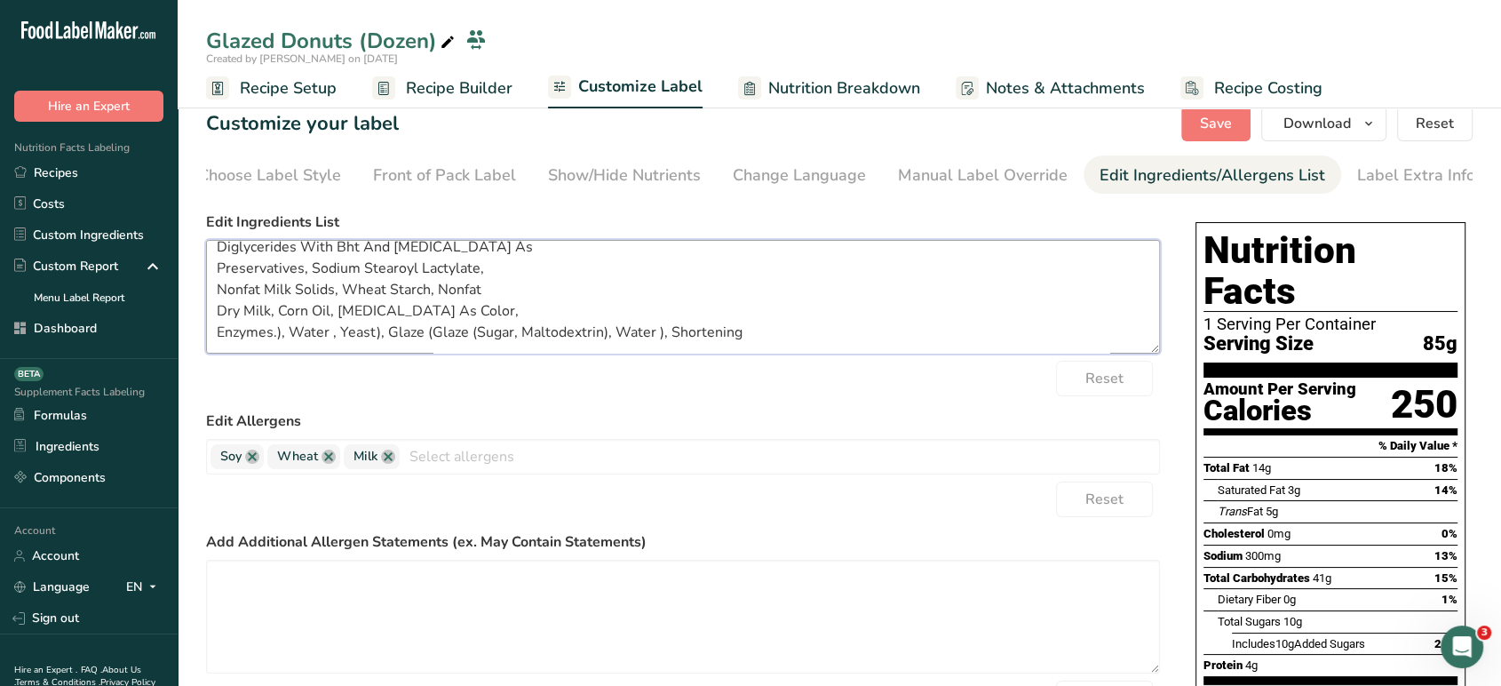
click at [471, 335] on textarea "Dough (Donut Mix (Enriched Wheat Flour Bleached (Flour, Malted Barley Flour, [M…" at bounding box center [683, 297] width 954 height 114
click at [469, 335] on textarea "Dough (Donut Mix (Enriched Wheat Flour Bleached (Flour, Malted Barley Flour, [M…" at bounding box center [683, 297] width 954 height 114
click at [477, 337] on textarea "Dough (Donut Mix (Enriched Wheat Flour Bleached (Flour, Malted Barley Flour, [M…" at bounding box center [683, 297] width 954 height 114
click at [558, 337] on textarea "Dough (Donut Mix (Enriched Wheat Flour Bleached (Flour, Malted Barley Flour, [M…" at bounding box center [683, 297] width 954 height 114
click at [721, 332] on textarea "Dough (Donut Mix (Enriched Wheat Flour Bleached (Flour, Malted Barley Flour, [M…" at bounding box center [683, 297] width 954 height 114
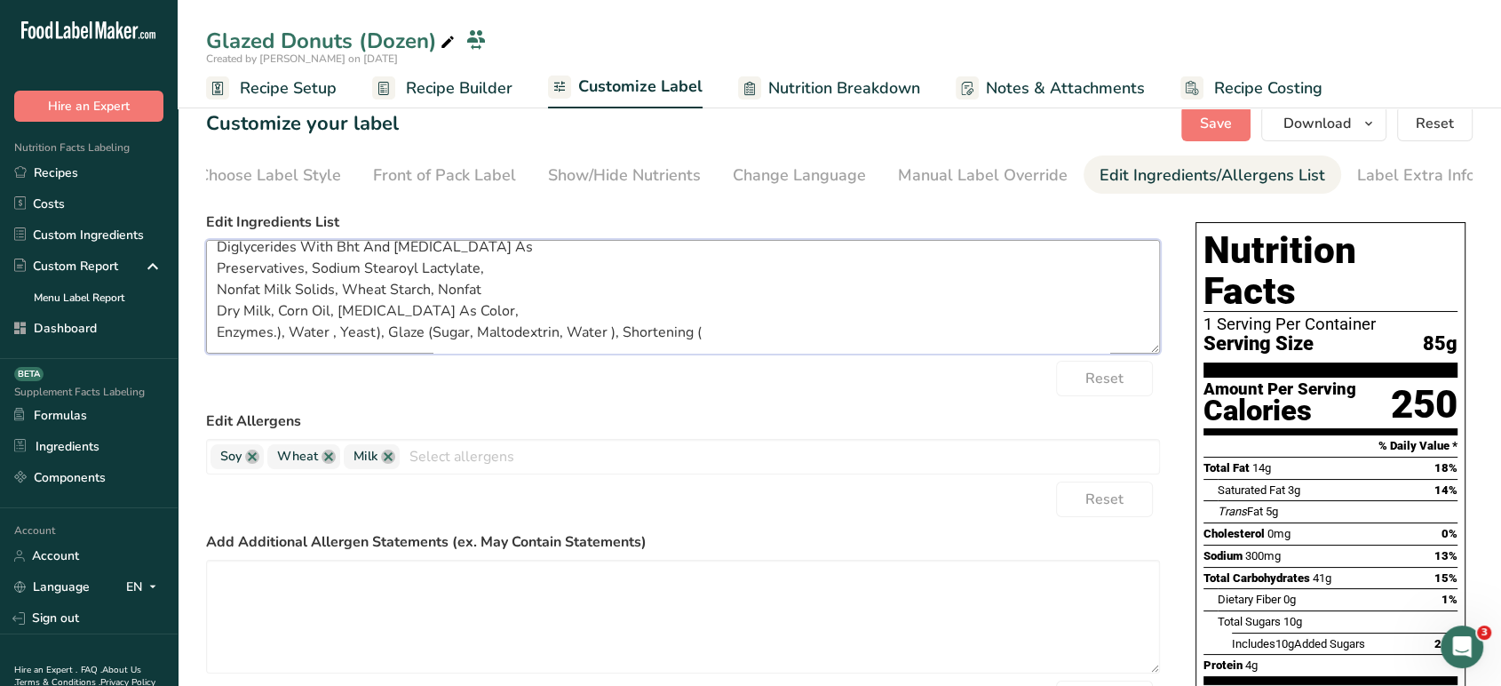
paste textarea "Meat Fats, Vegetable Oils, BHT, [MEDICAL_DATA] (to protect flavor), Dimethylpol…"
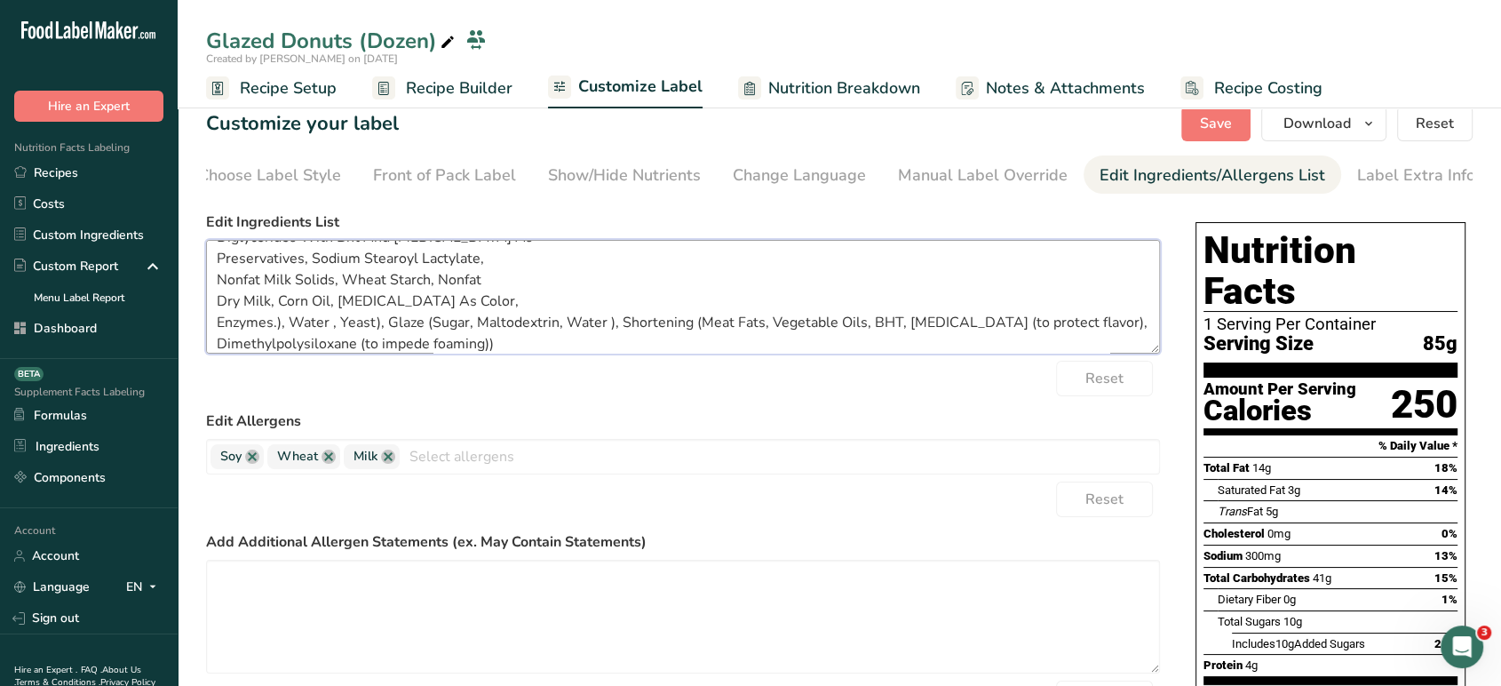
click at [370, 326] on textarea "Dough (Donut Mix (Enriched Wheat Flour Bleached (Flour, Malted Barley Flour, [M…" at bounding box center [683, 297] width 954 height 114
click at [372, 325] on textarea "Dough (Donut Mix (Enriched Wheat Flour Bleached (Flour, Malted Barley Flour, [M…" at bounding box center [683, 297] width 954 height 114
paste textarea "Yeast (Saccharomyces cerevisiae), Sorbitan Monostearate, [MEDICAL_DATA]."
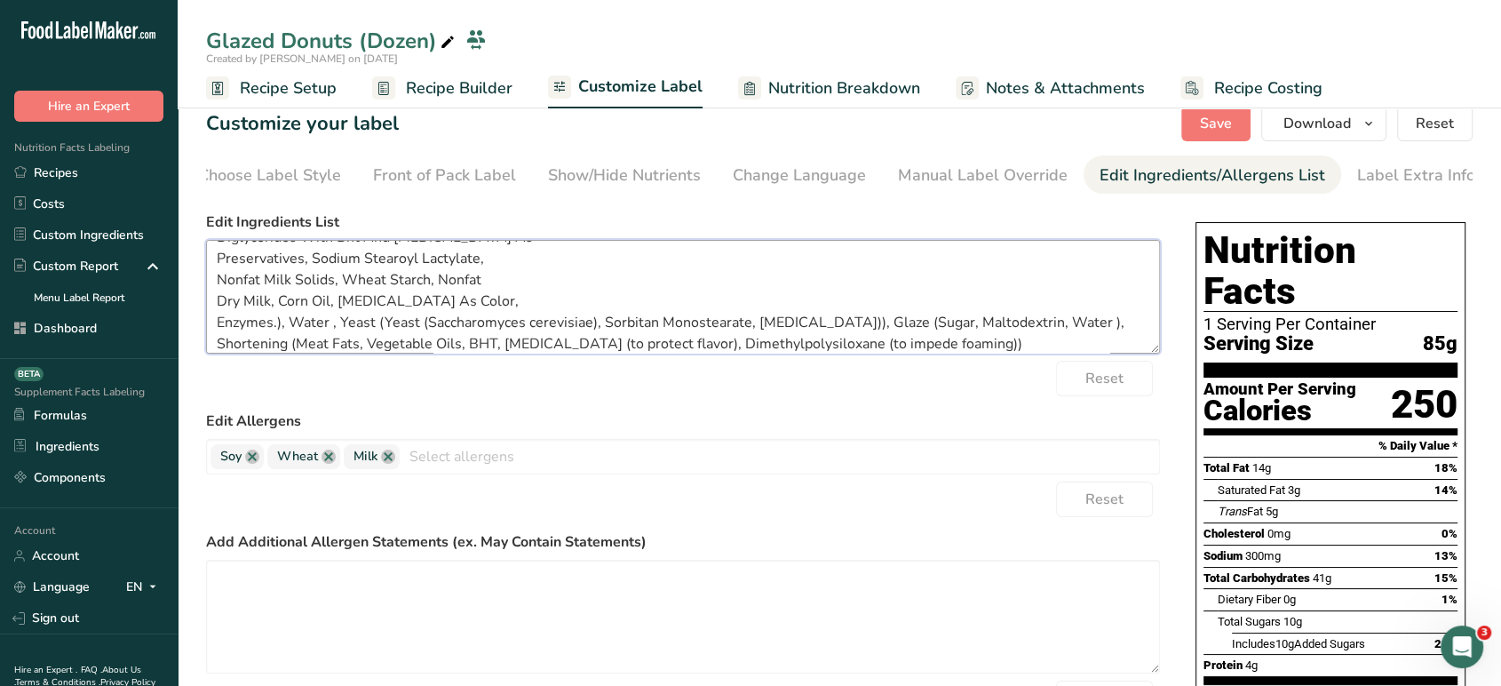
click at [330, 326] on textarea "Dough (Donut Mix (Enriched Wheat Flour Bleached (Flour, Malted Barley Flour, [M…" at bounding box center [683, 297] width 954 height 114
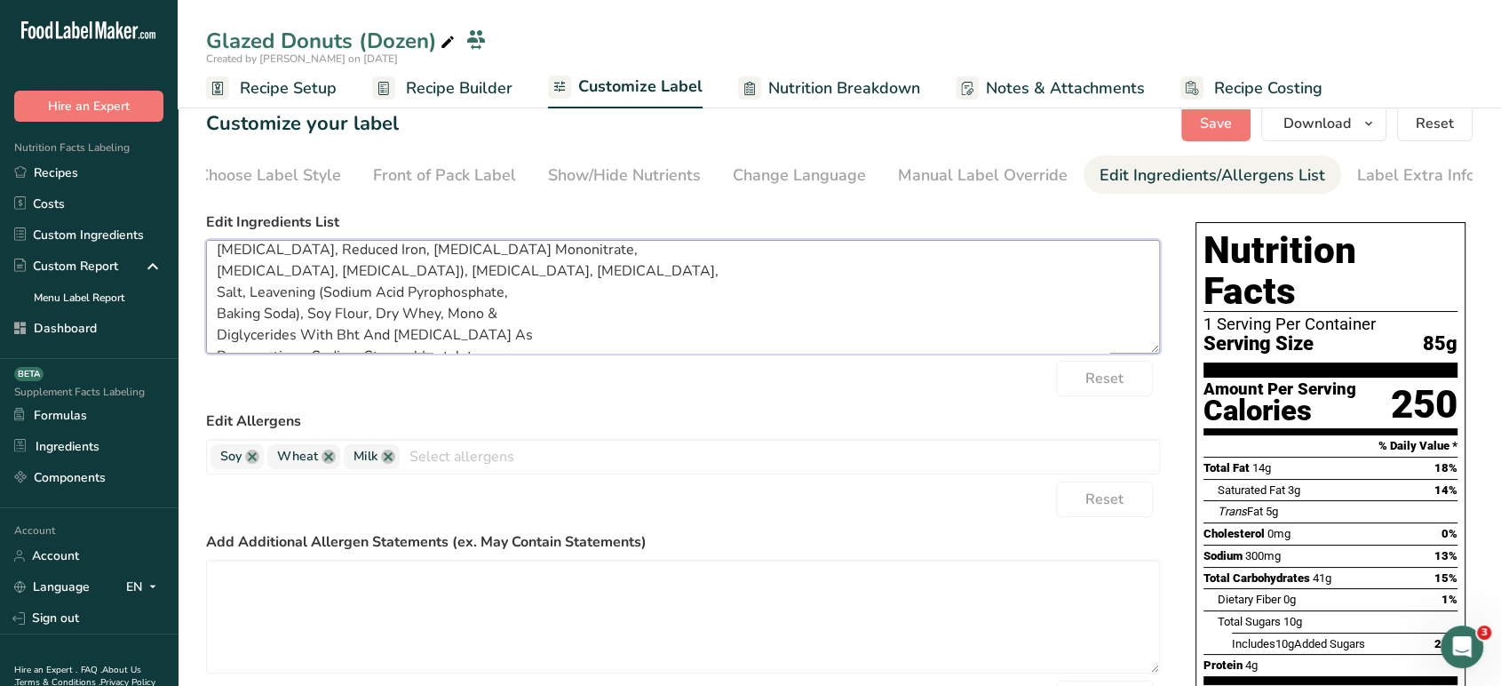
scroll to position [0, 0]
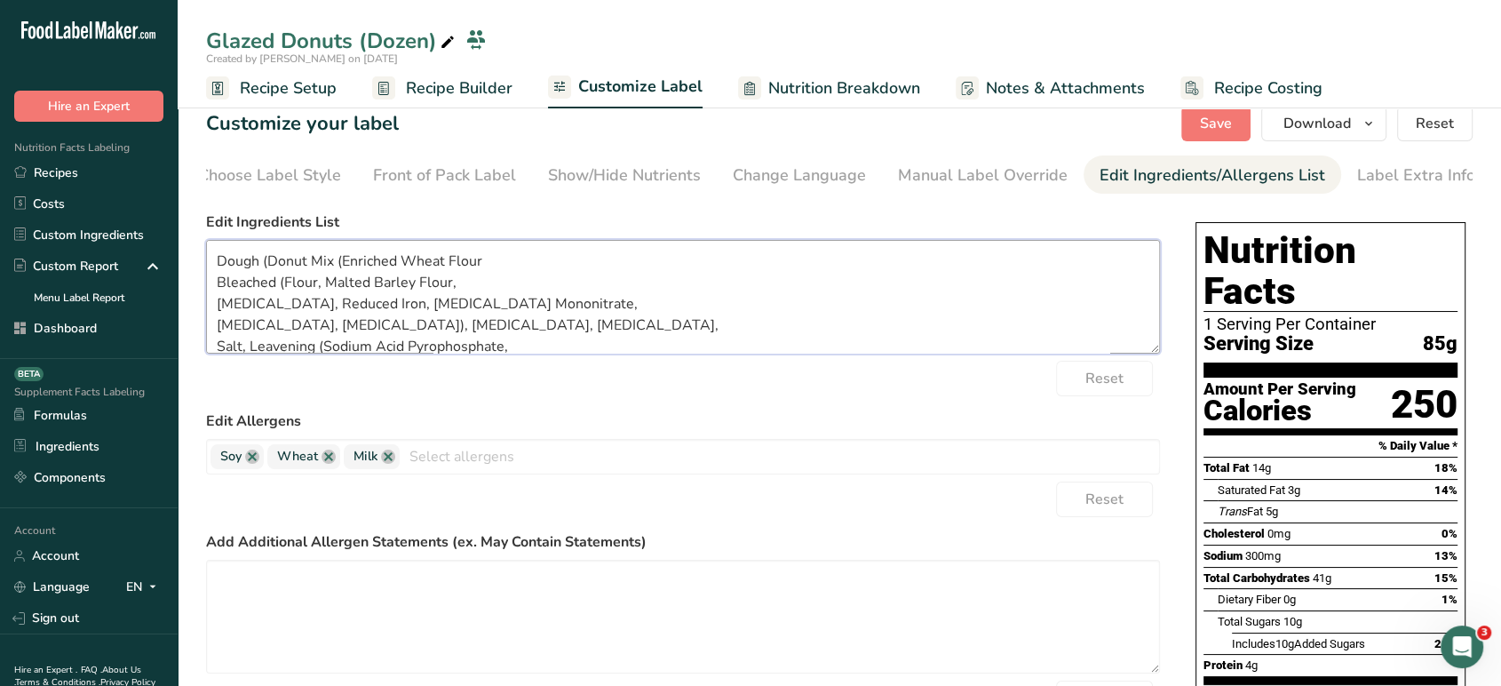
drag, startPoint x: 983, startPoint y: 347, endPoint x: 169, endPoint y: 211, distance: 826.0
click at [169, 211] on div ".a-20{fill:#fff;} Hire an Expert Nutrition Facts Labeling Recipes Costs Custom …" at bounding box center [750, 553] width 1501 height 1137
type textarea "Dough (Donut Mix (Enriched Wheat Flour Bleached (Flour, Malted Barley Flour, [M…"
click at [1207, 134] on button "Save" at bounding box center [1216, 124] width 69 height 36
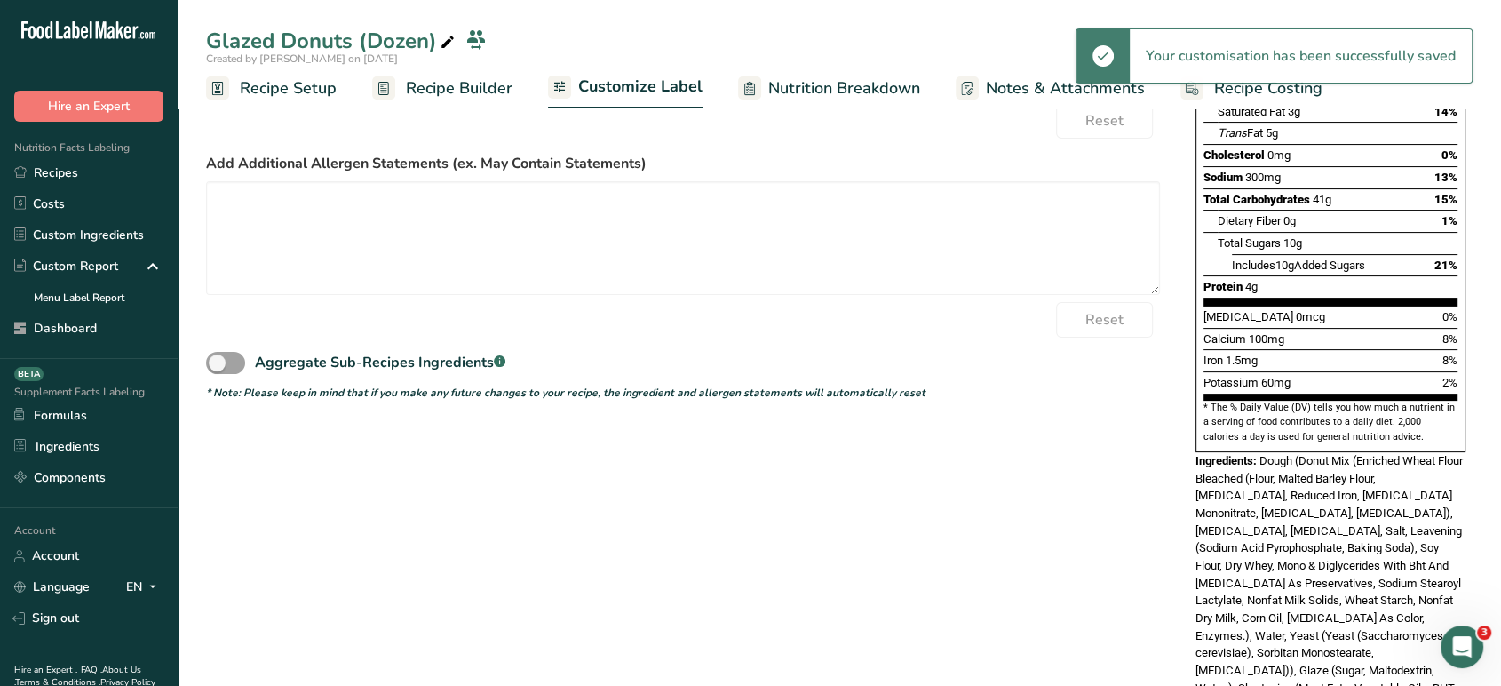
scroll to position [447, 0]
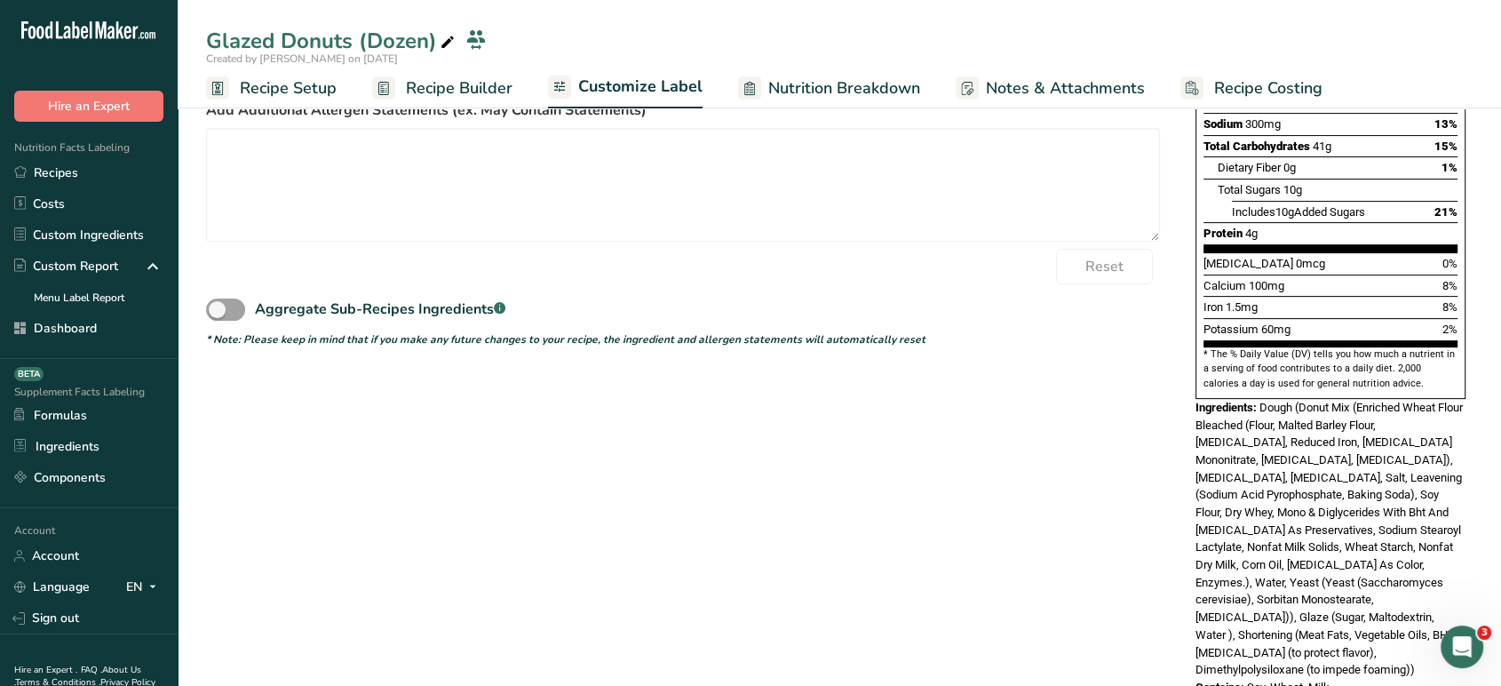
drag, startPoint x: 1187, startPoint y: 366, endPoint x: 1381, endPoint y: 637, distance: 333.6
click at [1381, 637] on div "Choose your label style Standard FDA label USA (FDA) Standard FDA label Tabular…" at bounding box center [839, 244] width 1267 height 942
copy div "Ingredients: Dough (Donut Mix (Enriched Wheat Flour Bleached (Flour, Malted Bar…"
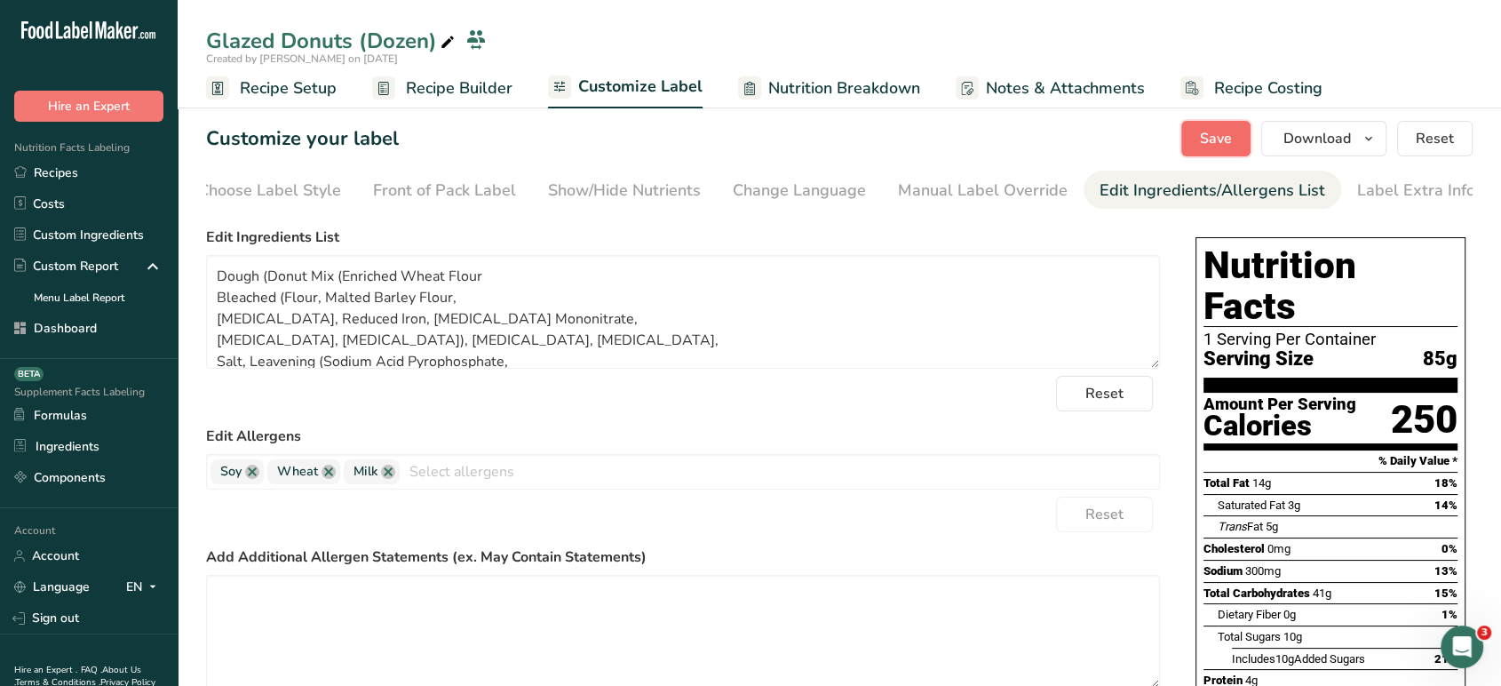
click at [1194, 147] on button "Save" at bounding box center [1216, 139] width 69 height 36
click at [306, 186] on div "Choose Label Style" at bounding box center [269, 191] width 143 height 24
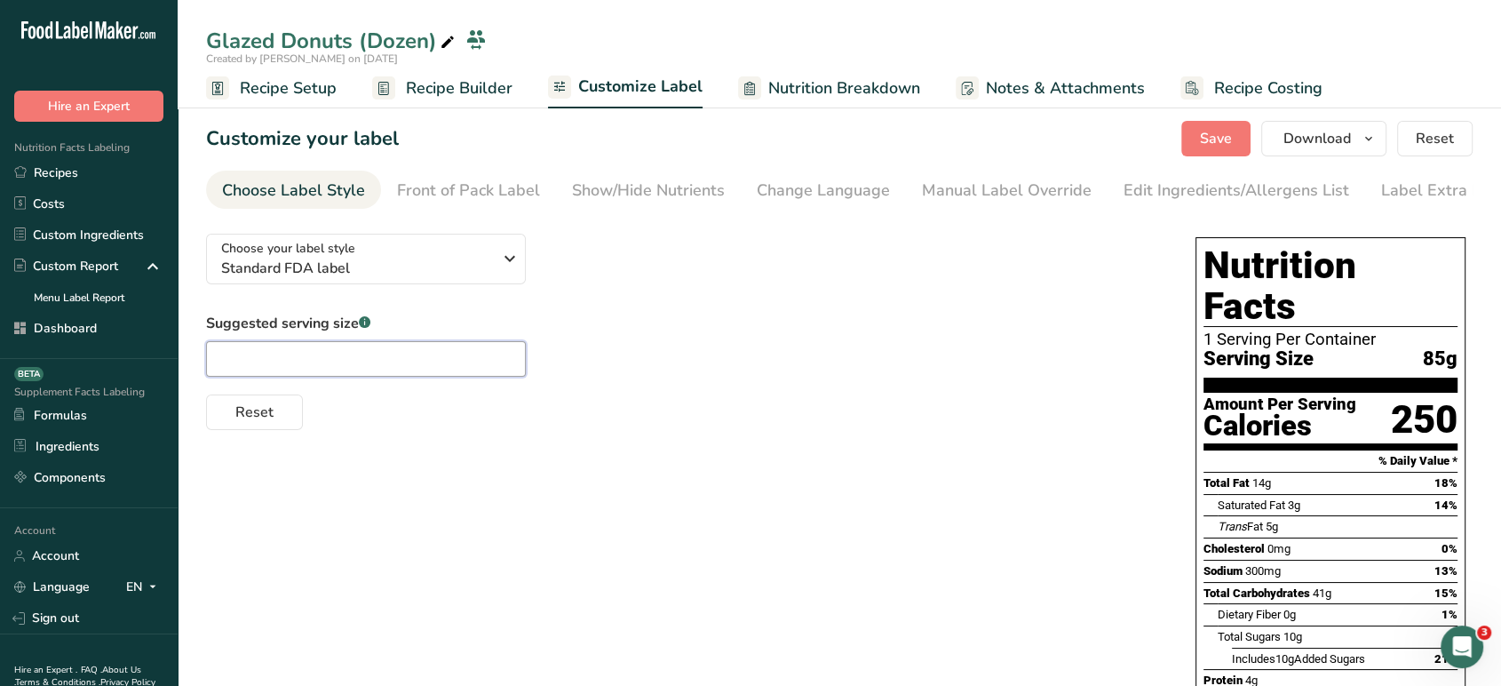
click at [324, 366] on input "text" at bounding box center [366, 359] width 320 height 36
type input "1 donut"
click at [1222, 133] on span "Save" at bounding box center [1216, 138] width 32 height 21
click at [1001, 197] on div "Manual Label Override" at bounding box center [1007, 191] width 170 height 24
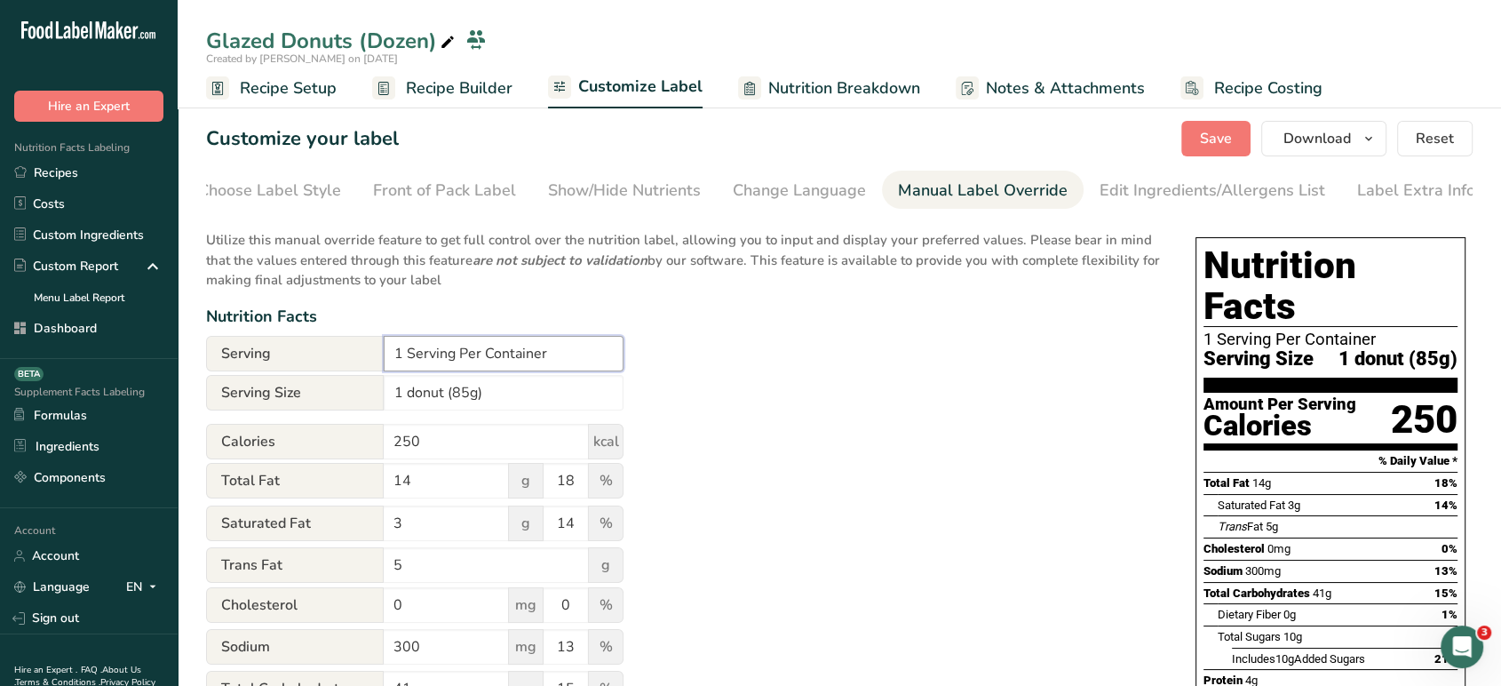
click at [401, 361] on input "1 Serving Per Container" at bounding box center [504, 354] width 240 height 36
click at [465, 355] on input "12 Serving Per Container" at bounding box center [504, 354] width 240 height 36
type input "12 Servings Per Container"
click at [1201, 156] on section "Customize your label Save Download Choose what to show on your downloaded label…" at bounding box center [840, 640] width 1324 height 1097
click at [1215, 144] on span "Save" at bounding box center [1216, 138] width 32 height 21
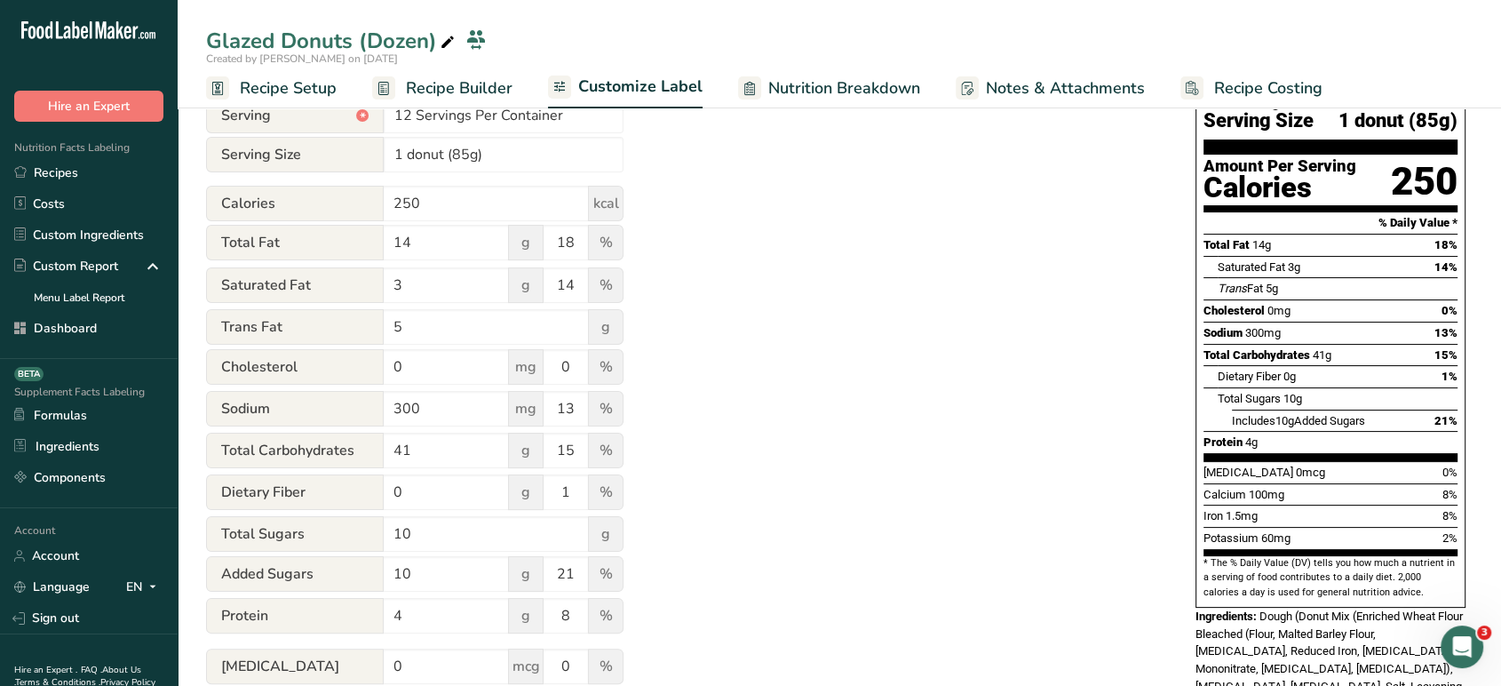
scroll to position [0, 0]
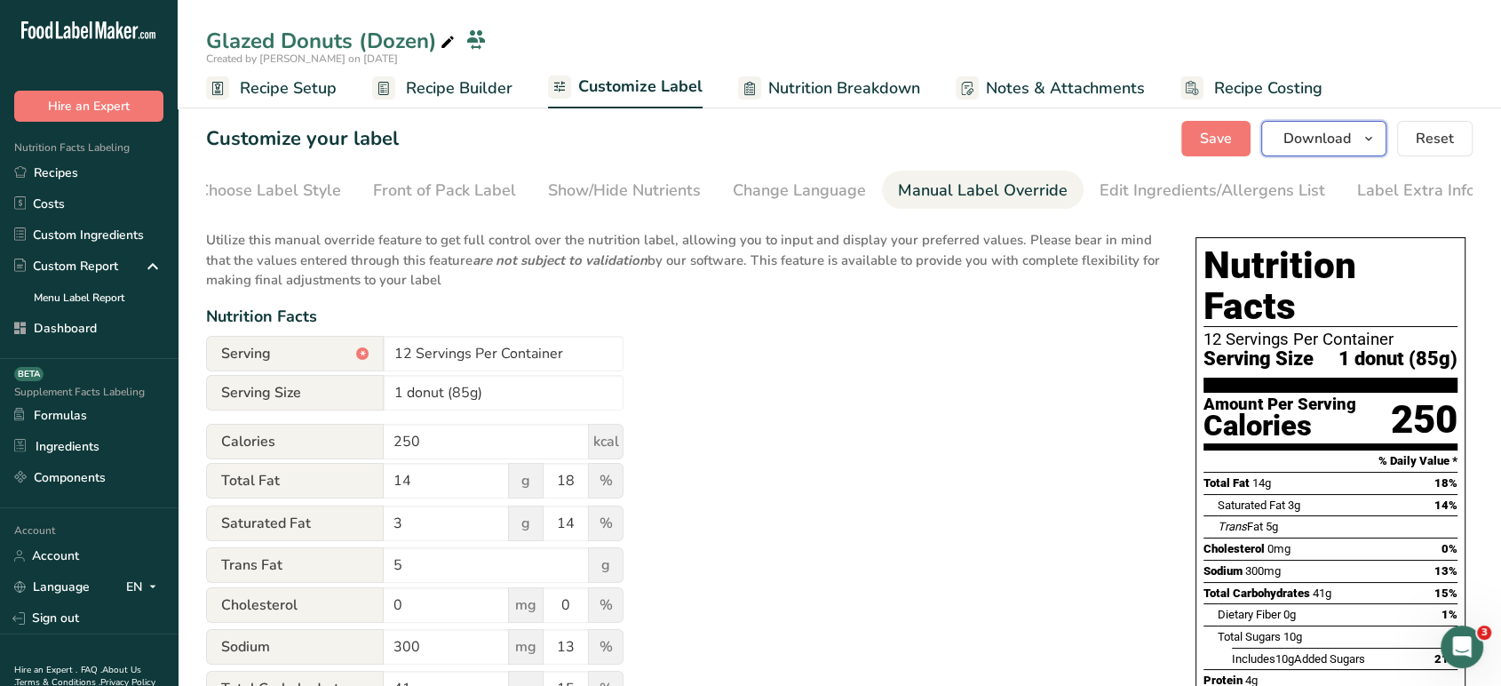
click at [1331, 149] on button "Download" at bounding box center [1323, 139] width 125 height 36
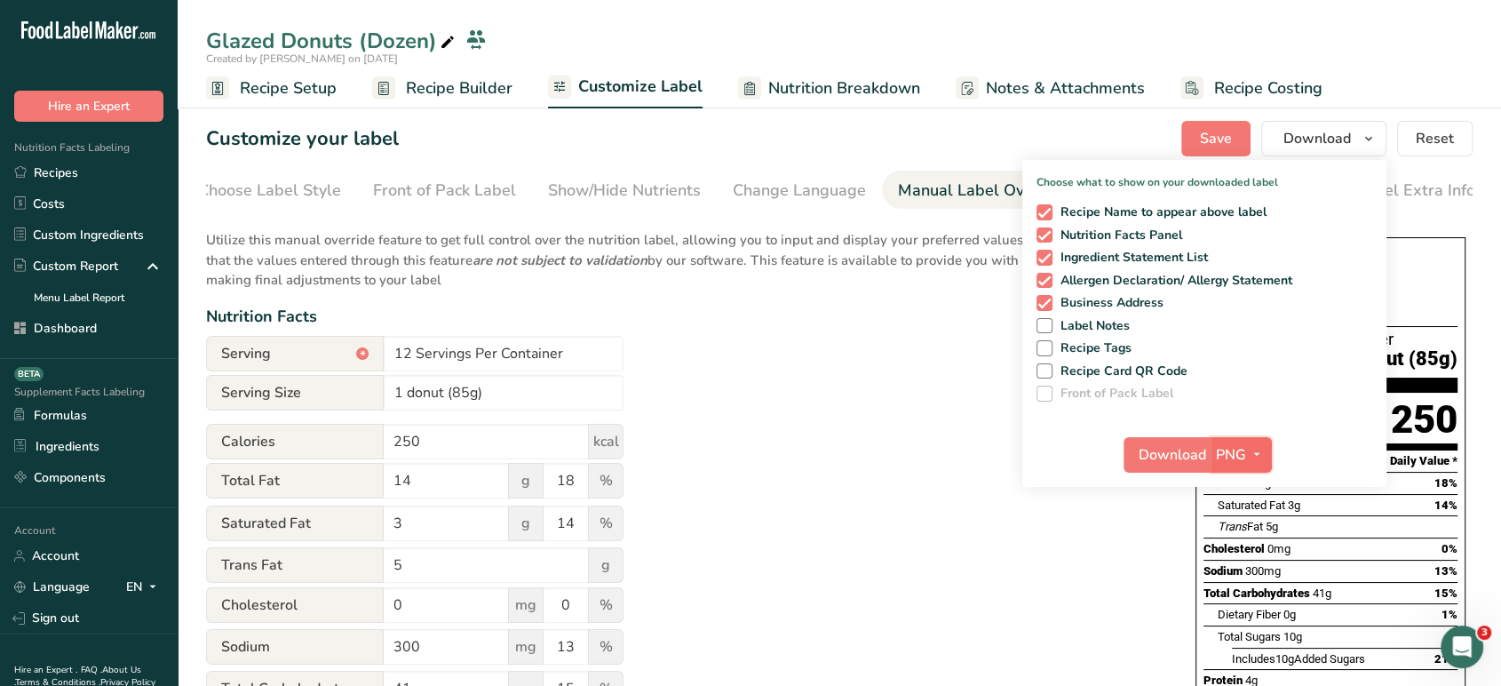
click at [1232, 457] on span "PNG" at bounding box center [1231, 454] width 30 height 21
click at [1243, 580] on link "PDF" at bounding box center [1243, 578] width 57 height 29
click at [1187, 471] on button "Download" at bounding box center [1168, 455] width 87 height 36
drag, startPoint x: 1187, startPoint y: 471, endPoint x: 468, endPoint y: 93, distance: 811.8
click at [468, 93] on span "Recipe Builder" at bounding box center [459, 88] width 107 height 24
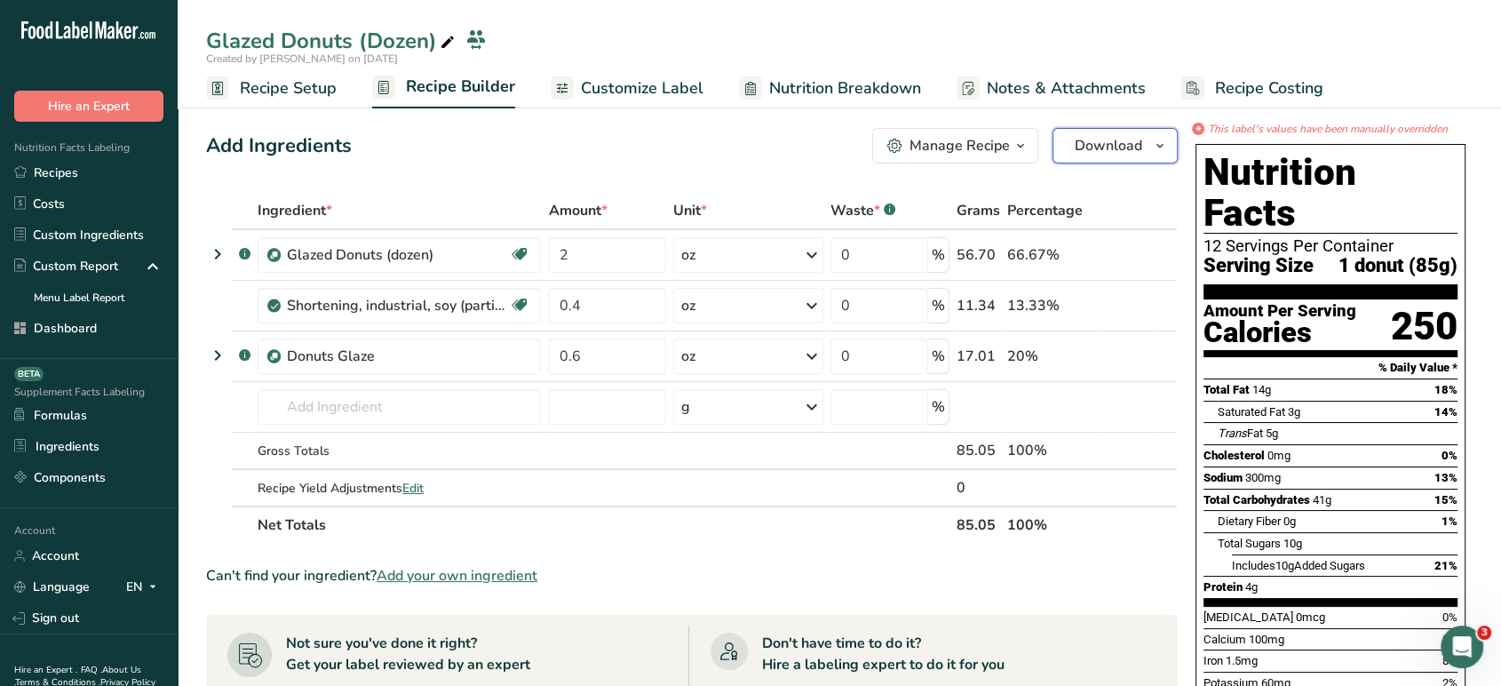
click at [1137, 152] on span "Download" at bounding box center [1109, 145] width 68 height 21
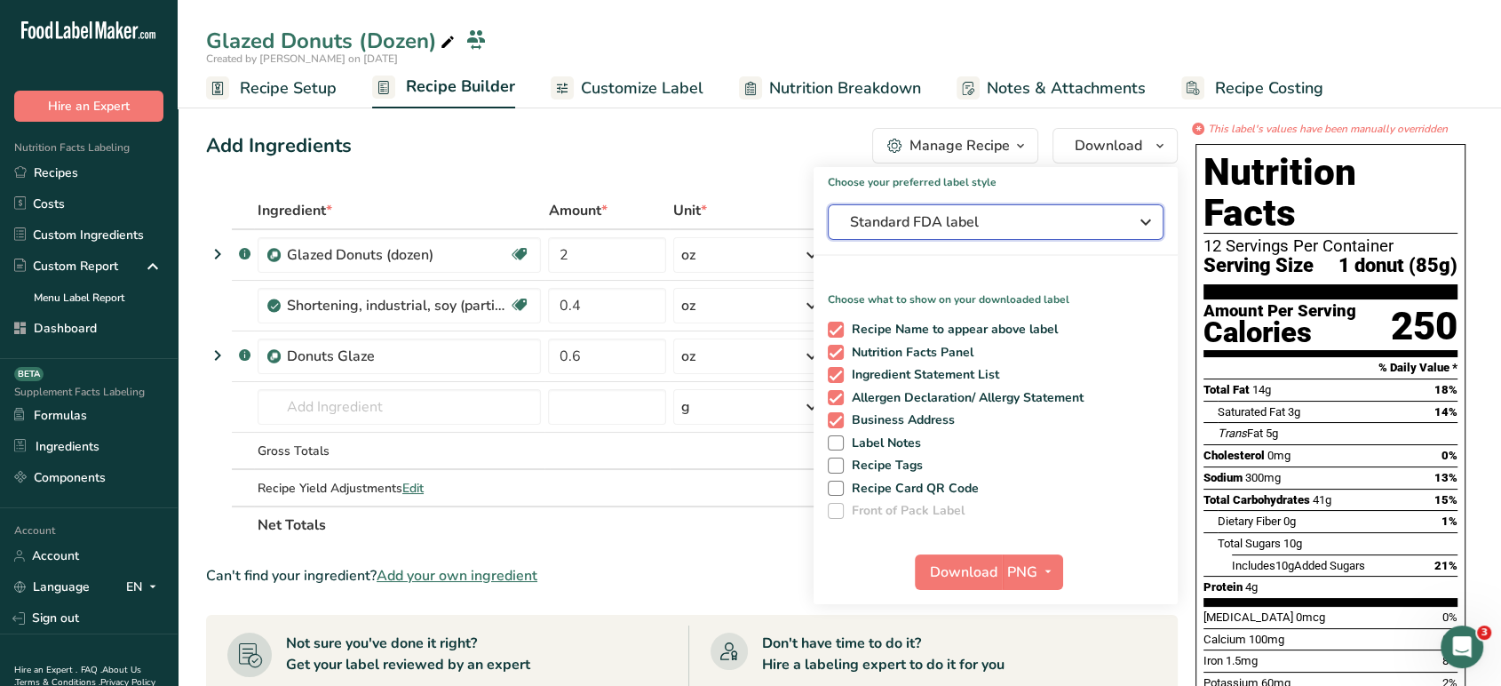
click at [958, 237] on button "Standard FDA label" at bounding box center [996, 222] width 336 height 36
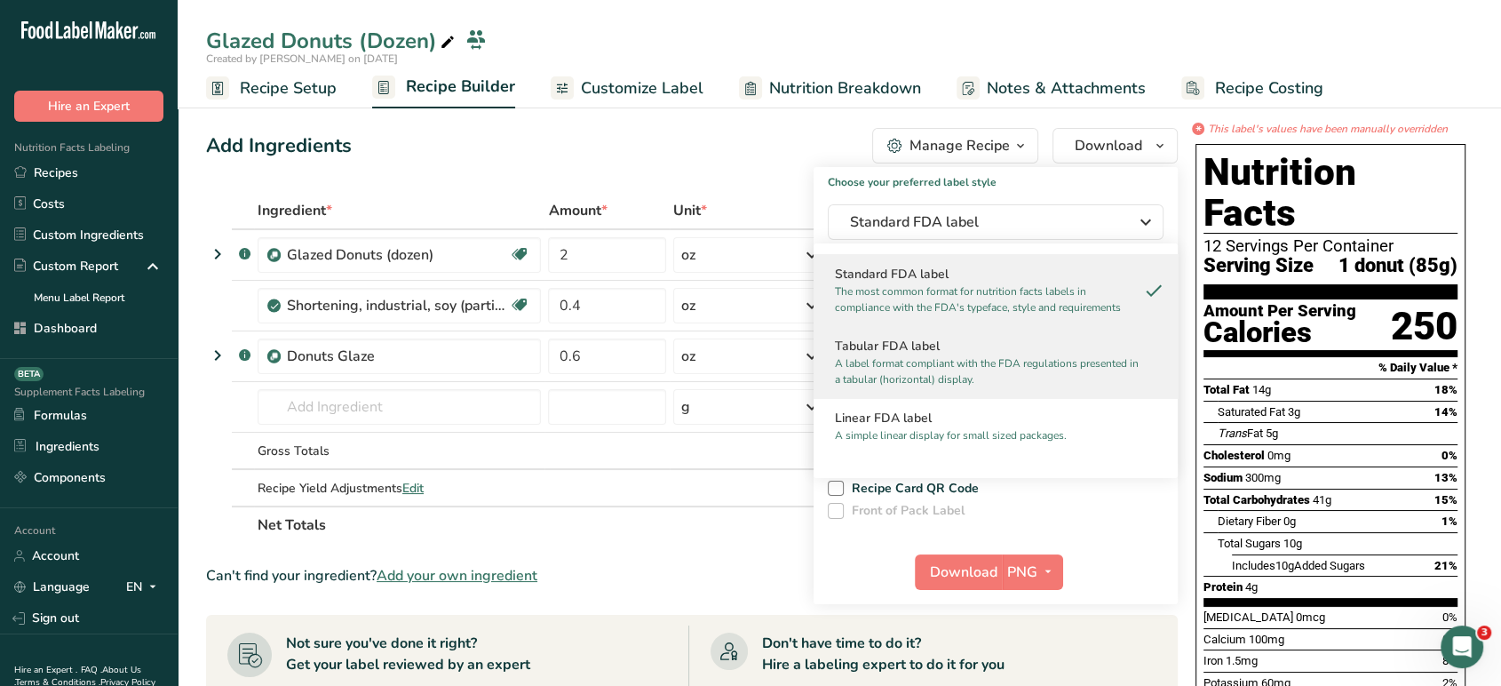
click at [961, 356] on p "A label format compliant with the FDA regulations presented in a tabular (horiz…" at bounding box center [988, 371] width 306 height 32
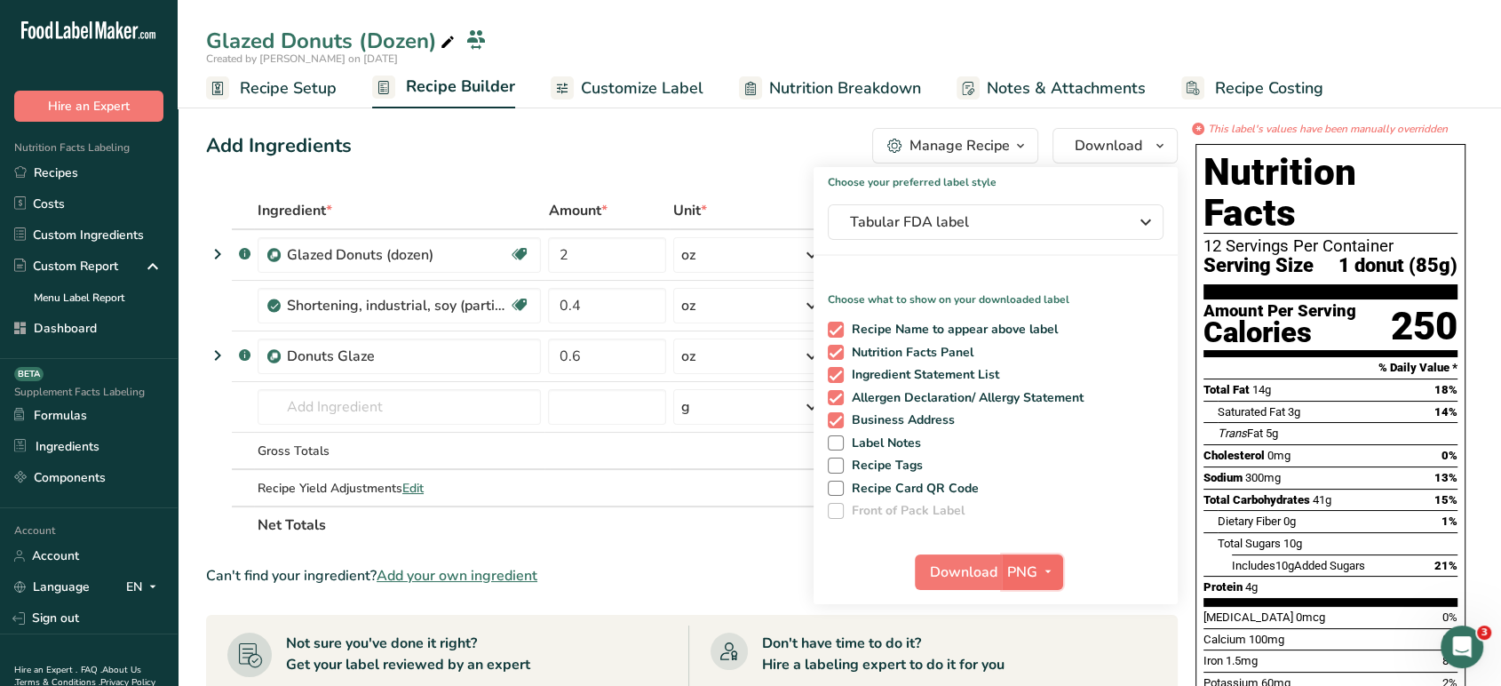
click at [1024, 576] on span "PNG" at bounding box center [1022, 571] width 30 height 21
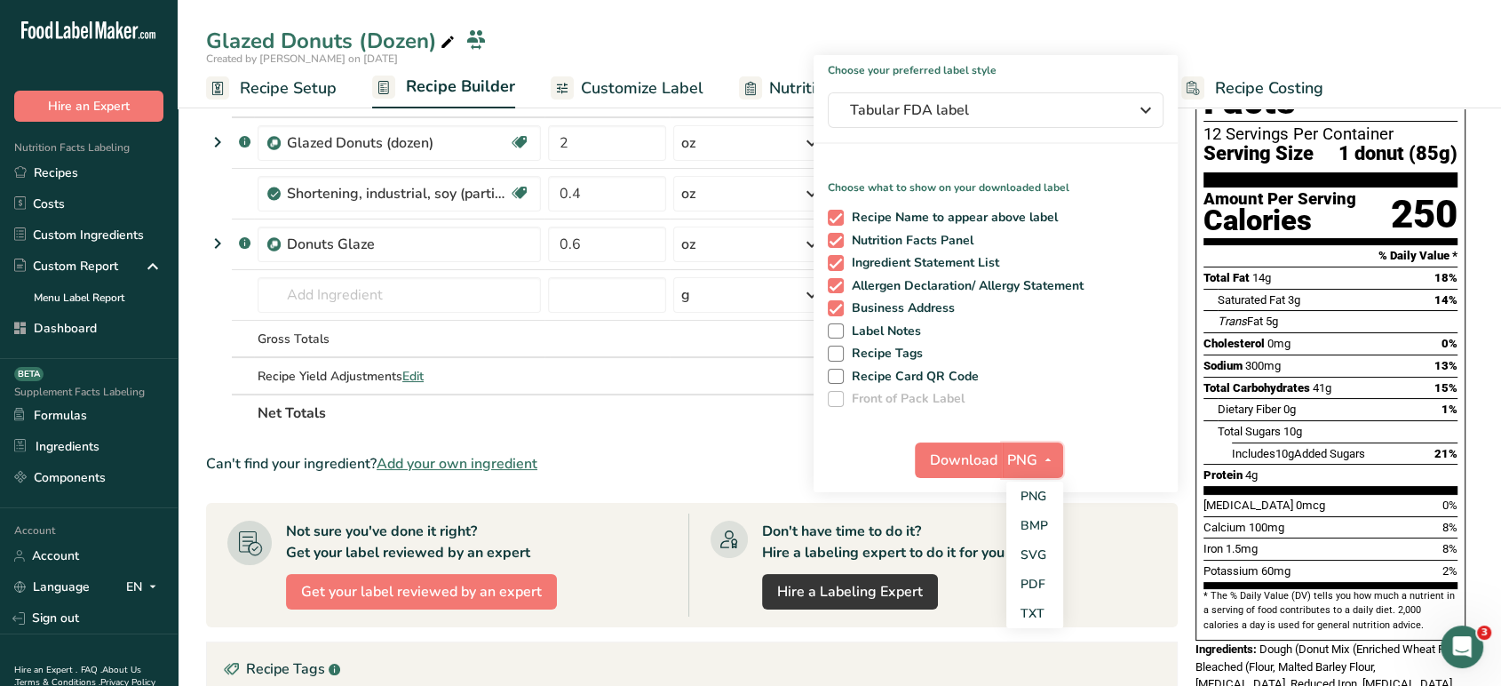
scroll to position [147, 0]
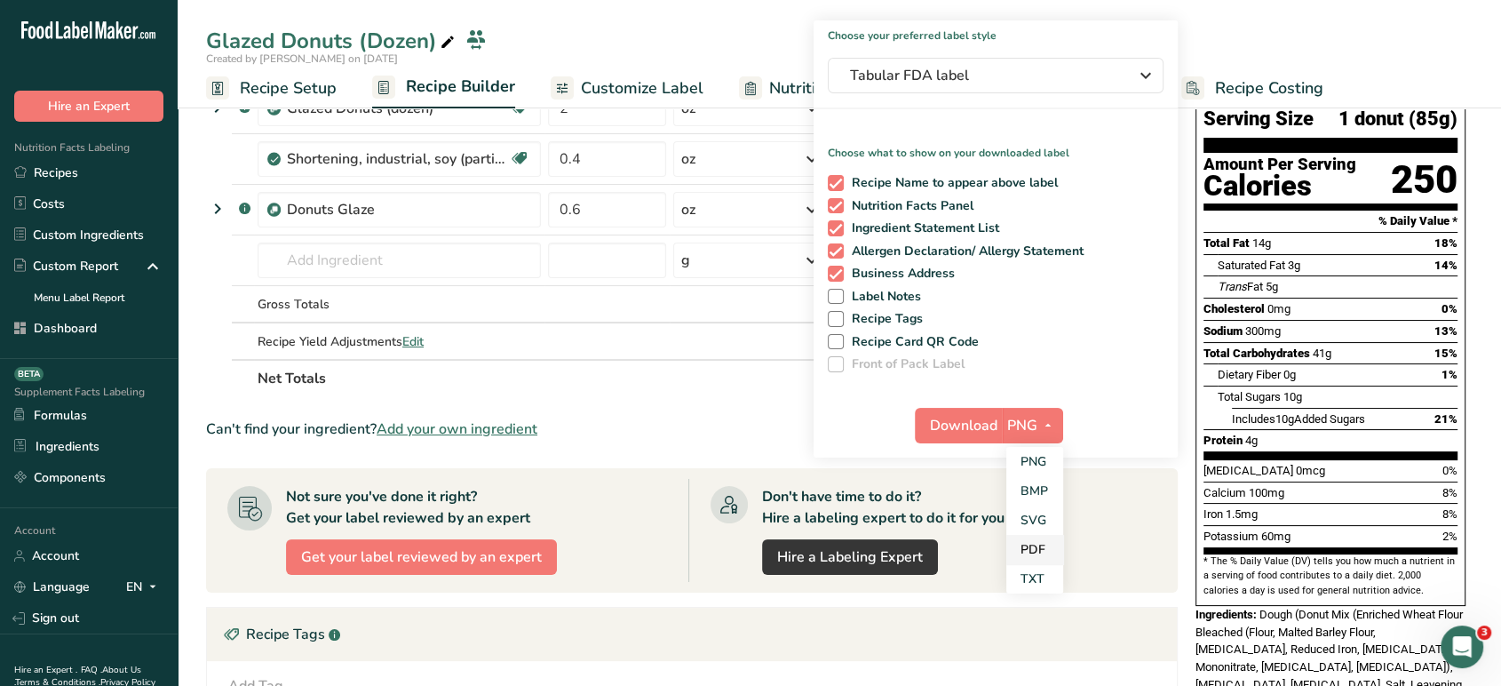
click at [1039, 556] on link "PDF" at bounding box center [1035, 549] width 57 height 29
click at [959, 432] on span "Download" at bounding box center [965, 425] width 68 height 21
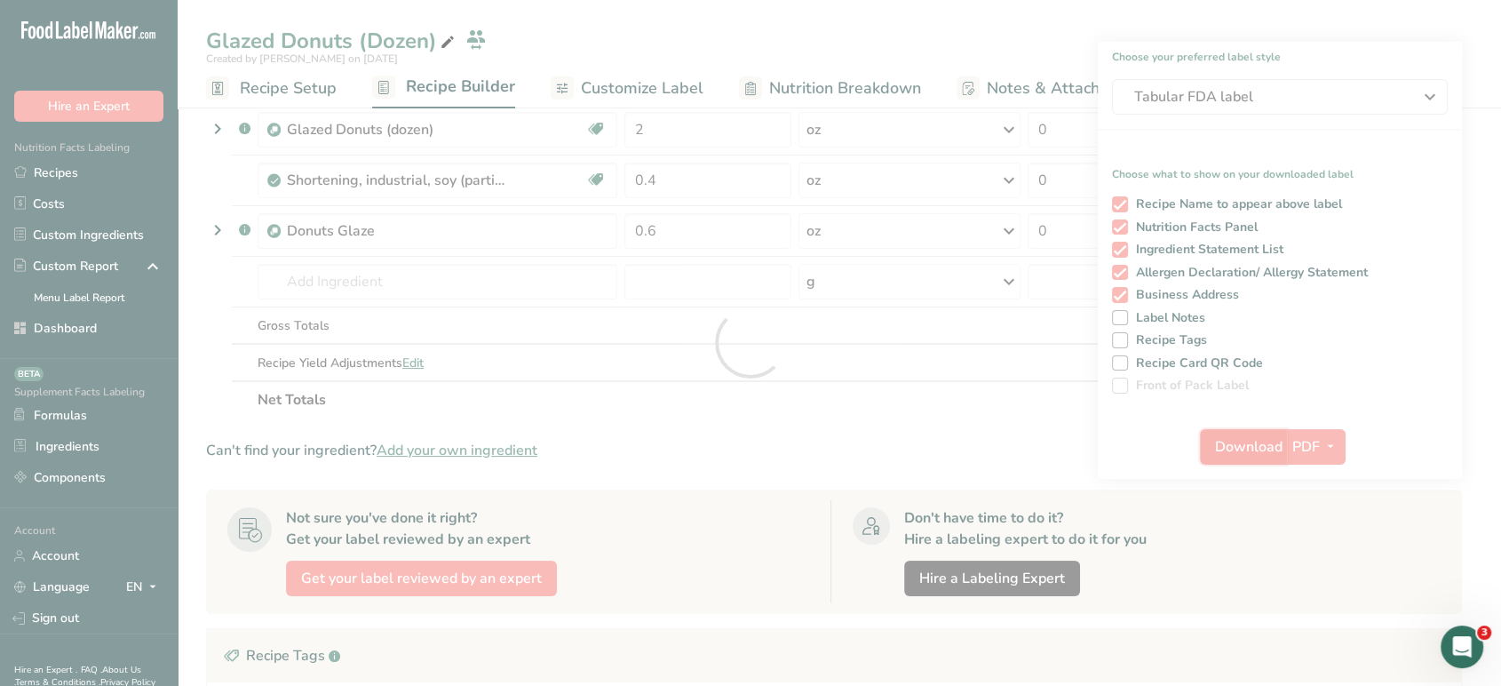
scroll to position [0, 0]
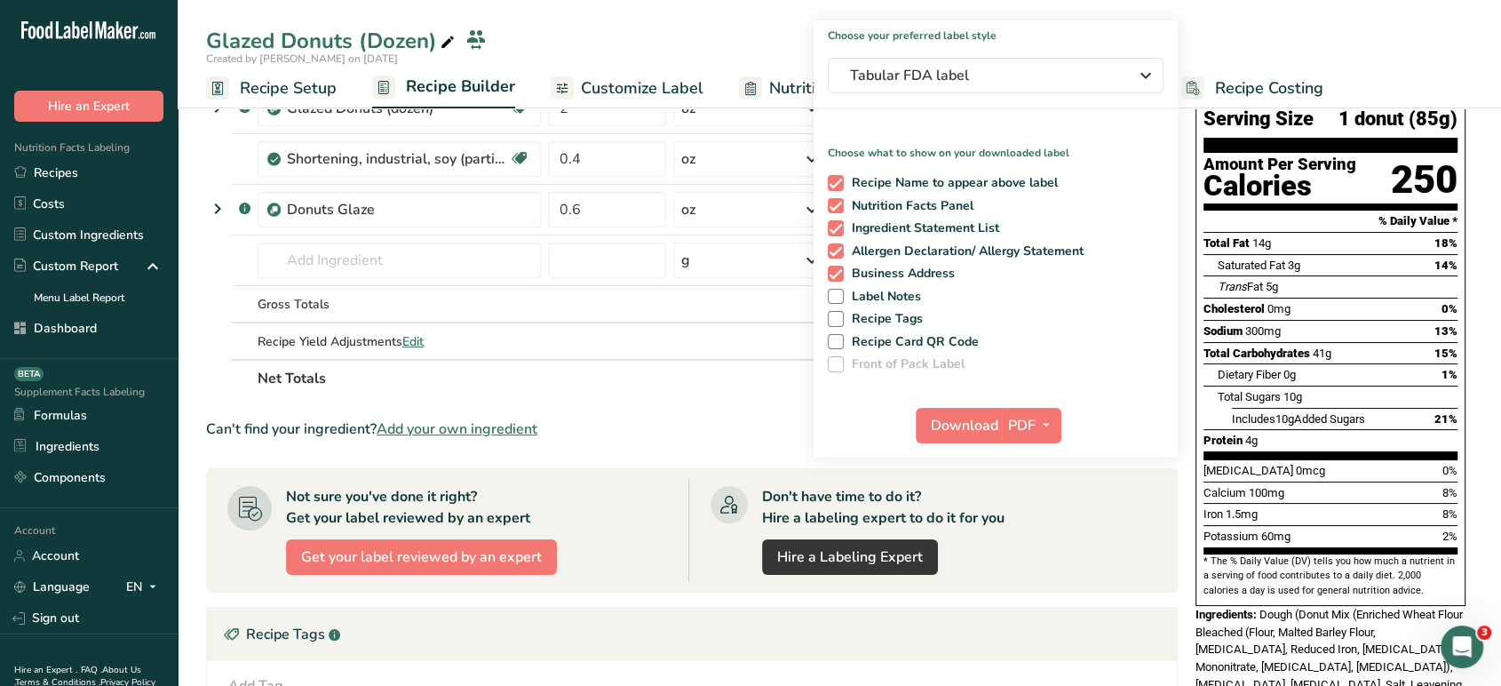
click at [786, 49] on div "Glazed Donuts (Dozen)" at bounding box center [840, 41] width 1324 height 32
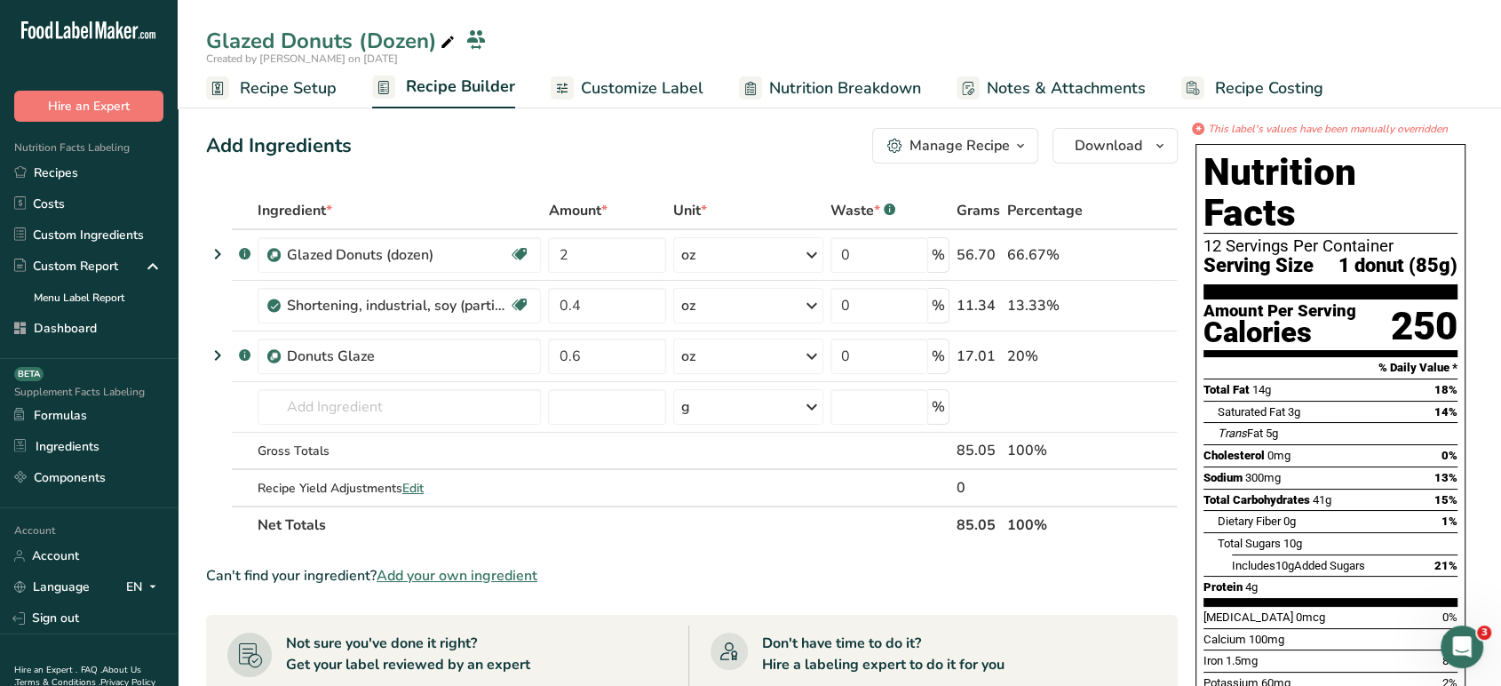
click at [999, 148] on div "Manage Recipe" at bounding box center [960, 145] width 100 height 21
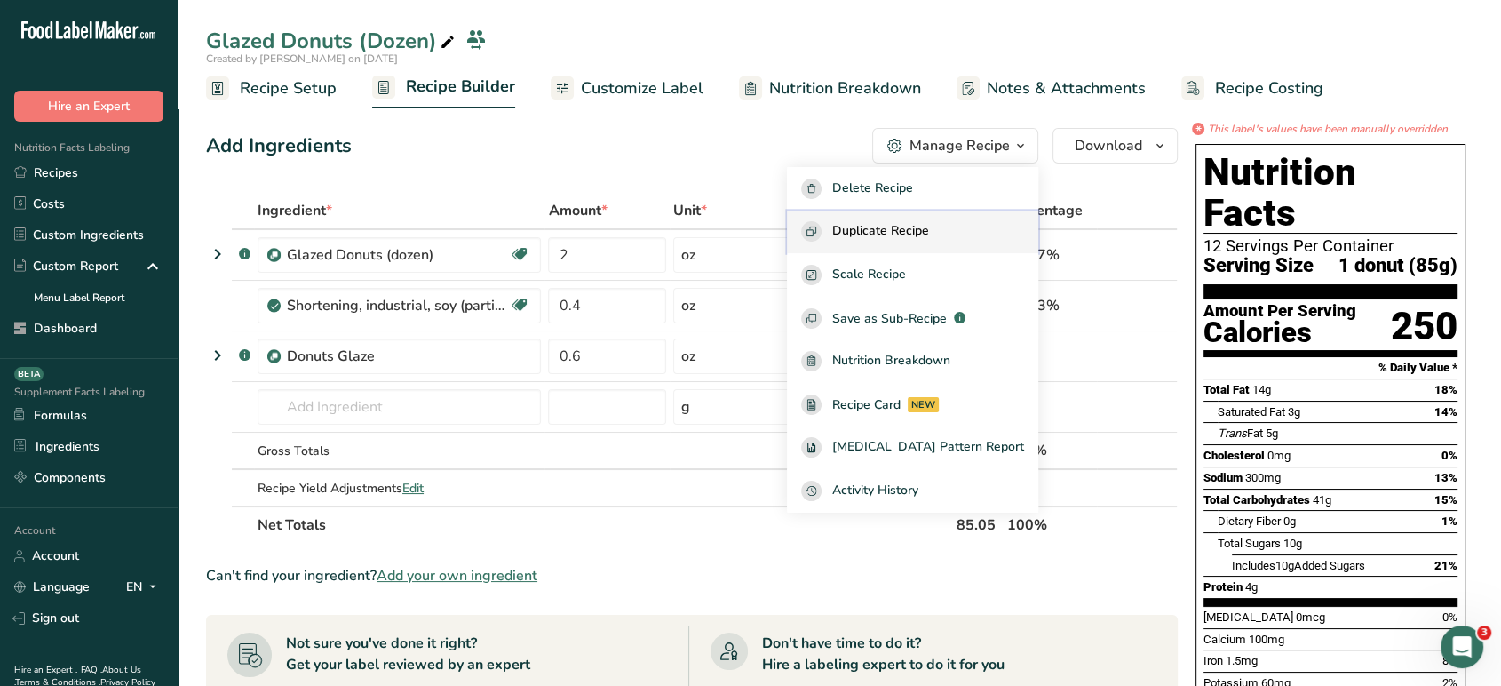
click at [968, 221] on div "Duplicate Recipe" at bounding box center [912, 231] width 223 height 20
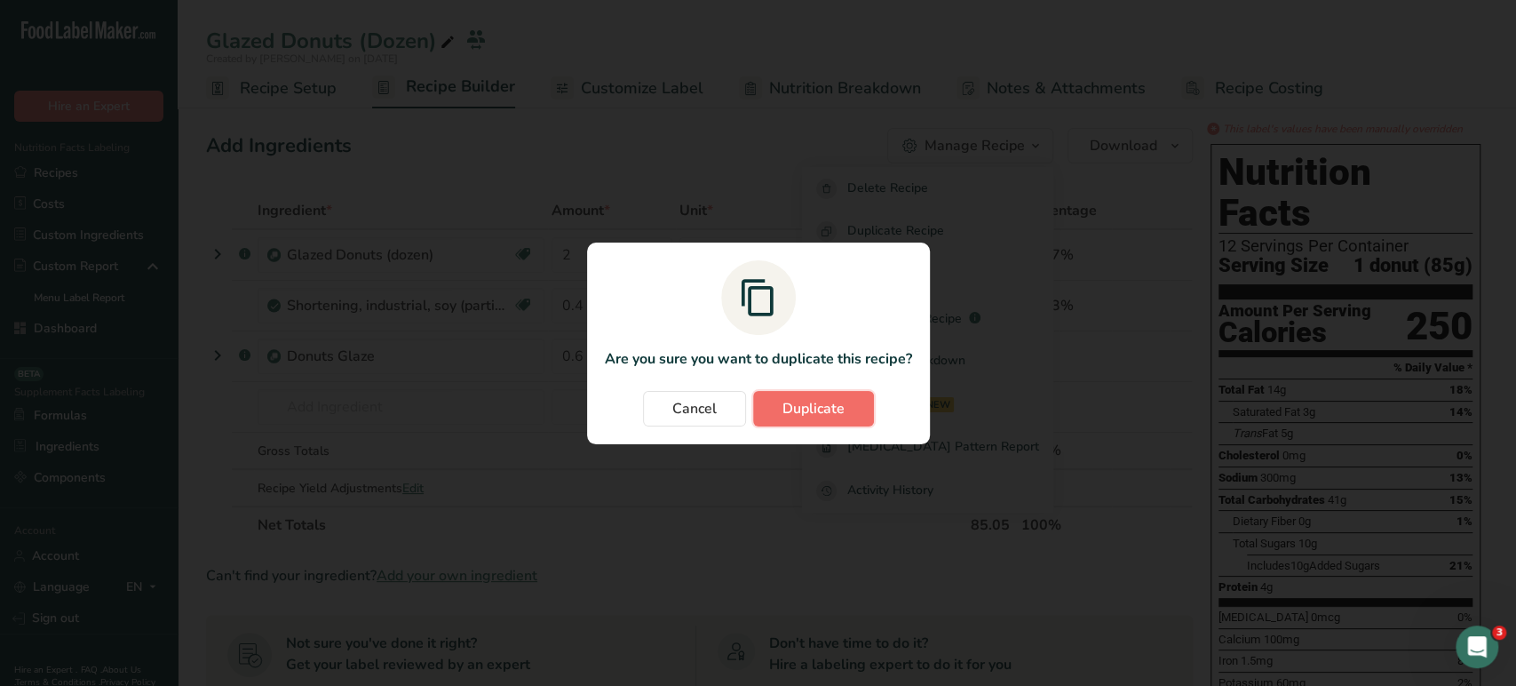
click at [829, 411] on span "Duplicate" at bounding box center [814, 408] width 62 height 21
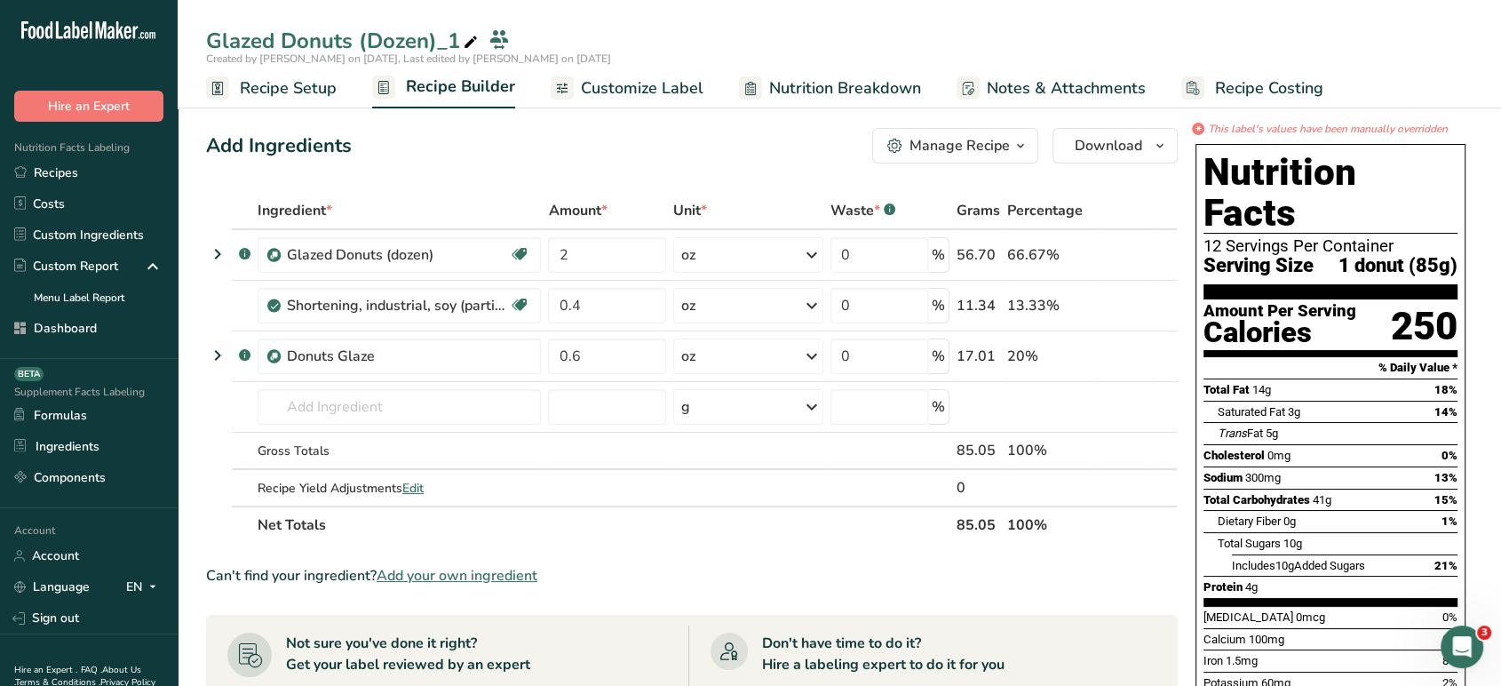
click at [449, 41] on div "Glazed Donuts (Dozen)_1" at bounding box center [343, 41] width 275 height 32
click at [370, 44] on input "Glazed Donuts (Dozen)" at bounding box center [825, 44] width 1238 height 32
type input "Glazed Donuts (Half Dozen)"
click at [469, 140] on div "Add Ingredients Manage Recipe Delete Recipe Duplicate Recipe Scale Recipe Save …" at bounding box center [692, 146] width 972 height 36
click at [671, 97] on span "Customize Label" at bounding box center [642, 88] width 123 height 24
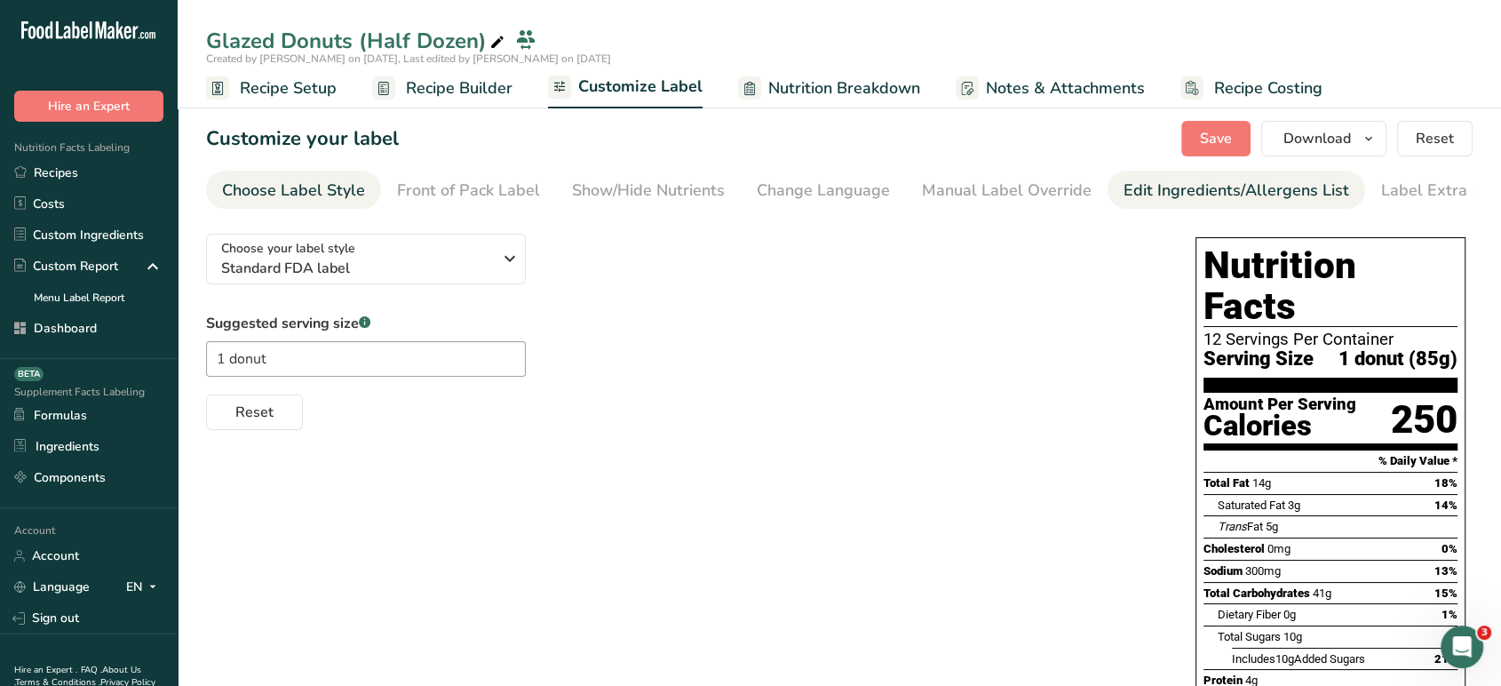
click at [1150, 188] on div "Edit Ingredients/Allergens List" at bounding box center [1237, 191] width 226 height 24
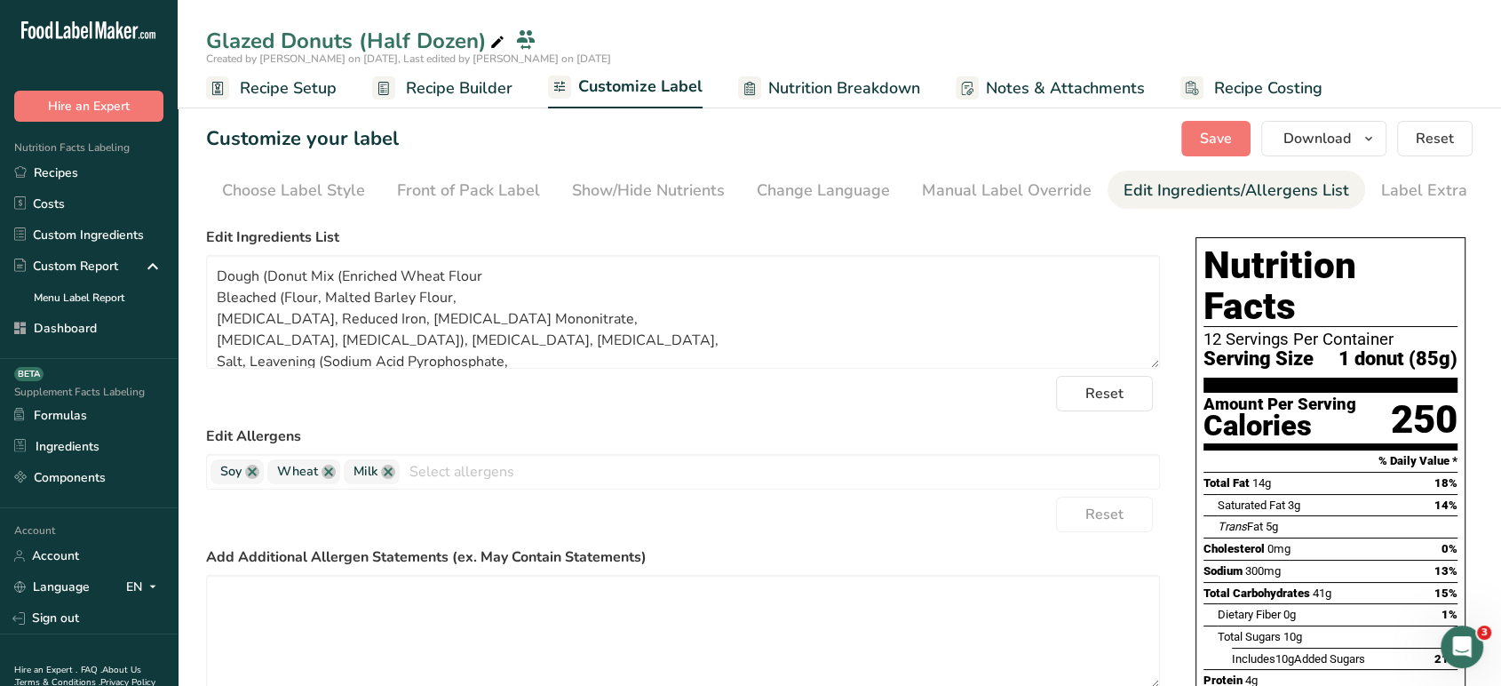
scroll to position [0, 24]
click at [949, 180] on div "Manual Label Override" at bounding box center [983, 191] width 170 height 24
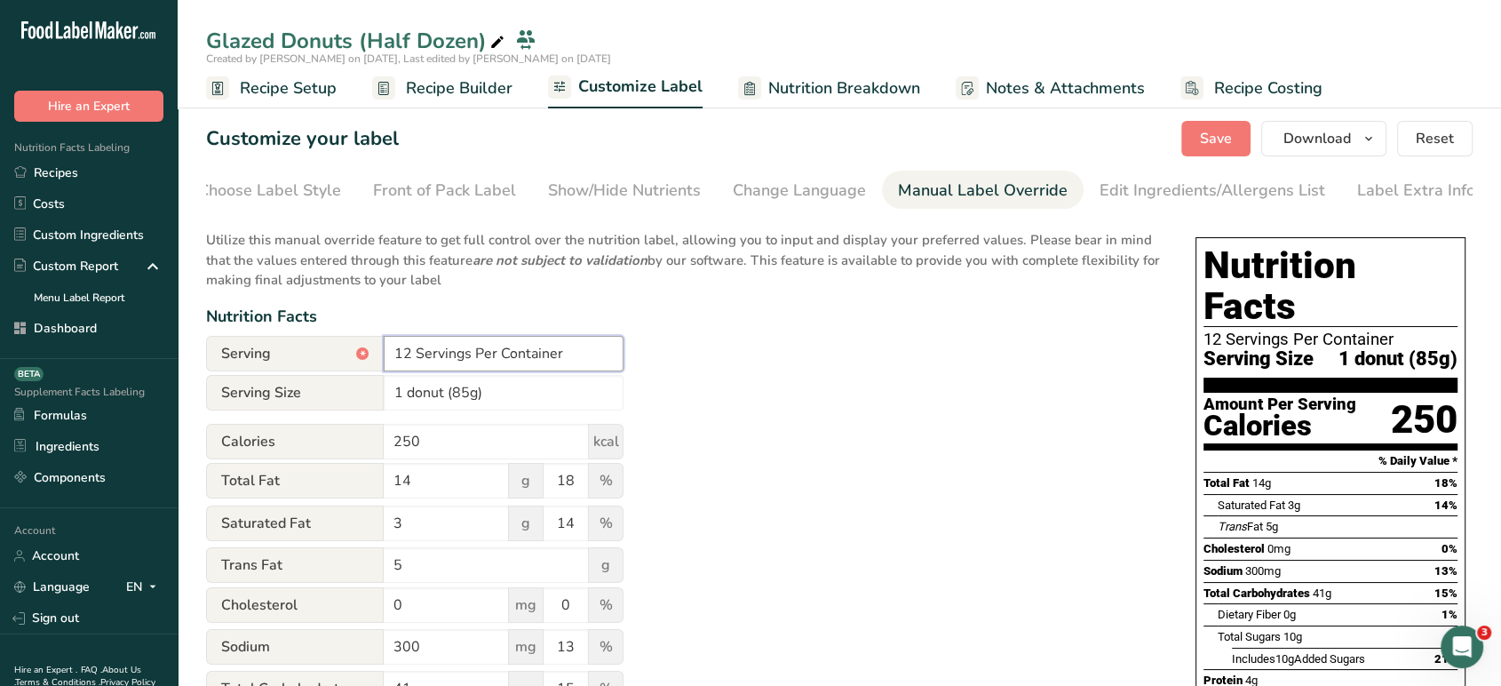
drag, startPoint x: 410, startPoint y: 362, endPoint x: 366, endPoint y: 357, distance: 44.7
click at [366, 357] on div "Serving * 12 Servings Per Container" at bounding box center [415, 354] width 418 height 36
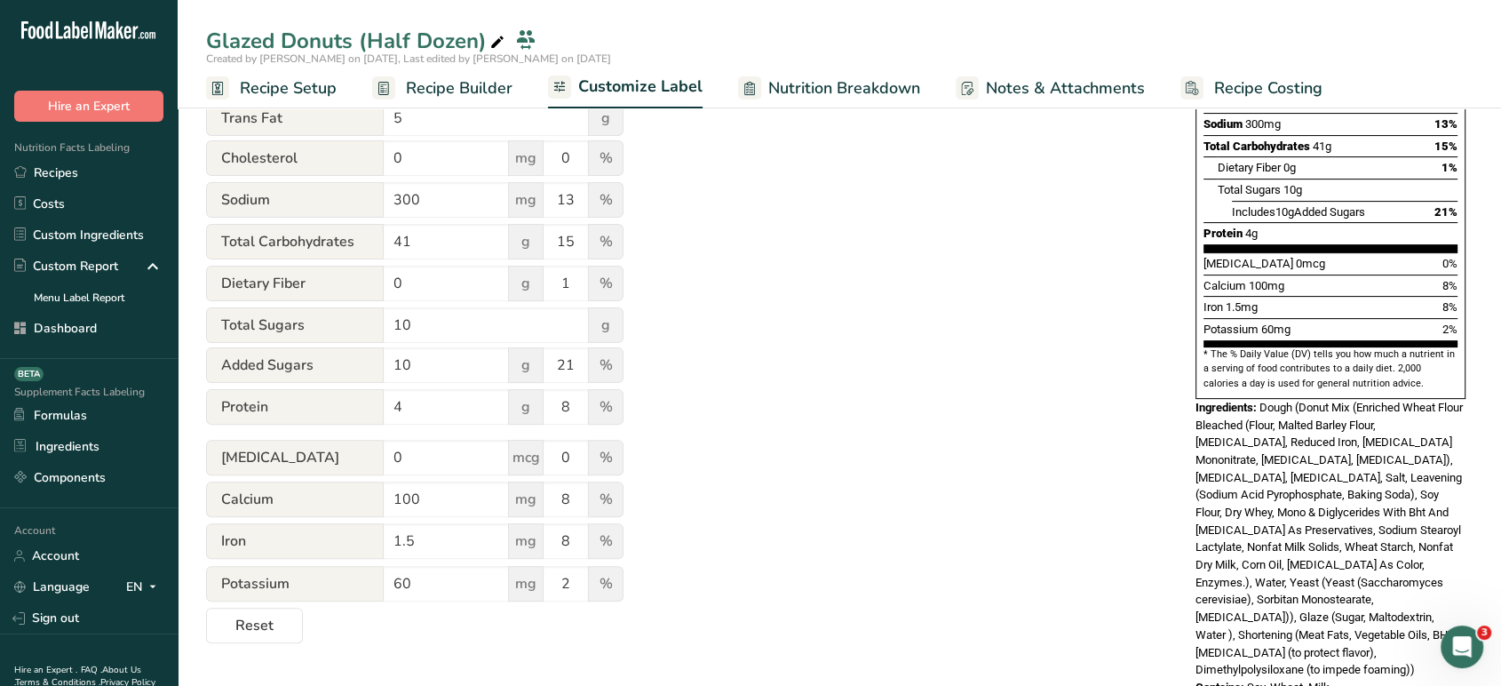
scroll to position [0, 0]
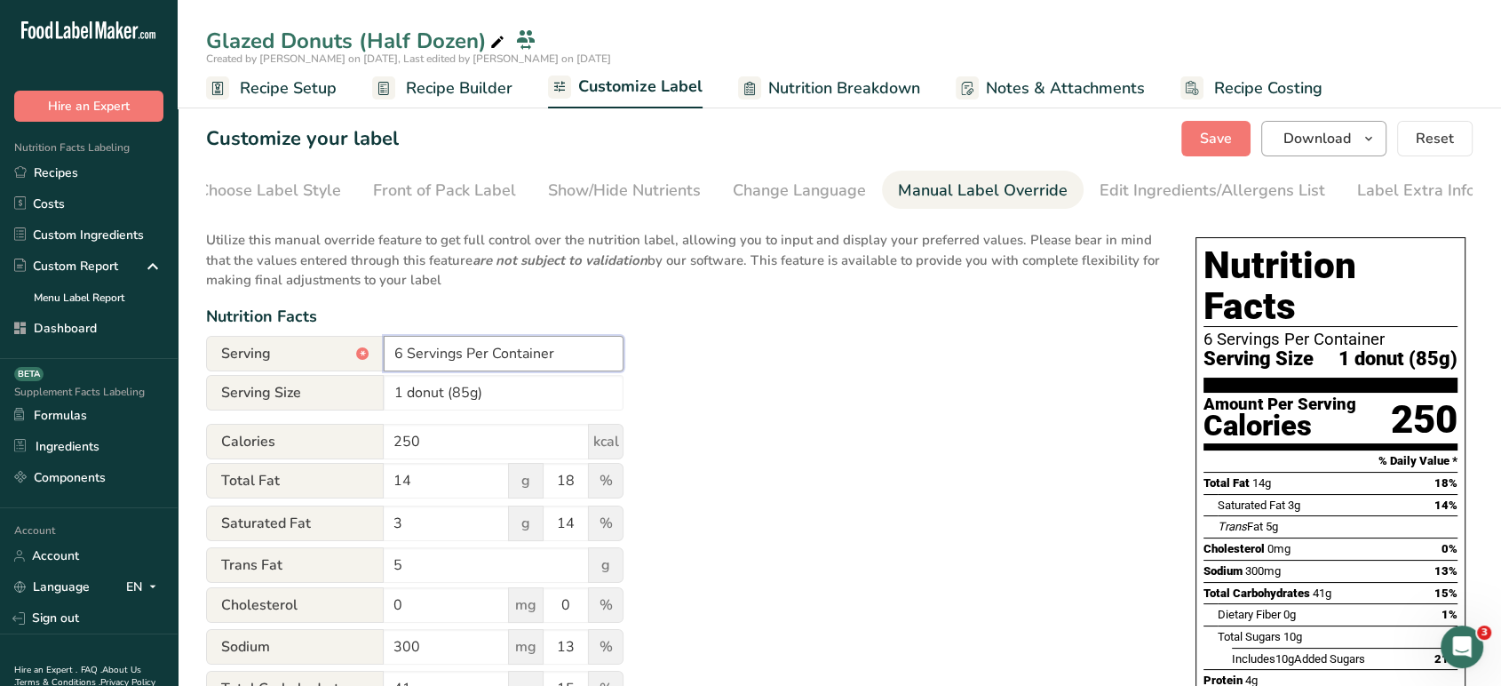
type input "6 Servings Per Container"
click at [1325, 151] on button "Download" at bounding box center [1323, 139] width 125 height 36
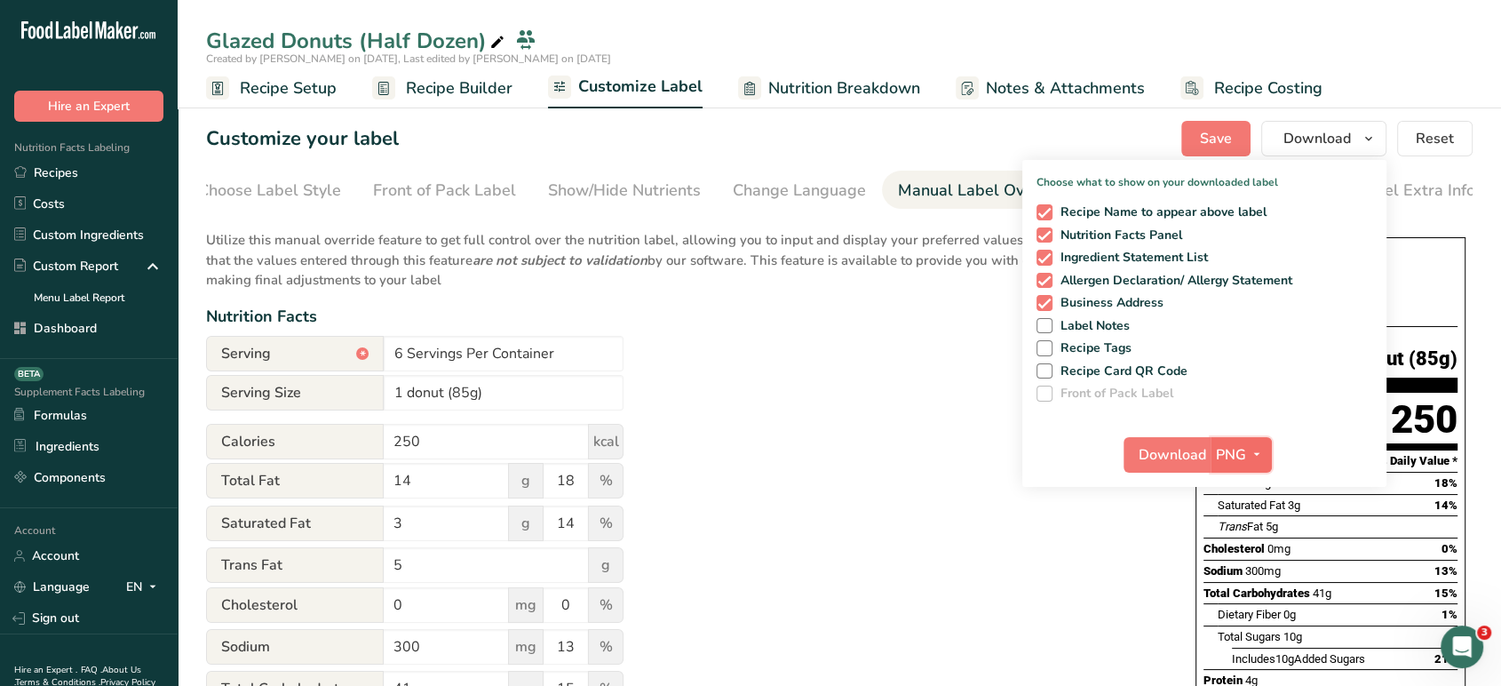
click at [1244, 453] on span "PNG" at bounding box center [1231, 454] width 30 height 21
click at [1244, 579] on link "PDF" at bounding box center [1243, 578] width 57 height 29
click at [1166, 461] on span "Download" at bounding box center [1174, 454] width 68 height 21
click at [888, 139] on div "Customize your label Save Download Choose what to show on your downloaded label…" at bounding box center [839, 139] width 1267 height 36
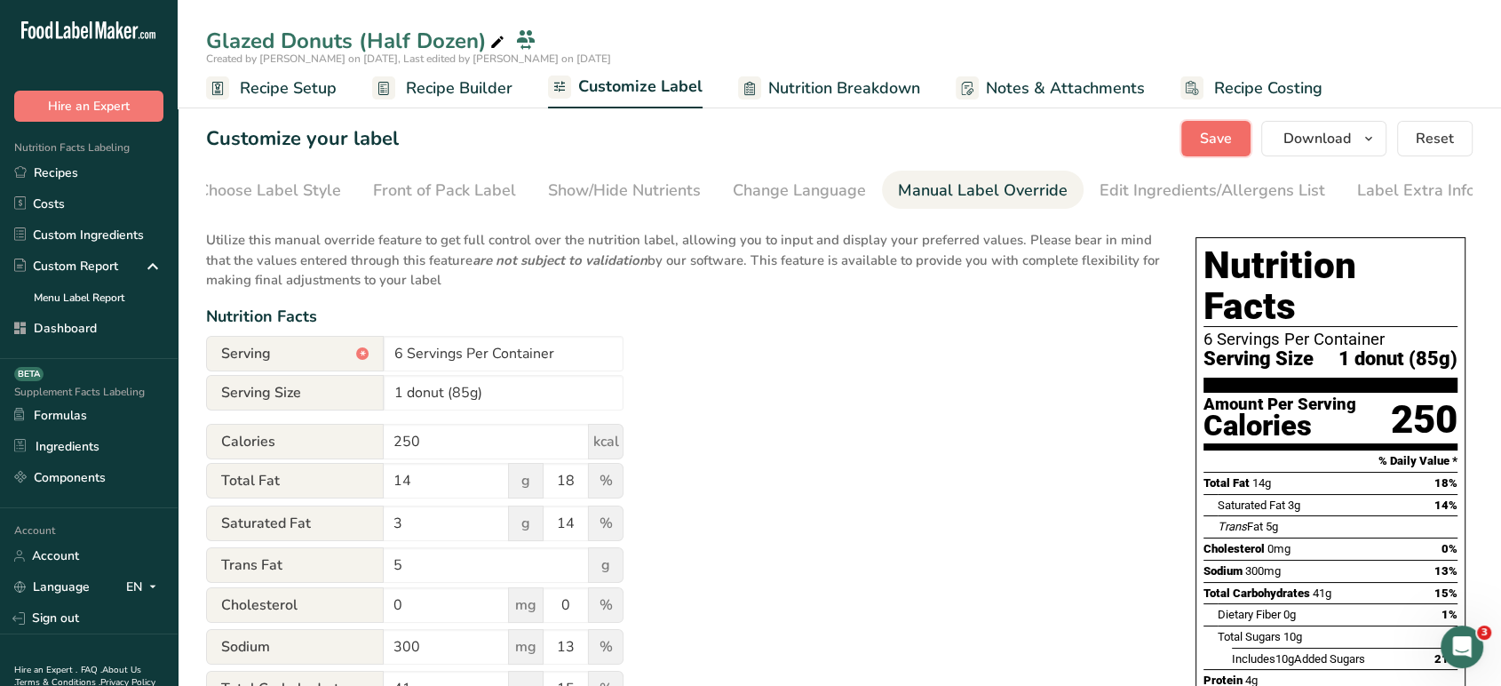
click at [1241, 124] on button "Save" at bounding box center [1216, 139] width 69 height 36
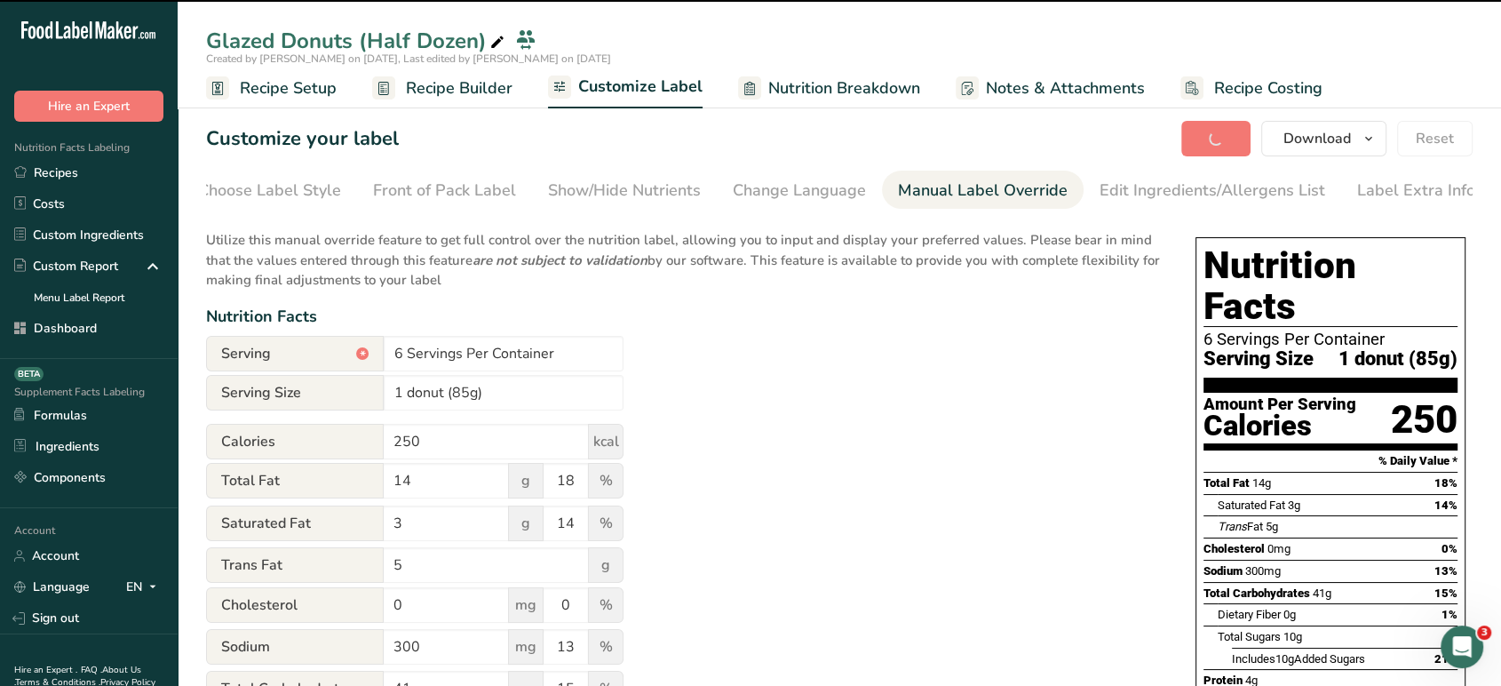
click at [472, 77] on span "Recipe Builder" at bounding box center [459, 88] width 107 height 24
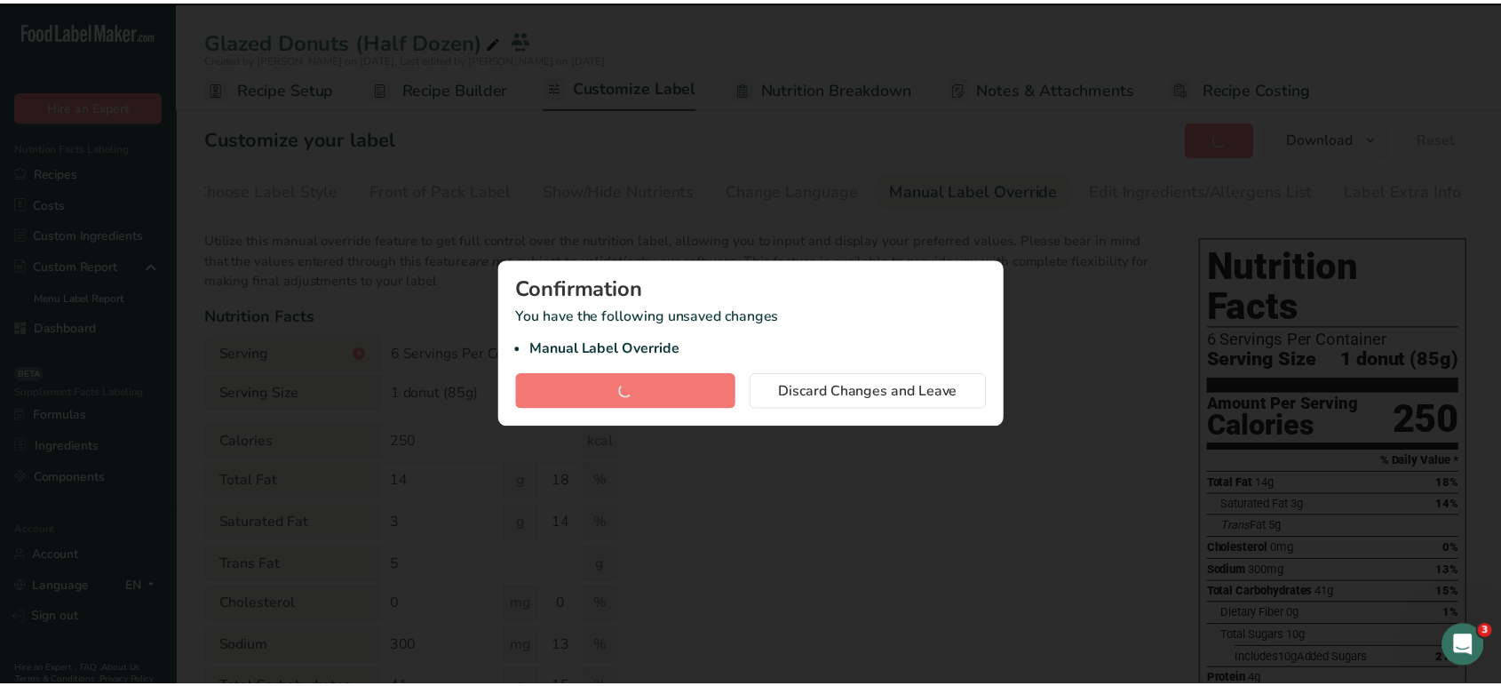
scroll to position [0, 9]
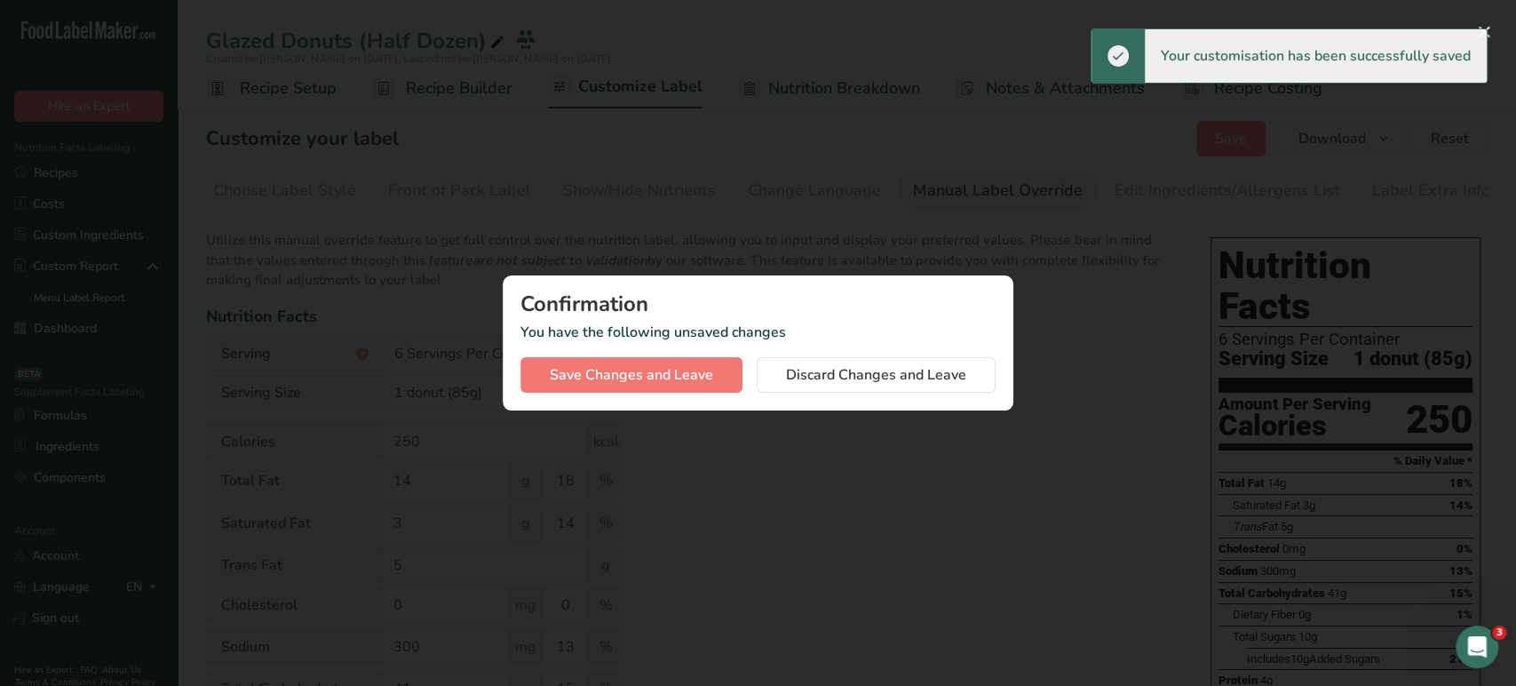
click at [624, 203] on div at bounding box center [758, 343] width 1516 height 686
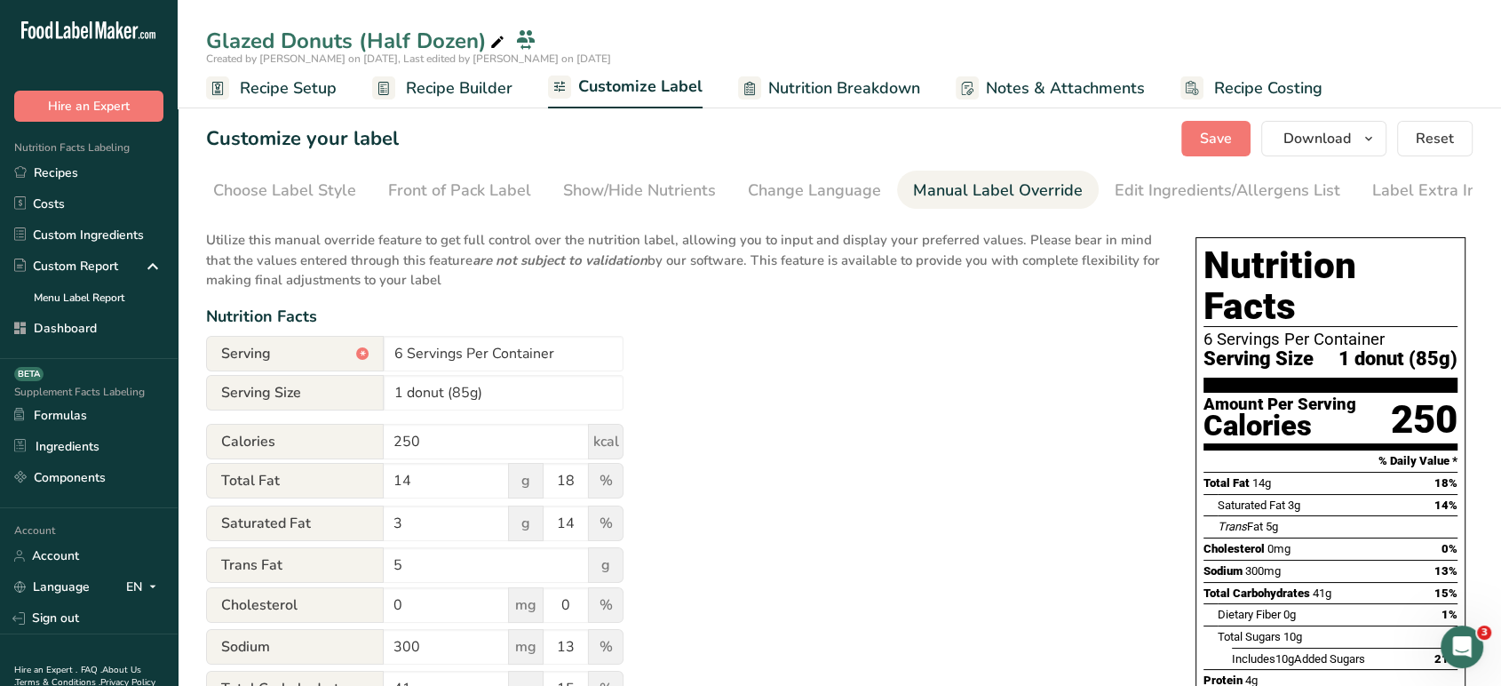
click at [474, 100] on link "Recipe Builder" at bounding box center [442, 88] width 140 height 40
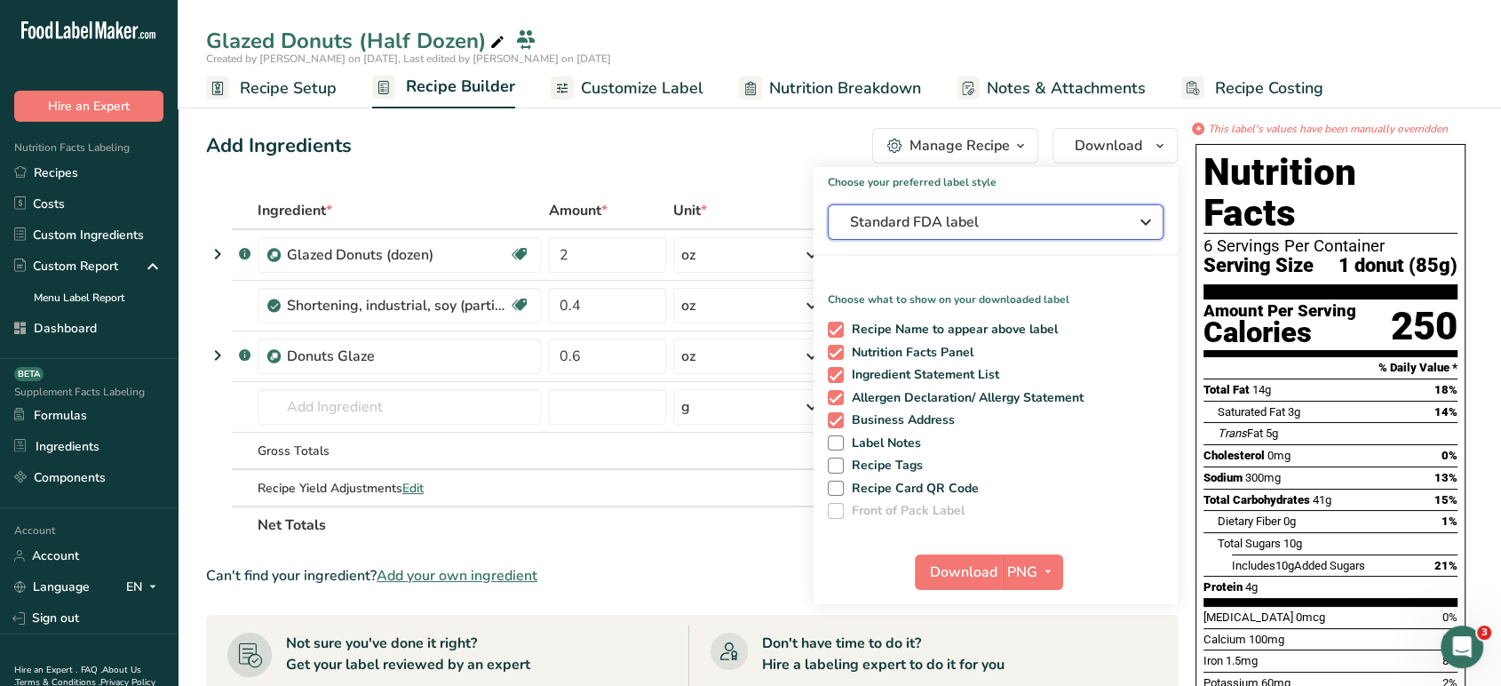
click at [961, 219] on span "Standard FDA label" at bounding box center [983, 221] width 267 height 21
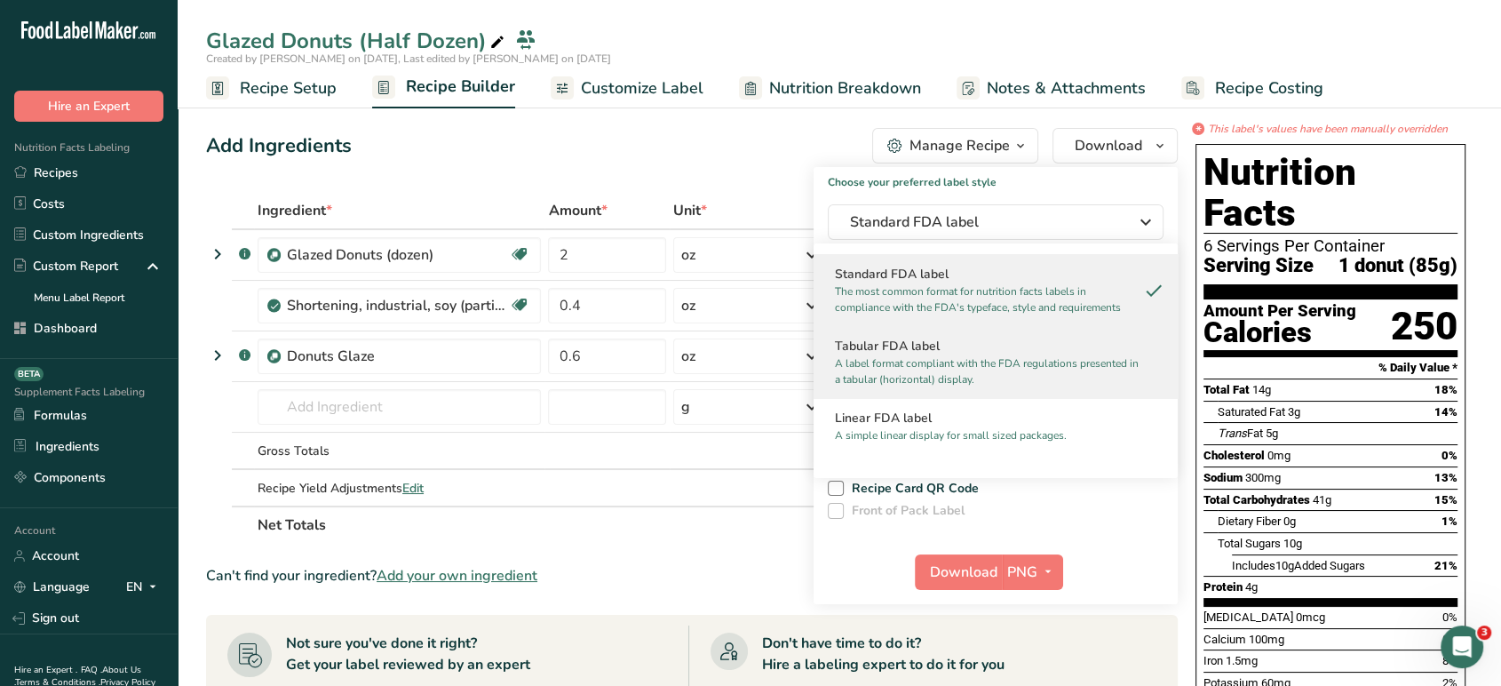
click at [945, 335] on div "Tabular FDA label A label format compliant with the FDA regulations presented i…" at bounding box center [996, 362] width 364 height 72
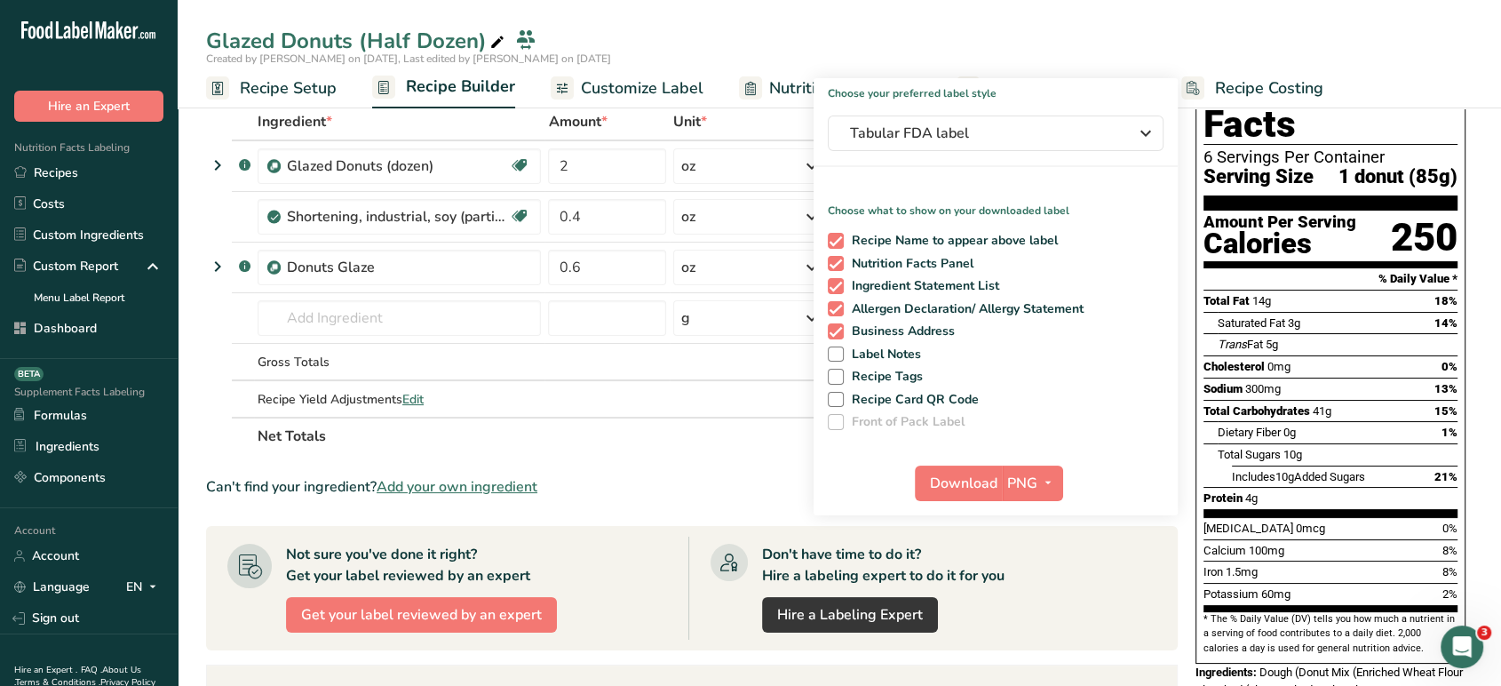
scroll to position [123, 0]
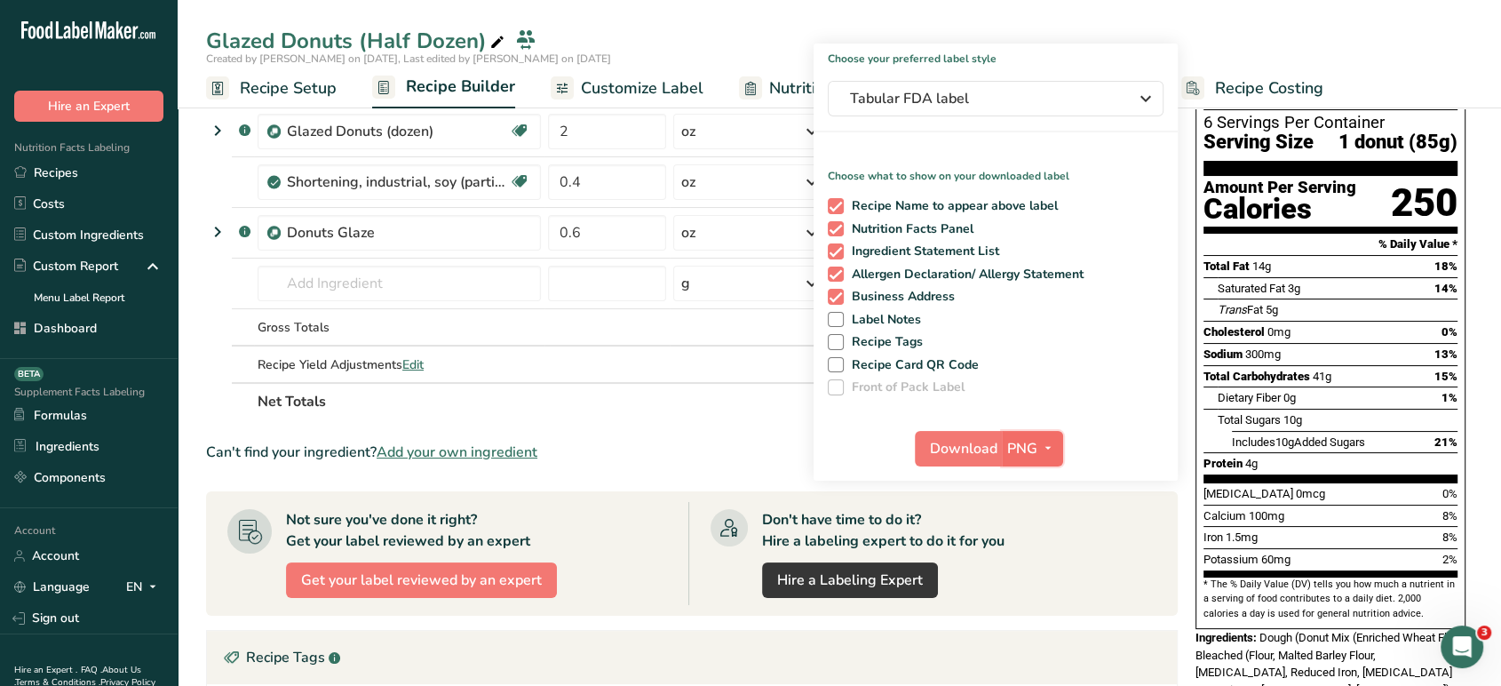
click at [1045, 449] on icon "button" at bounding box center [1048, 448] width 14 height 22
click at [1038, 579] on link "PDF" at bounding box center [1035, 572] width 57 height 29
click at [962, 441] on span "Download" at bounding box center [965, 448] width 68 height 21
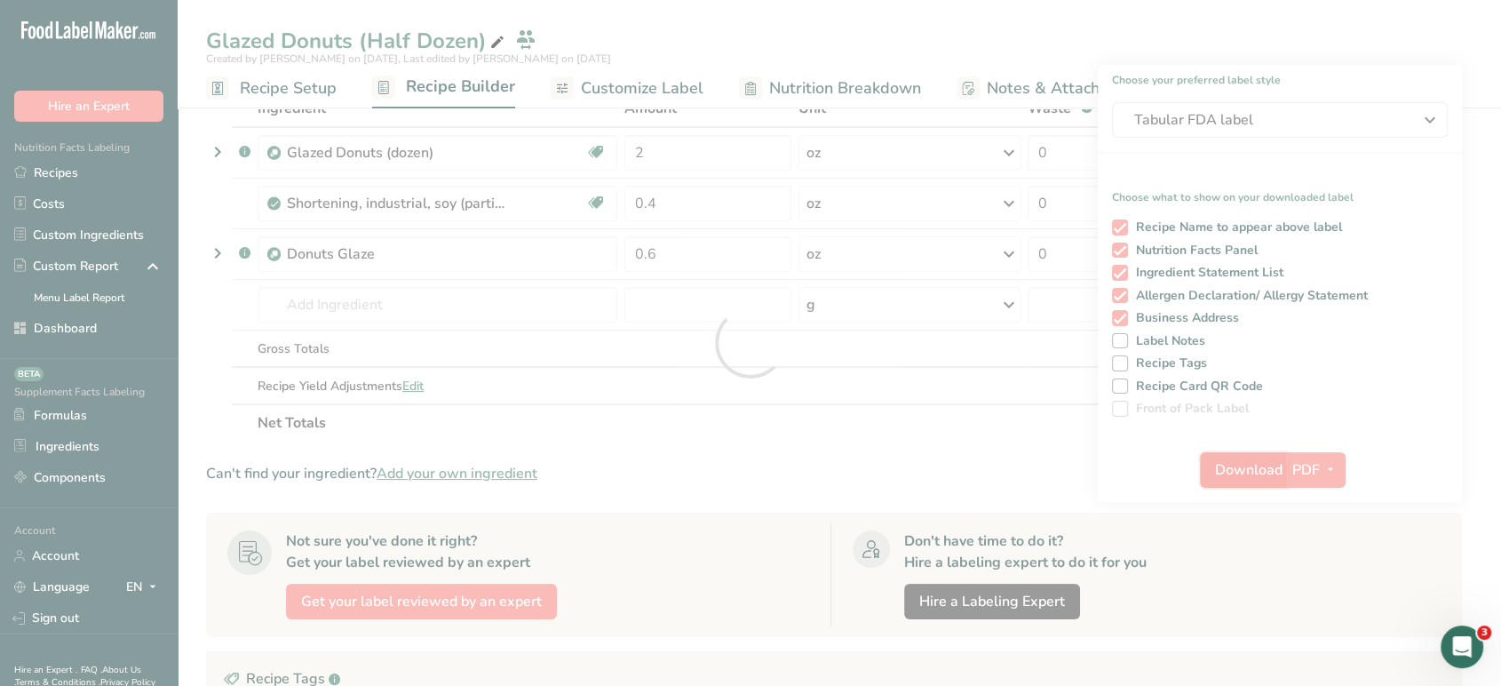
scroll to position [0, 0]
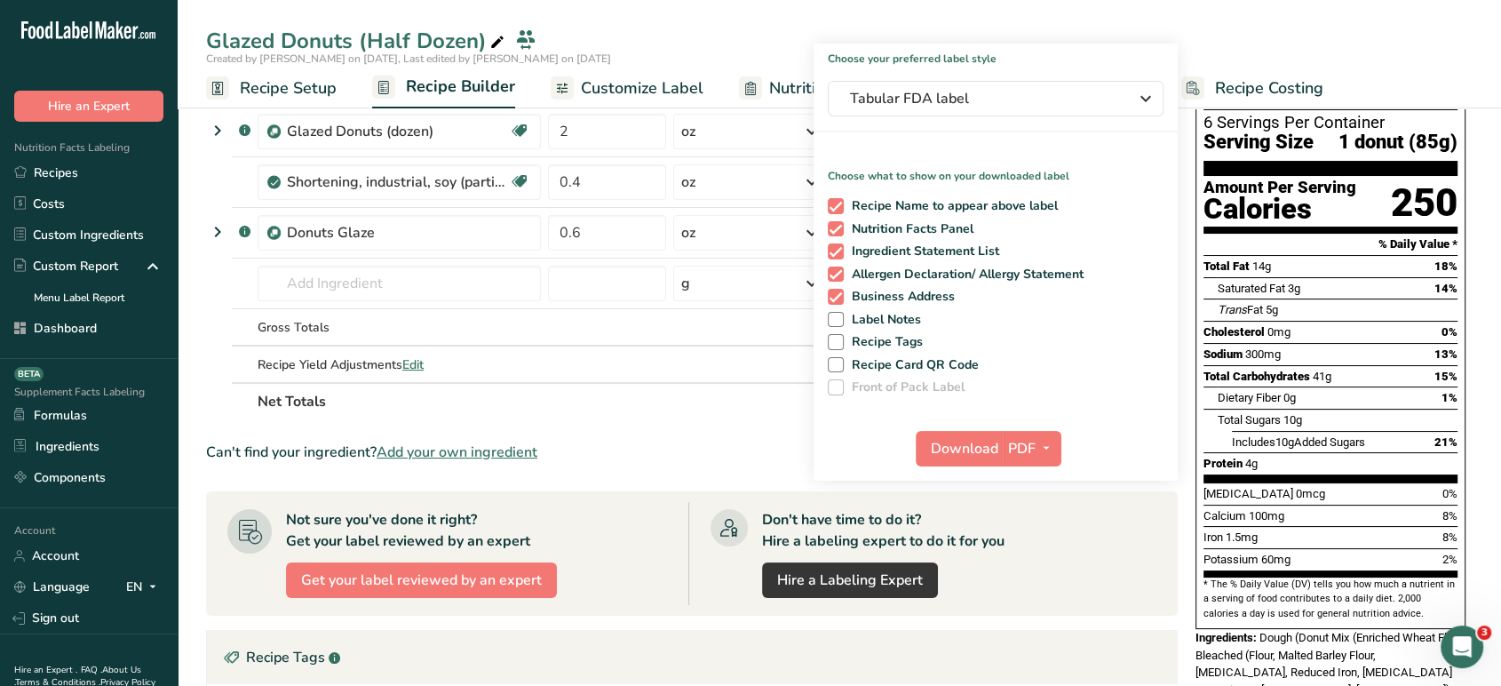
click at [1500, 231] on html ".a-20{fill:#fff;} Hire an Expert Nutrition Facts Labeling Recipes Costs Custom …" at bounding box center [750, 469] width 1501 height 1185
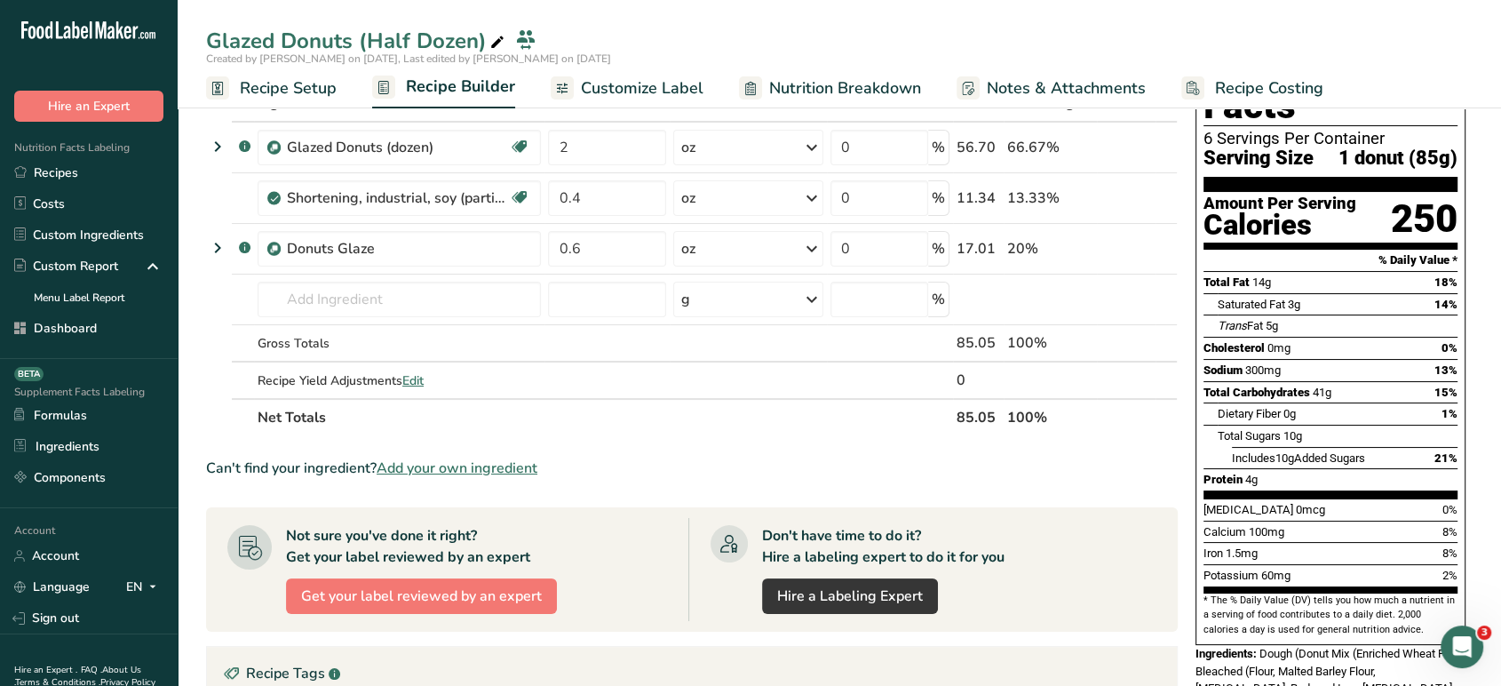
scroll to position [99, 0]
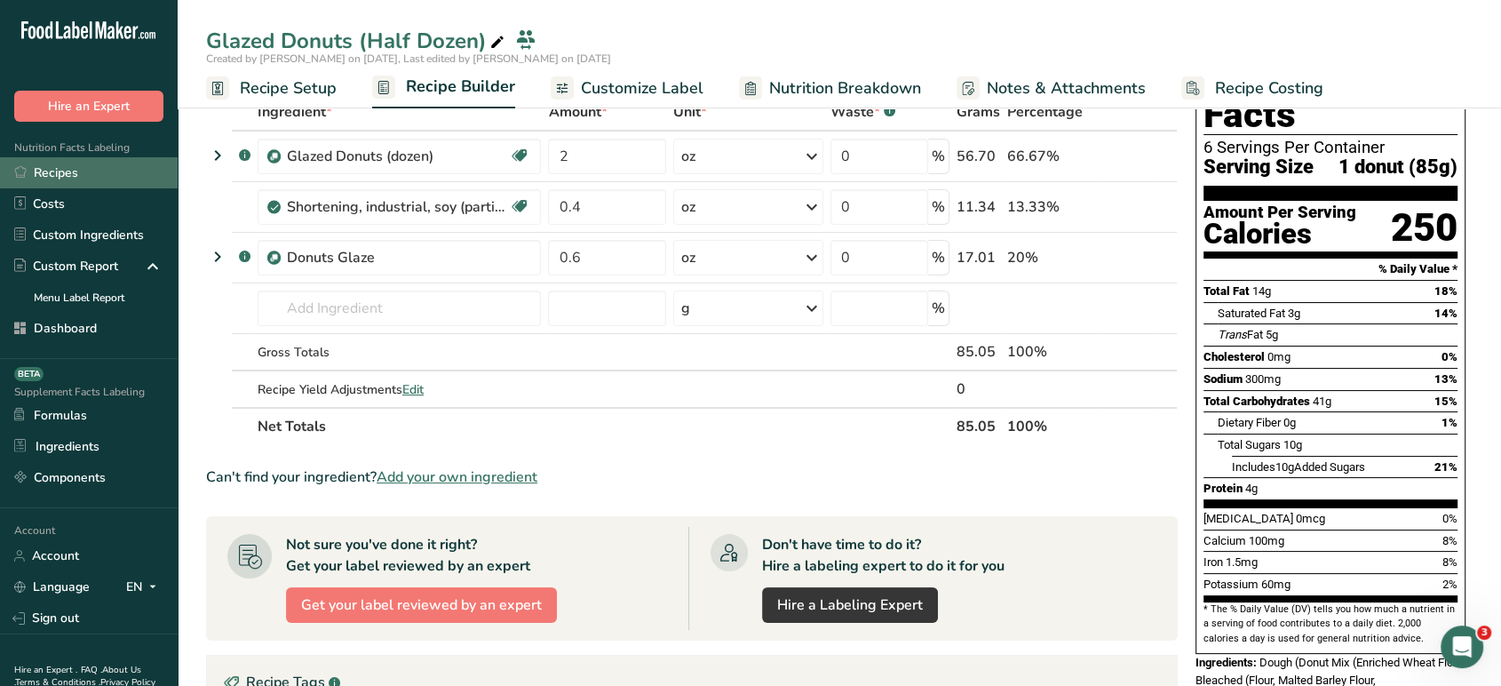
click at [107, 167] on link "Recipes" at bounding box center [89, 172] width 178 height 31
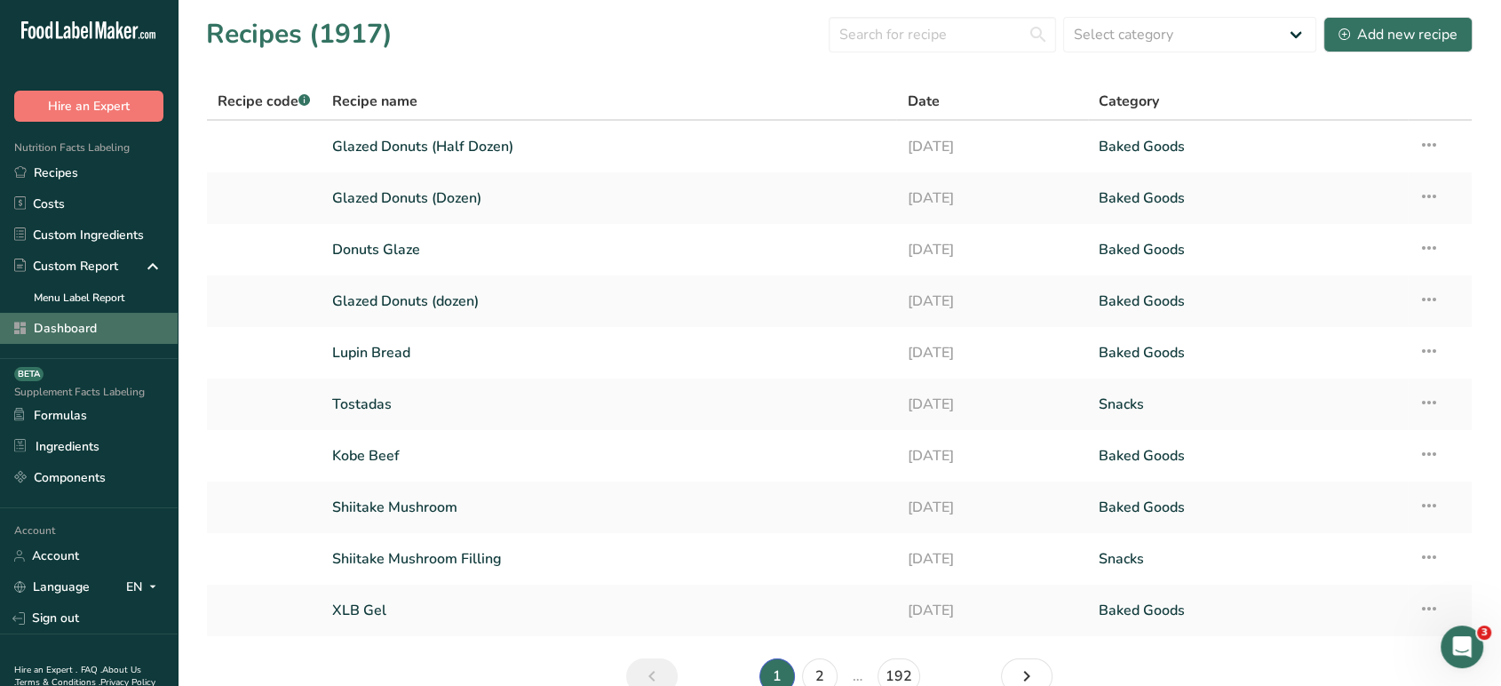
click at [69, 325] on link "Dashboard" at bounding box center [89, 328] width 178 height 31
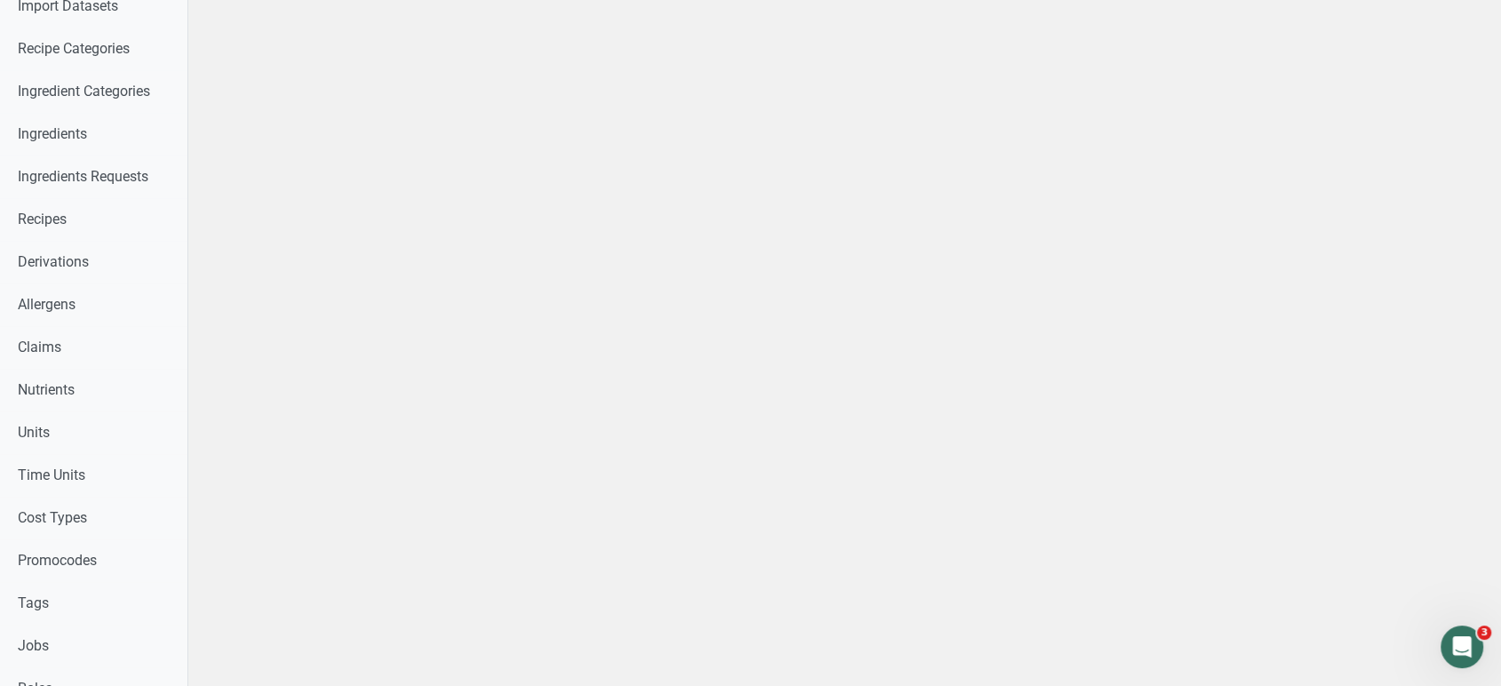
scroll to position [535, 0]
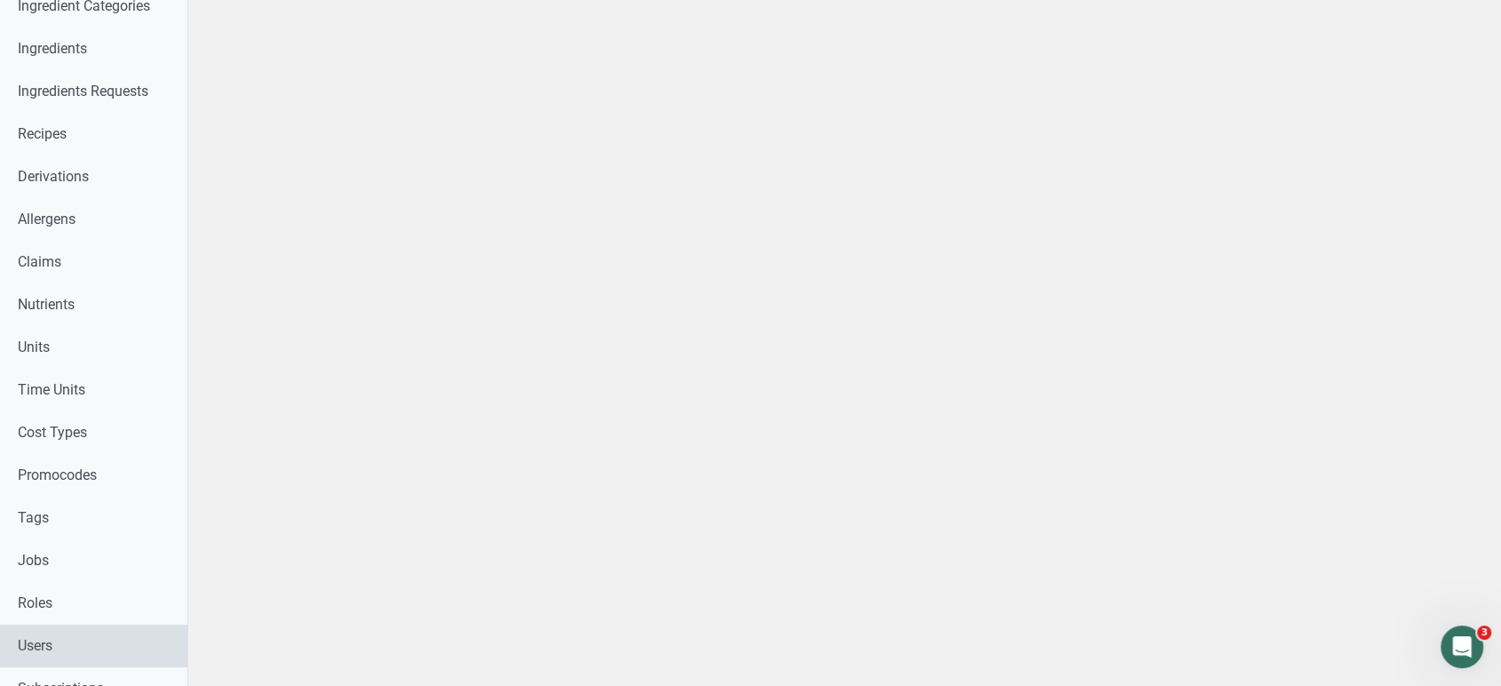
click at [137, 633] on link "Users" at bounding box center [93, 646] width 187 height 43
select select
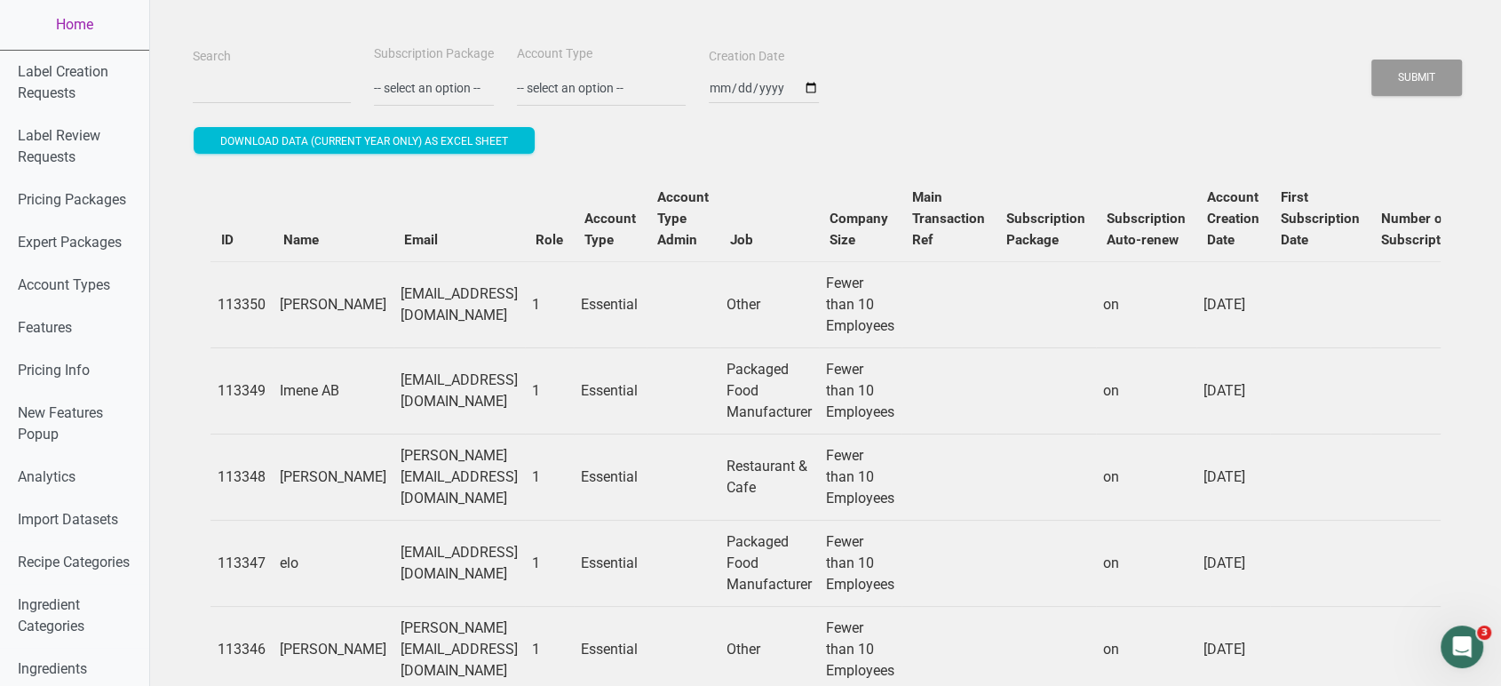
click at [195, 69] on div "Search" at bounding box center [271, 75] width 167 height 60
click at [219, 84] on input "Search" at bounding box center [272, 88] width 158 height 32
paste input "yvonned@angusmeats.com"
click at [1372, 60] on button "Submit" at bounding box center [1417, 78] width 91 height 36
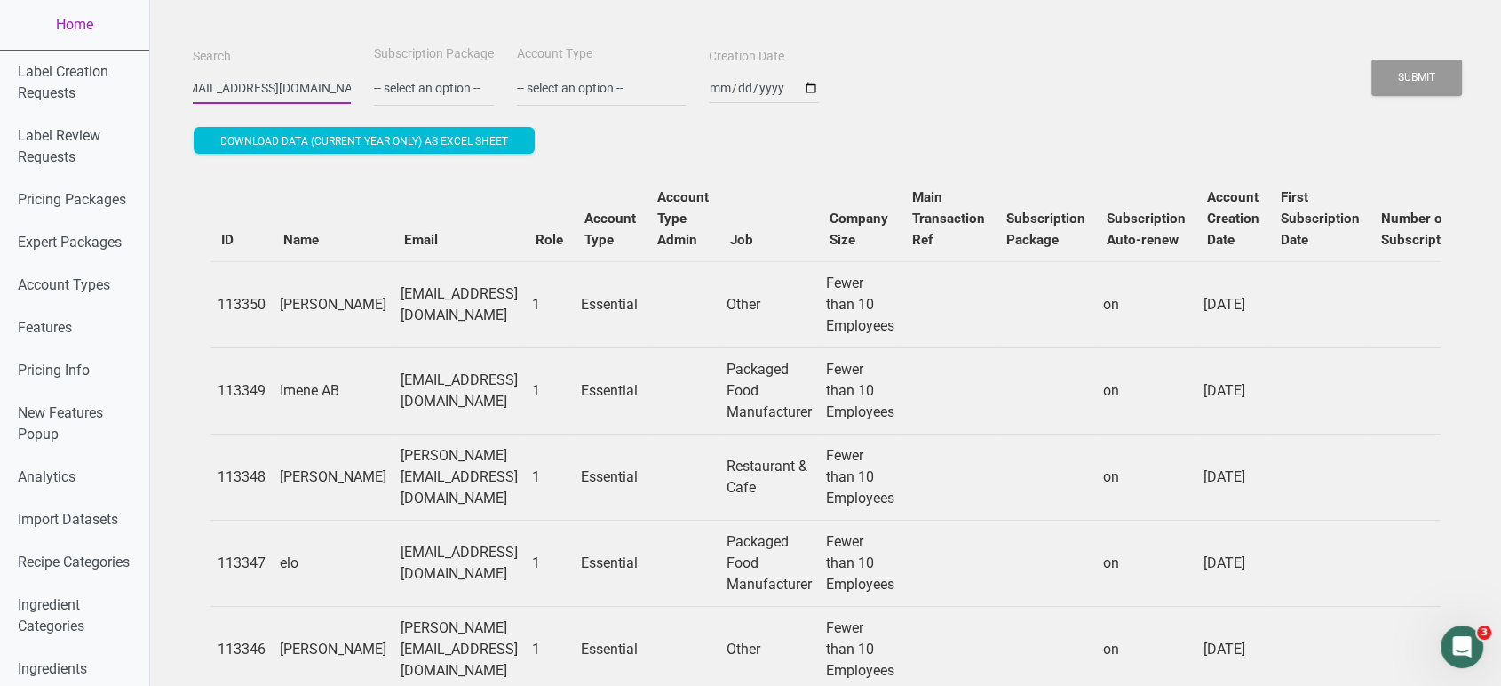
click at [1372, 60] on button "Submit" at bounding box center [1417, 78] width 91 height 36
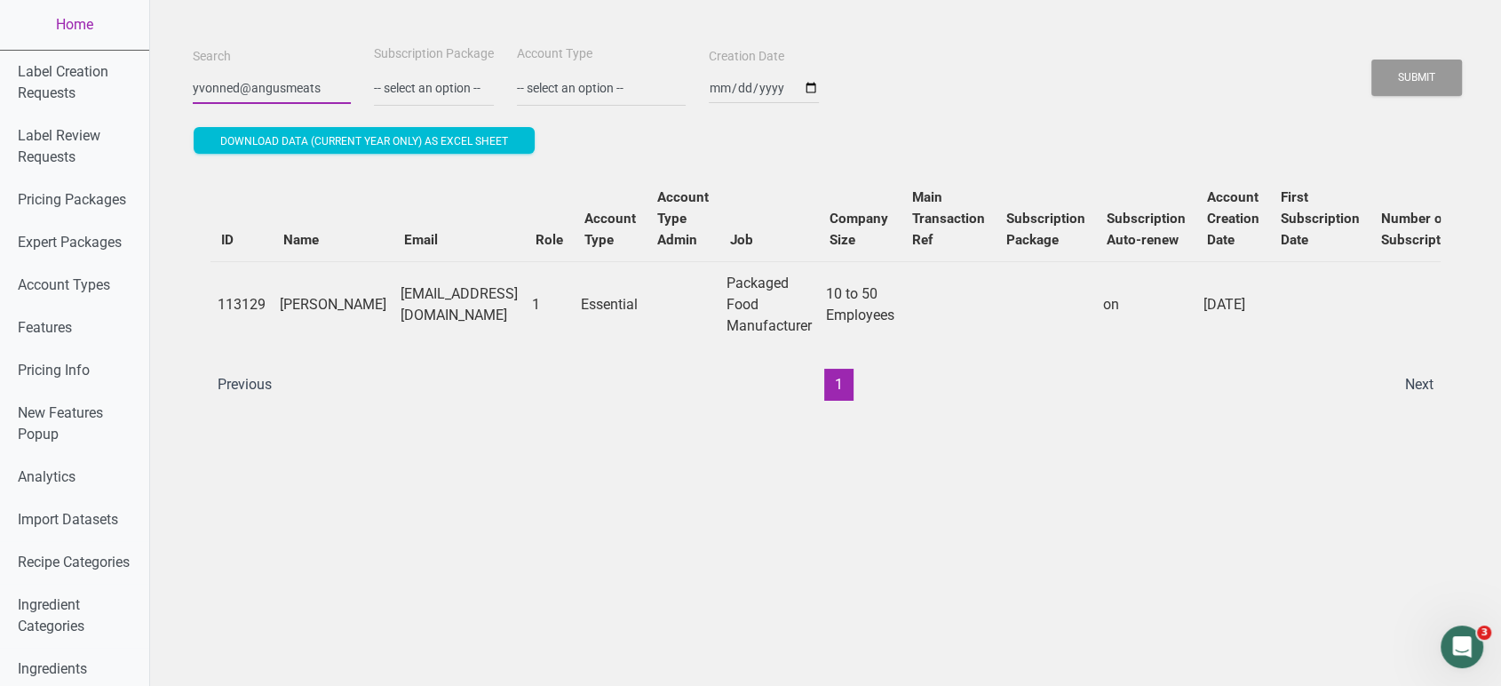
scroll to position [0, 0]
type input "y"
paste input "info@excelsialabs.com"
click at [1372, 60] on button "Submit" at bounding box center [1417, 78] width 91 height 36
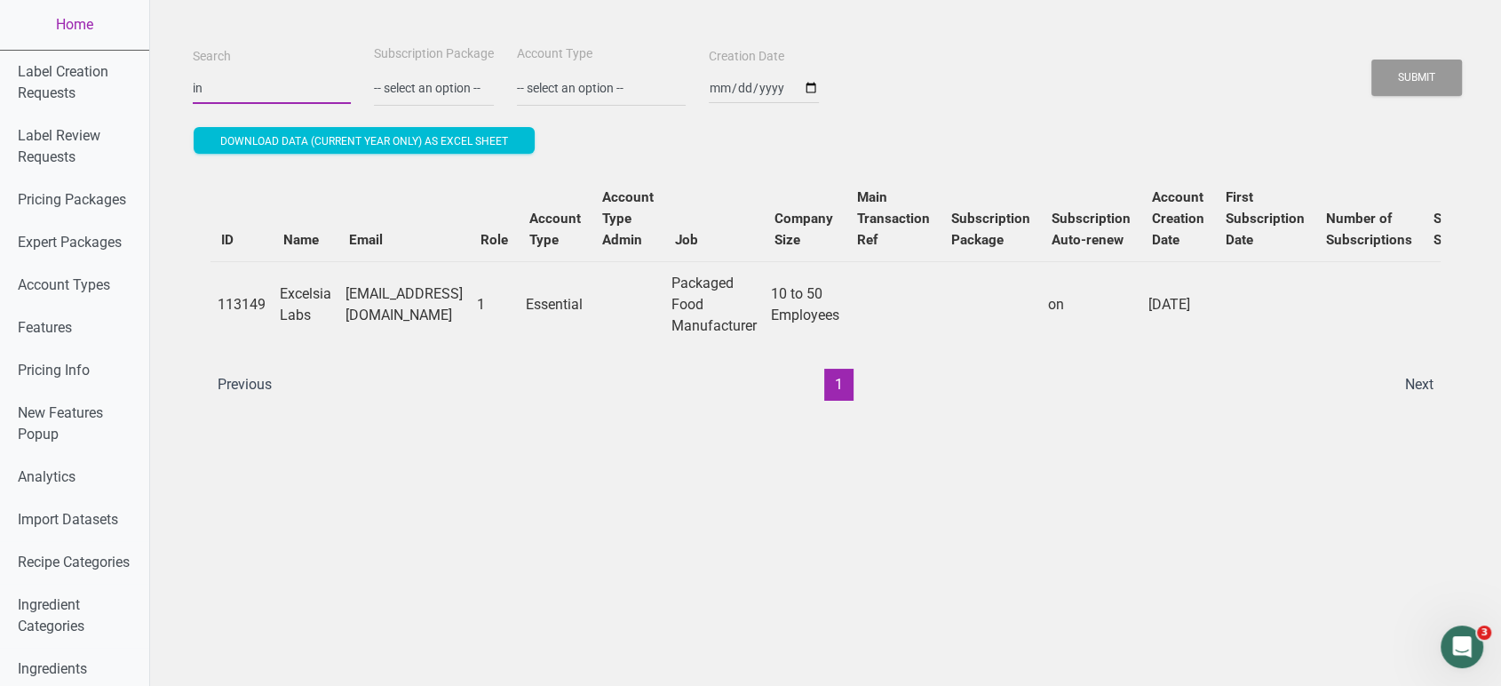
type input "i"
type input "burnbaker"
click at [1372, 60] on button "Submit" at bounding box center [1417, 78] width 91 height 36
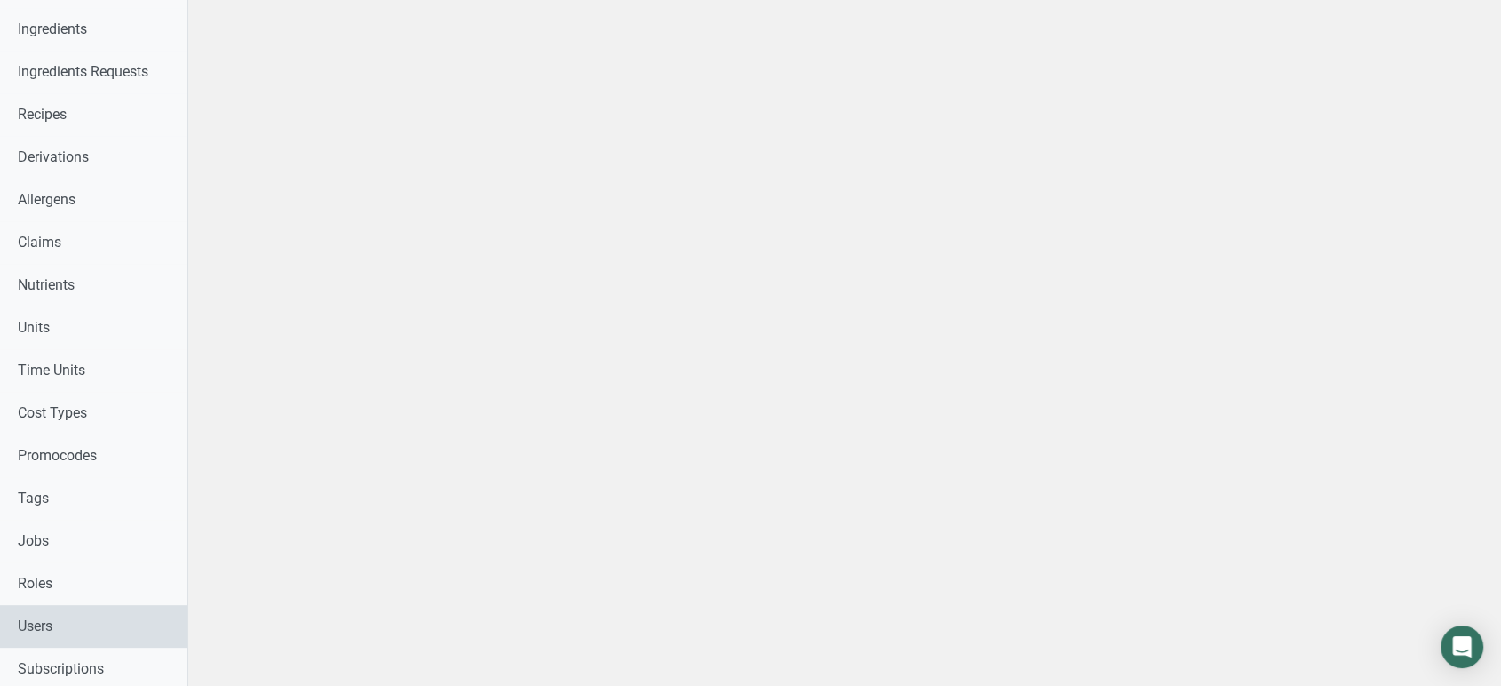
click at [83, 634] on link "Users" at bounding box center [93, 626] width 187 height 43
select select
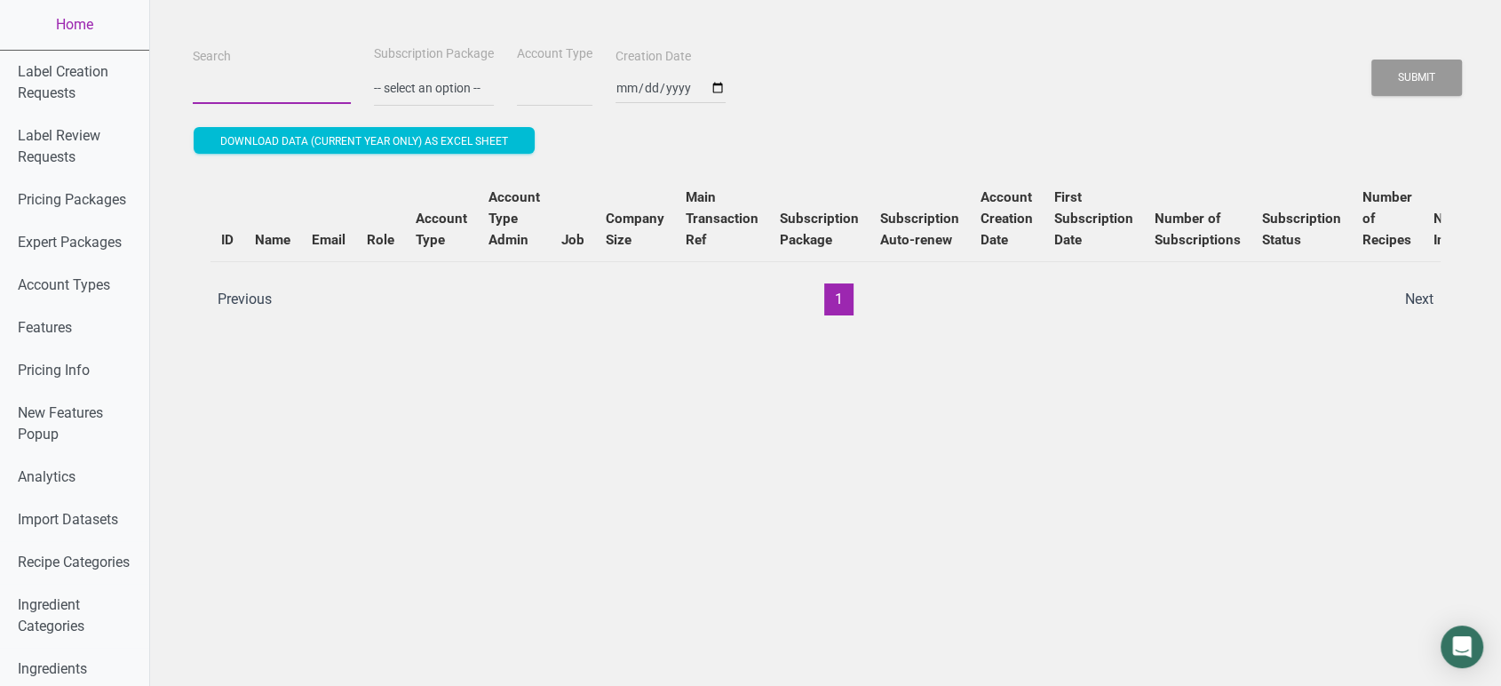
click at [285, 77] on input "Search" at bounding box center [272, 88] width 158 height 32
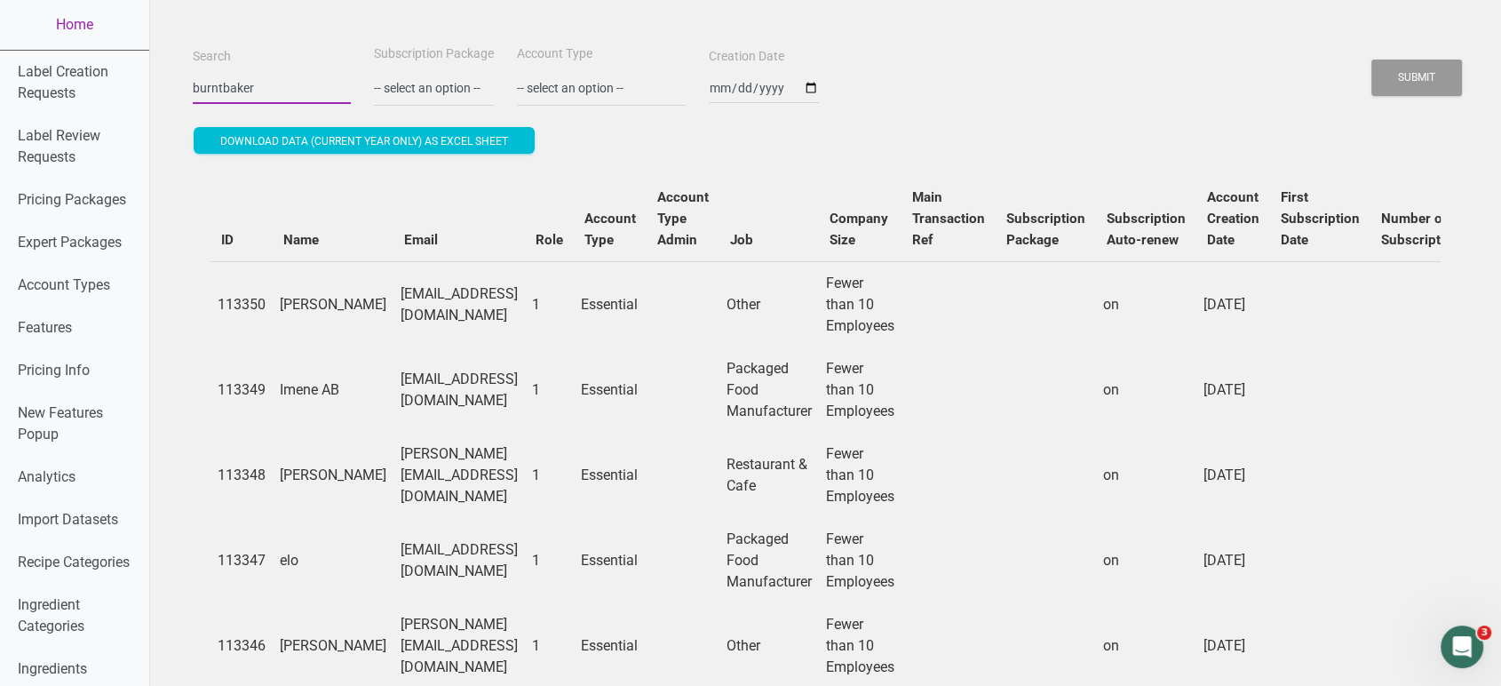
click at [1372, 60] on button "Submit" at bounding box center [1417, 78] width 91 height 36
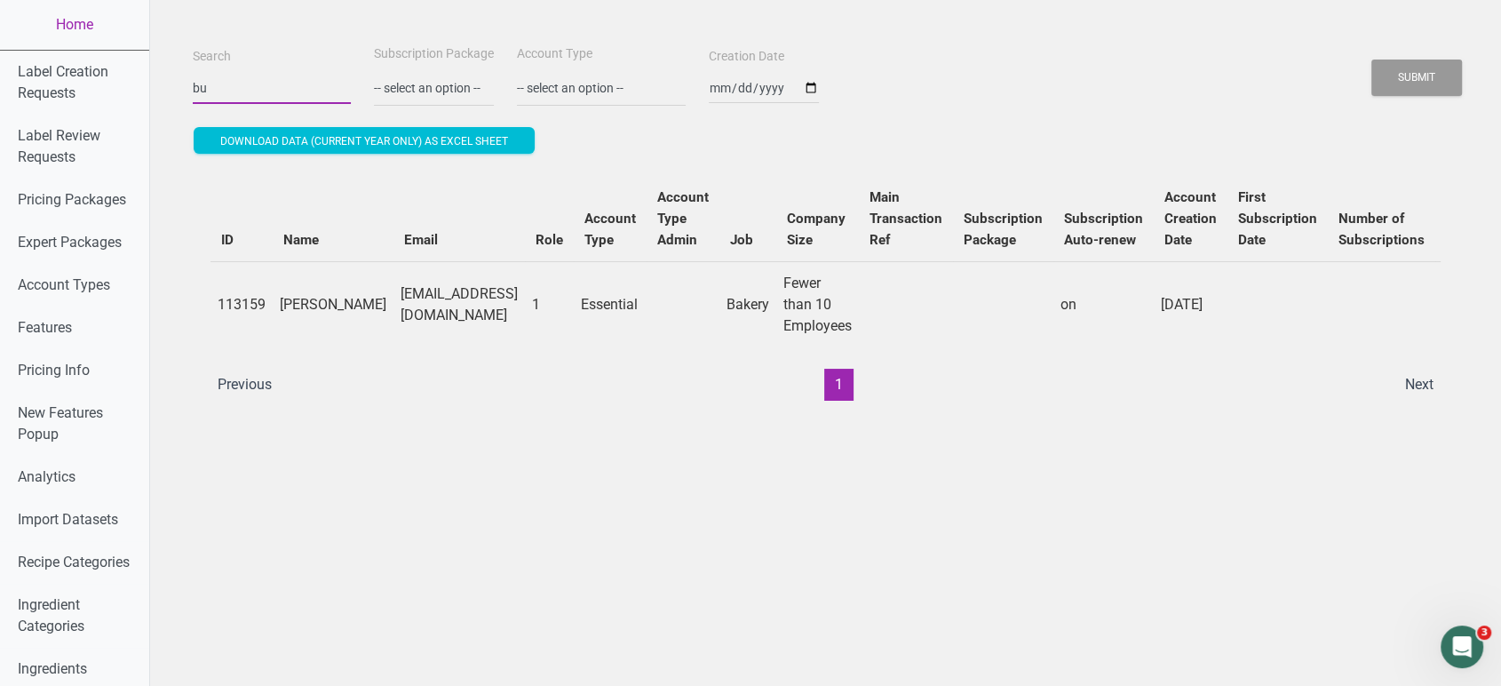
type input "b"
paste input "info@caththechef.com"
click at [1372, 60] on button "Submit" at bounding box center [1417, 78] width 91 height 36
type input "i"
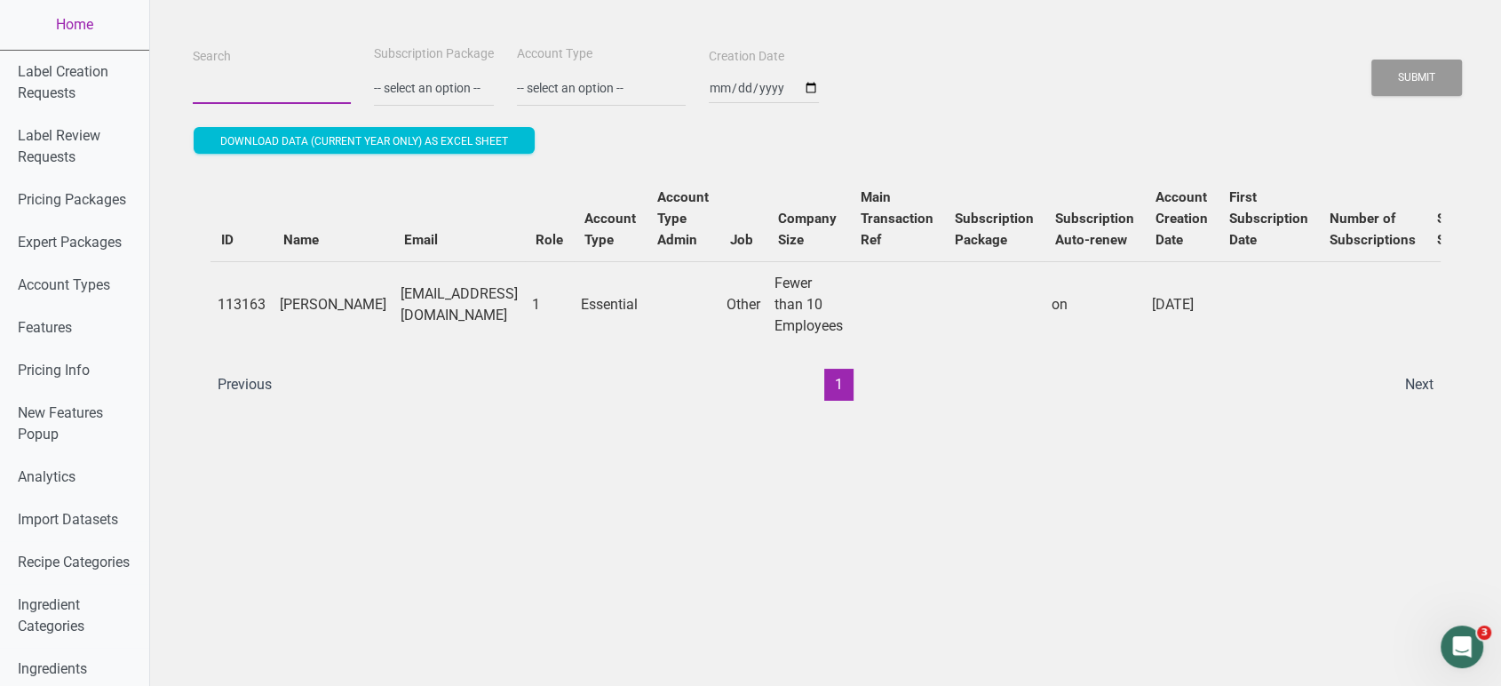
paste input "rabih@savorafood.com"
click at [1372, 60] on button "Submit" at bounding box center [1417, 78] width 91 height 36
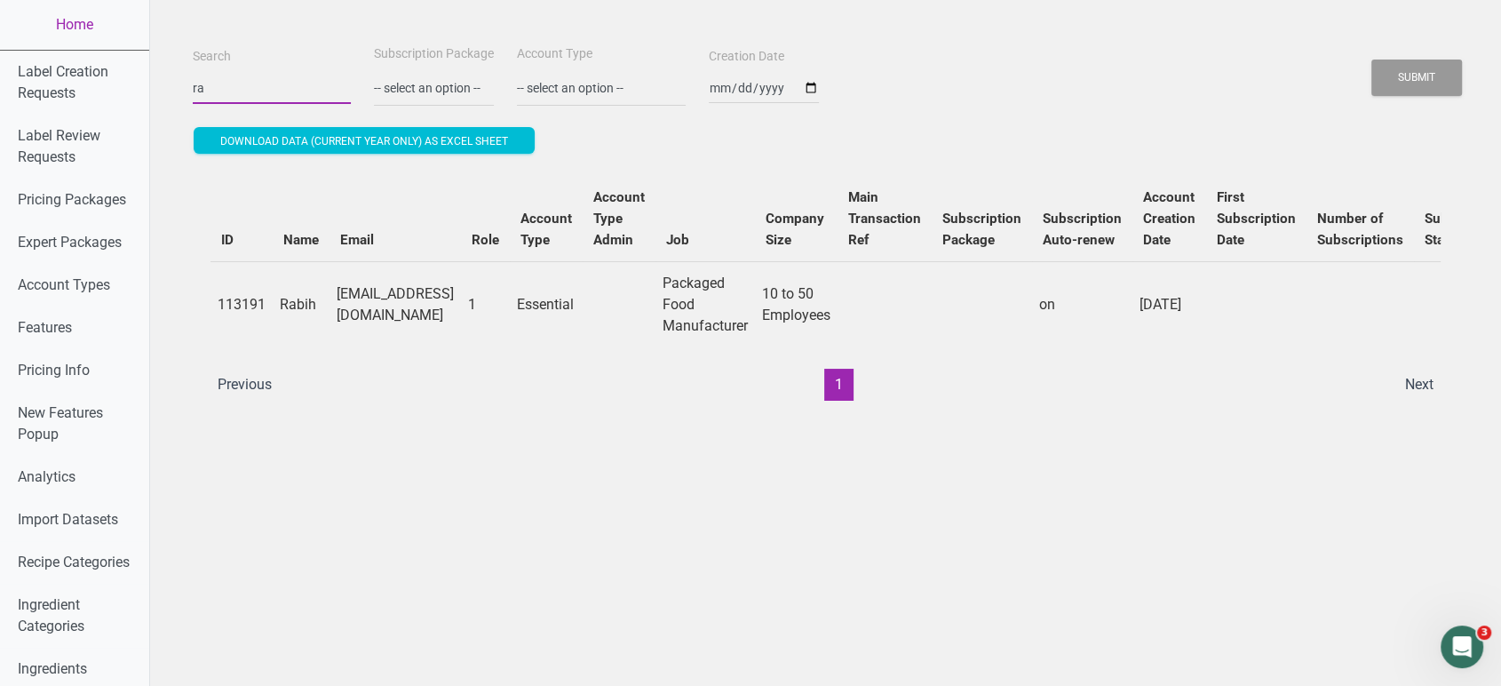
type input "r"
paste input "csheffield@potawatomizoo.org"
click at [1372, 60] on button "Submit" at bounding box center [1417, 78] width 91 height 36
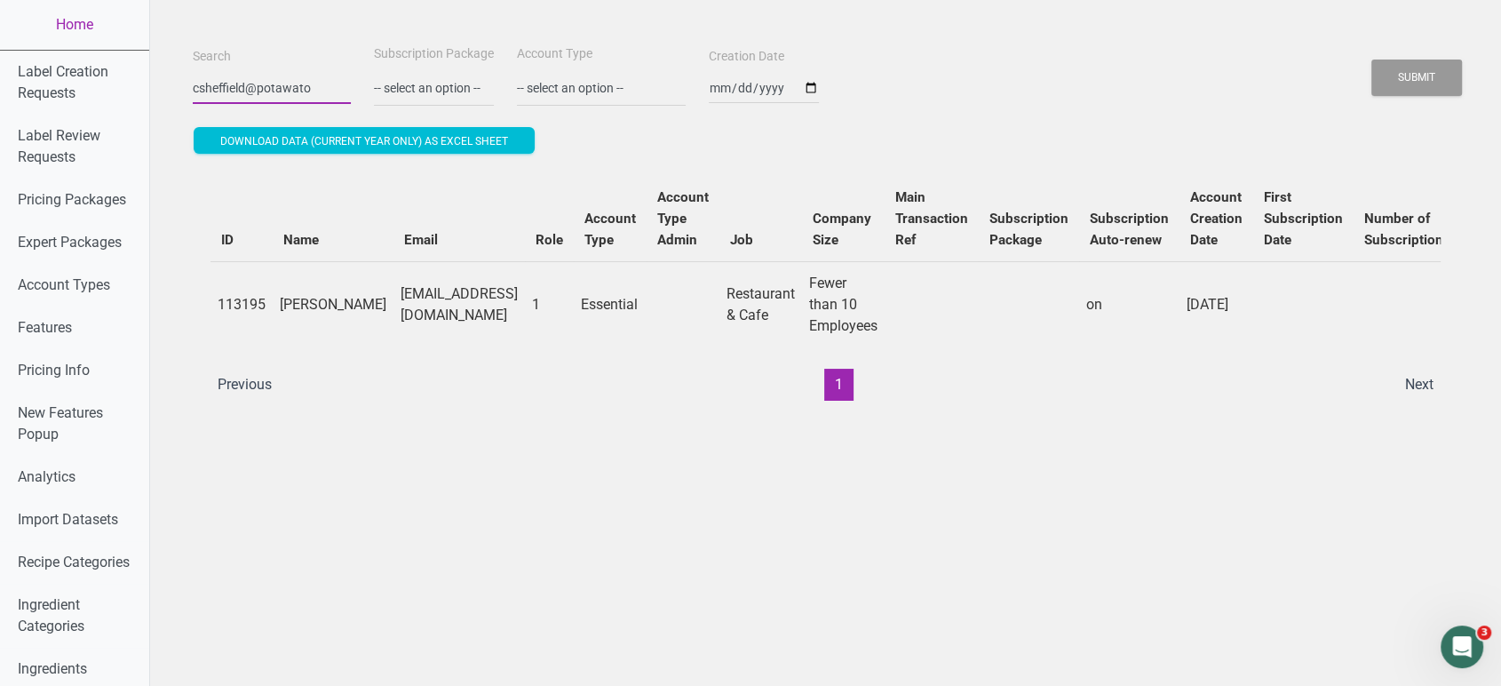
scroll to position [0, 0]
type input "c"
paste input "cameron@lazybearbakery.co"
click at [1372, 60] on button "Submit" at bounding box center [1417, 78] width 91 height 36
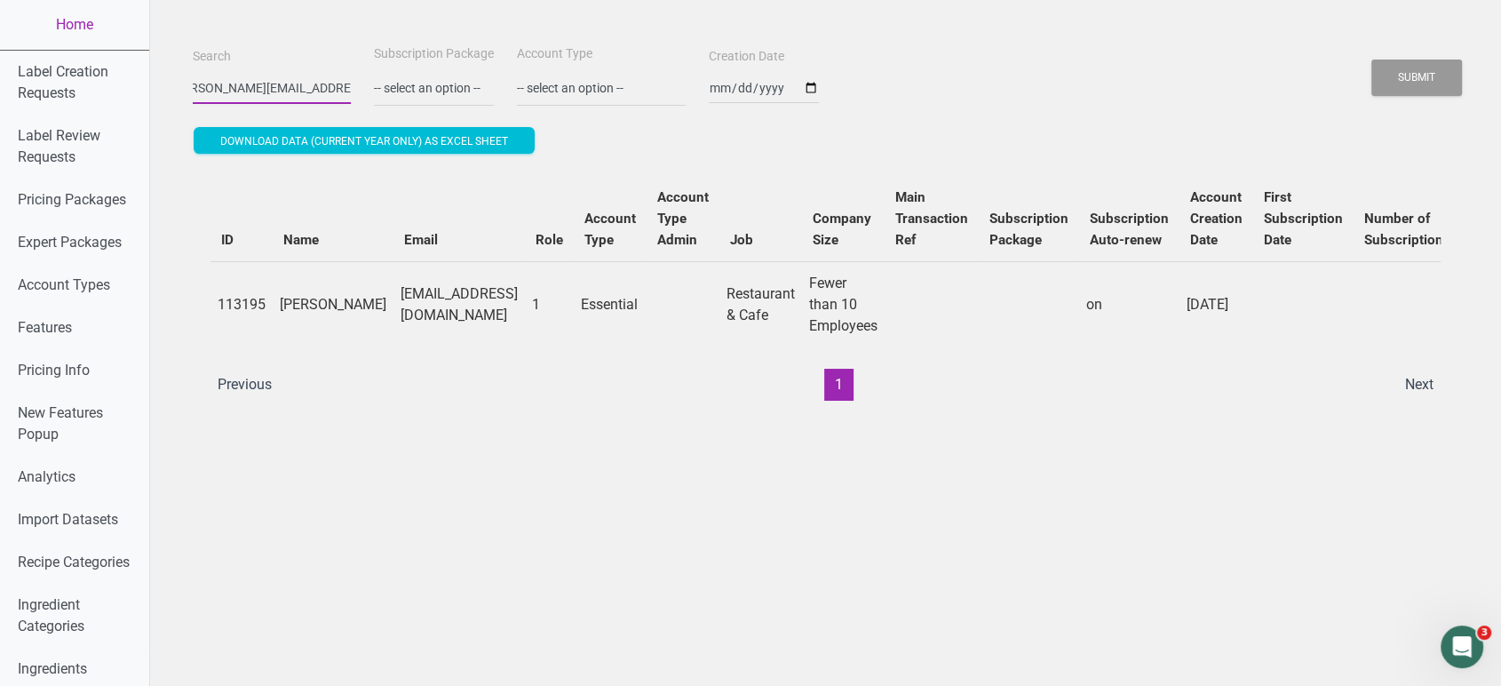
click at [1372, 60] on button "Submit" at bounding box center [1417, 78] width 91 height 36
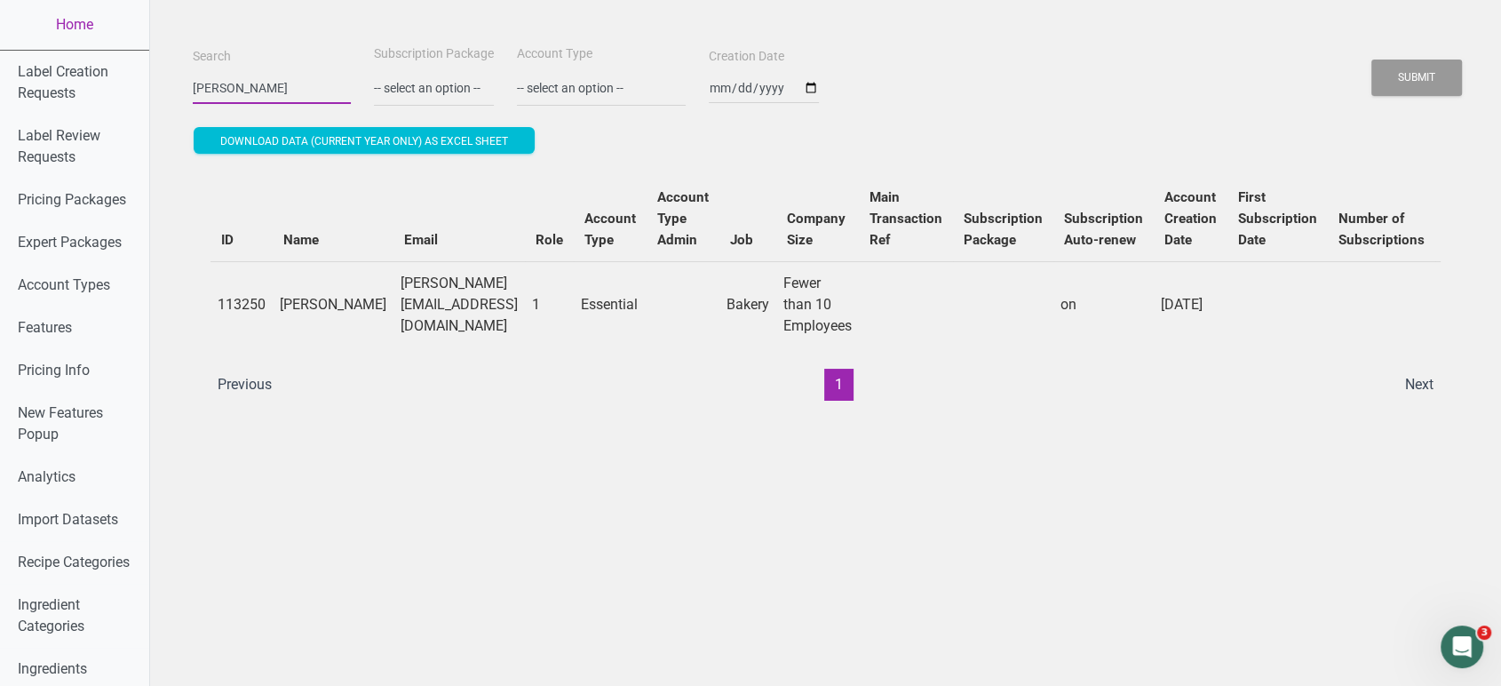
scroll to position [0, 0]
type input "c"
paste input "hello@farmerjays.com.au"
type input "hello@farmerjays.com.au"
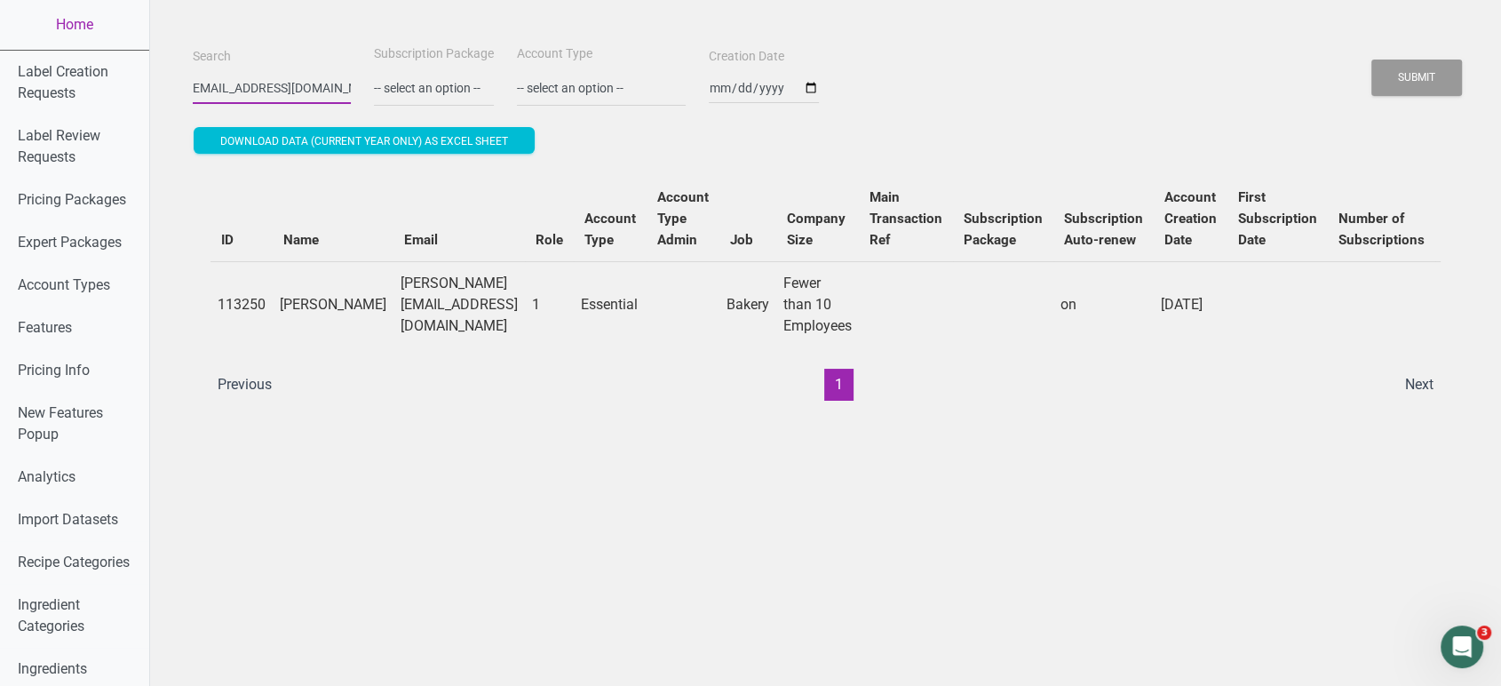
click at [1372, 60] on button "Submit" at bounding box center [1417, 78] width 91 height 36
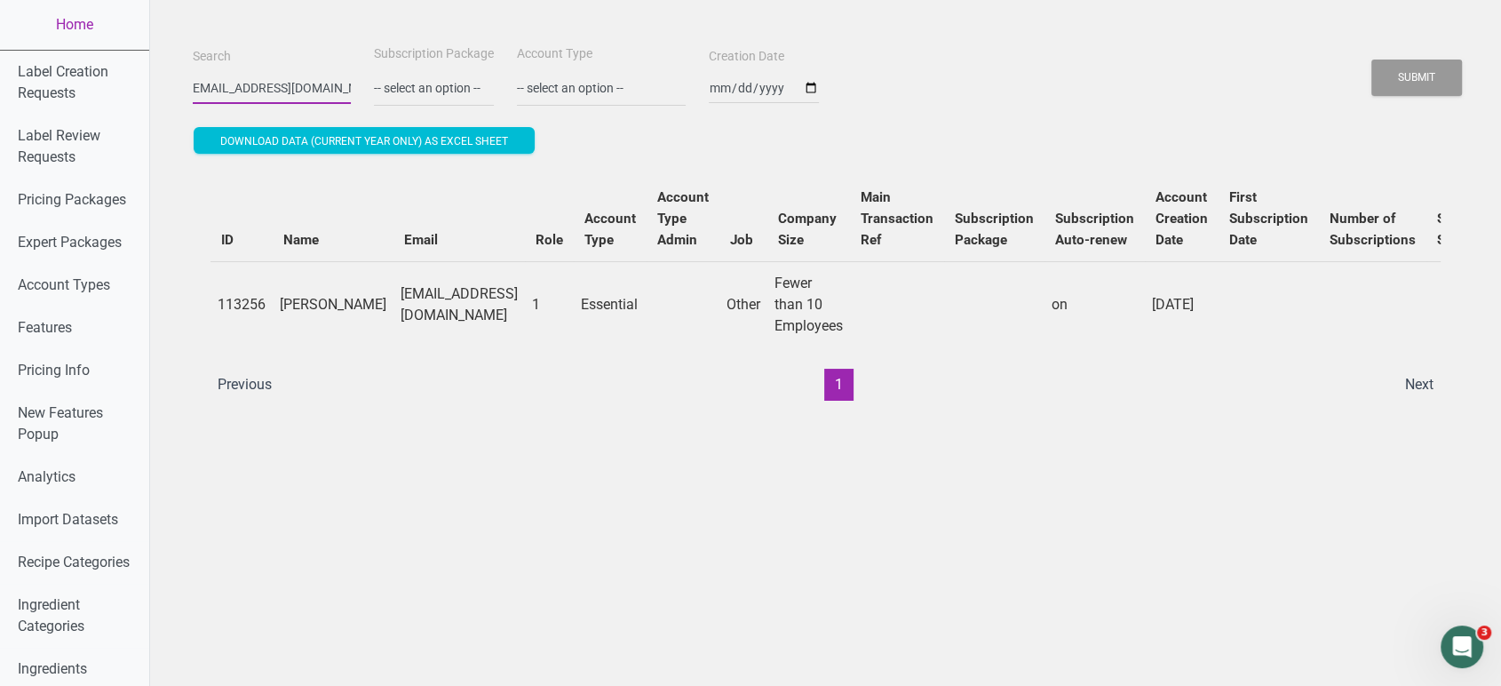
scroll to position [0, 0]
click at [56, 31] on link "Home" at bounding box center [74, 25] width 149 height 50
